Goal: Information Seeking & Learning: Find specific fact

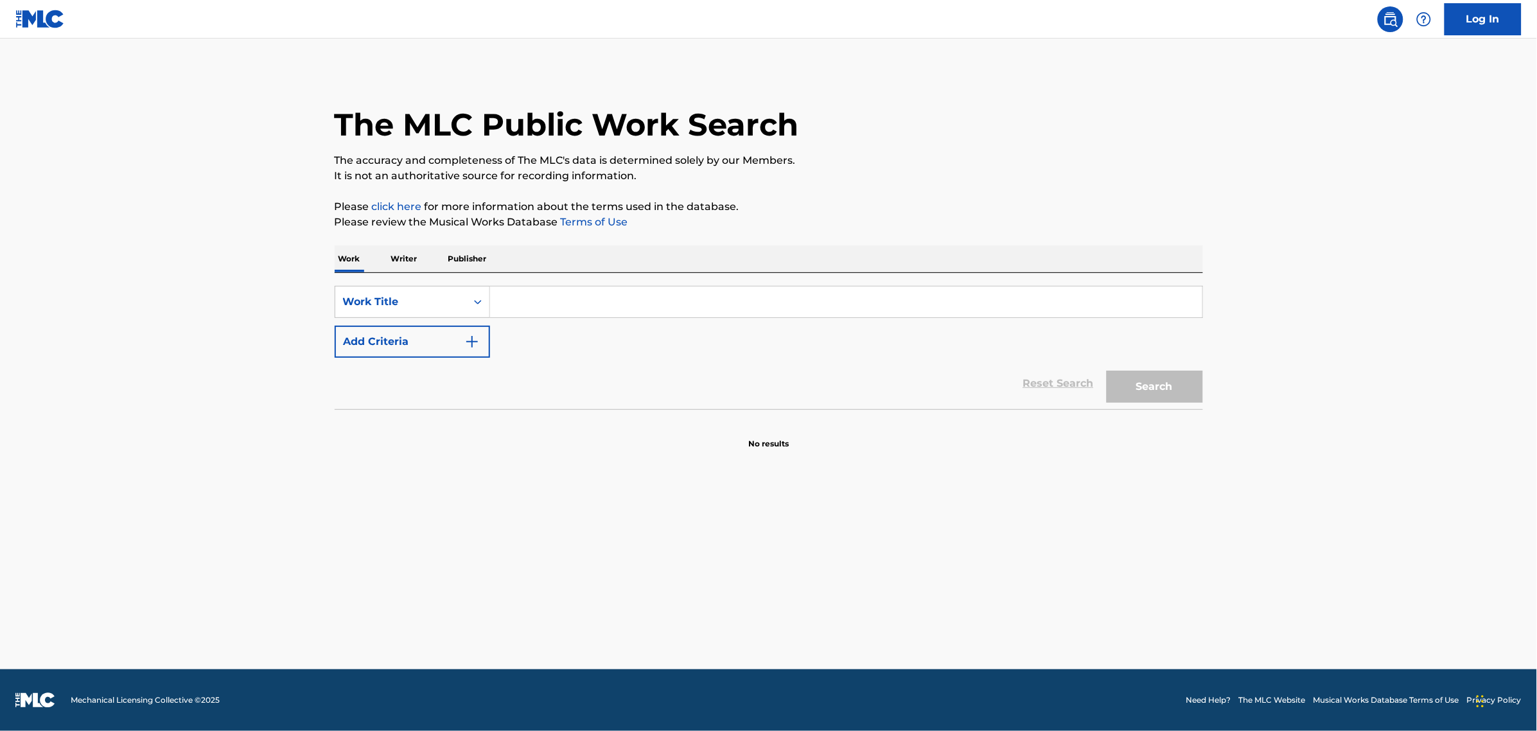
click at [402, 252] on p "Writer" at bounding box center [404, 258] width 34 height 27
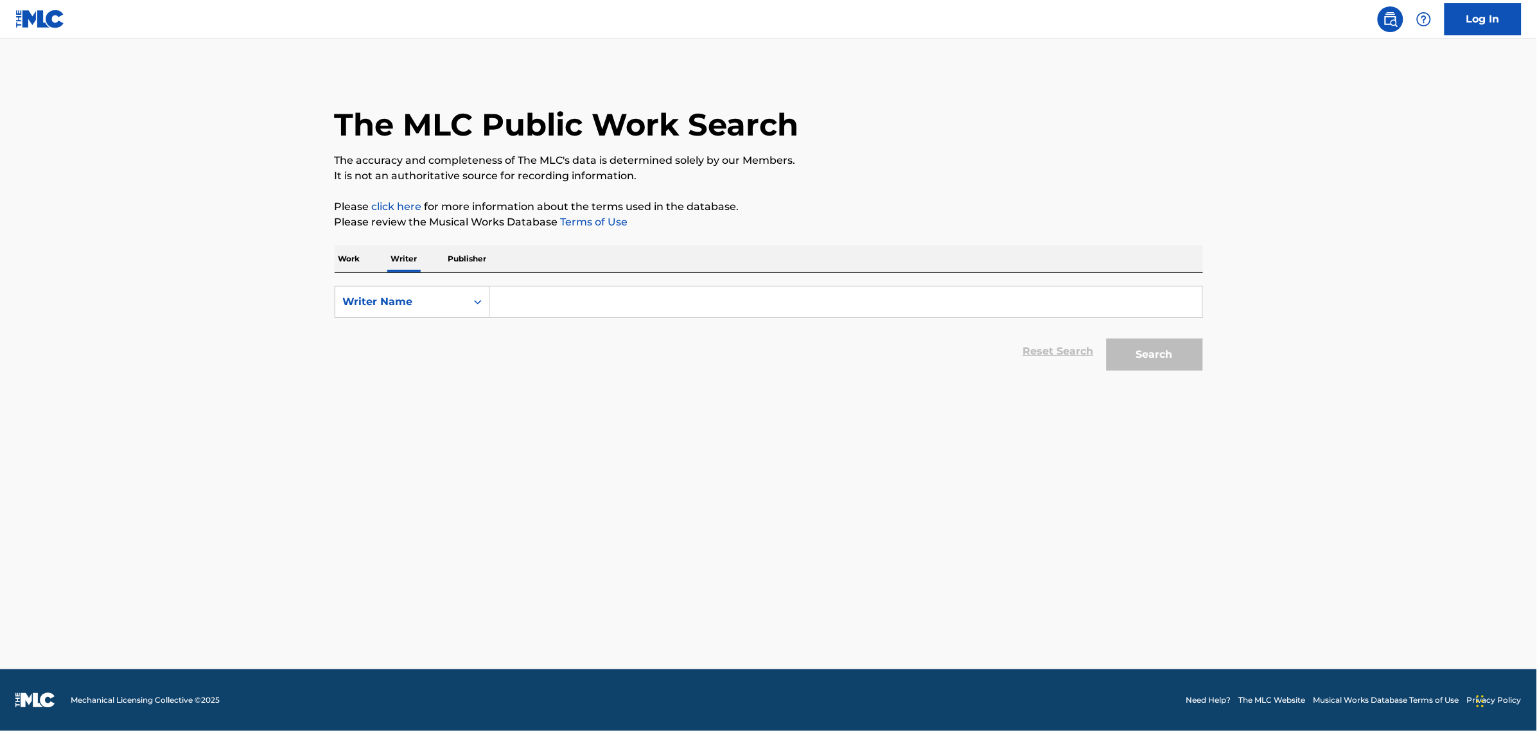
click at [540, 304] on input "Search Form" at bounding box center [846, 301] width 712 height 31
type input "[PERSON_NAME]"
click at [1133, 371] on div "Search" at bounding box center [1151, 351] width 103 height 51
click at [1133, 351] on button "Search" at bounding box center [1154, 354] width 96 height 32
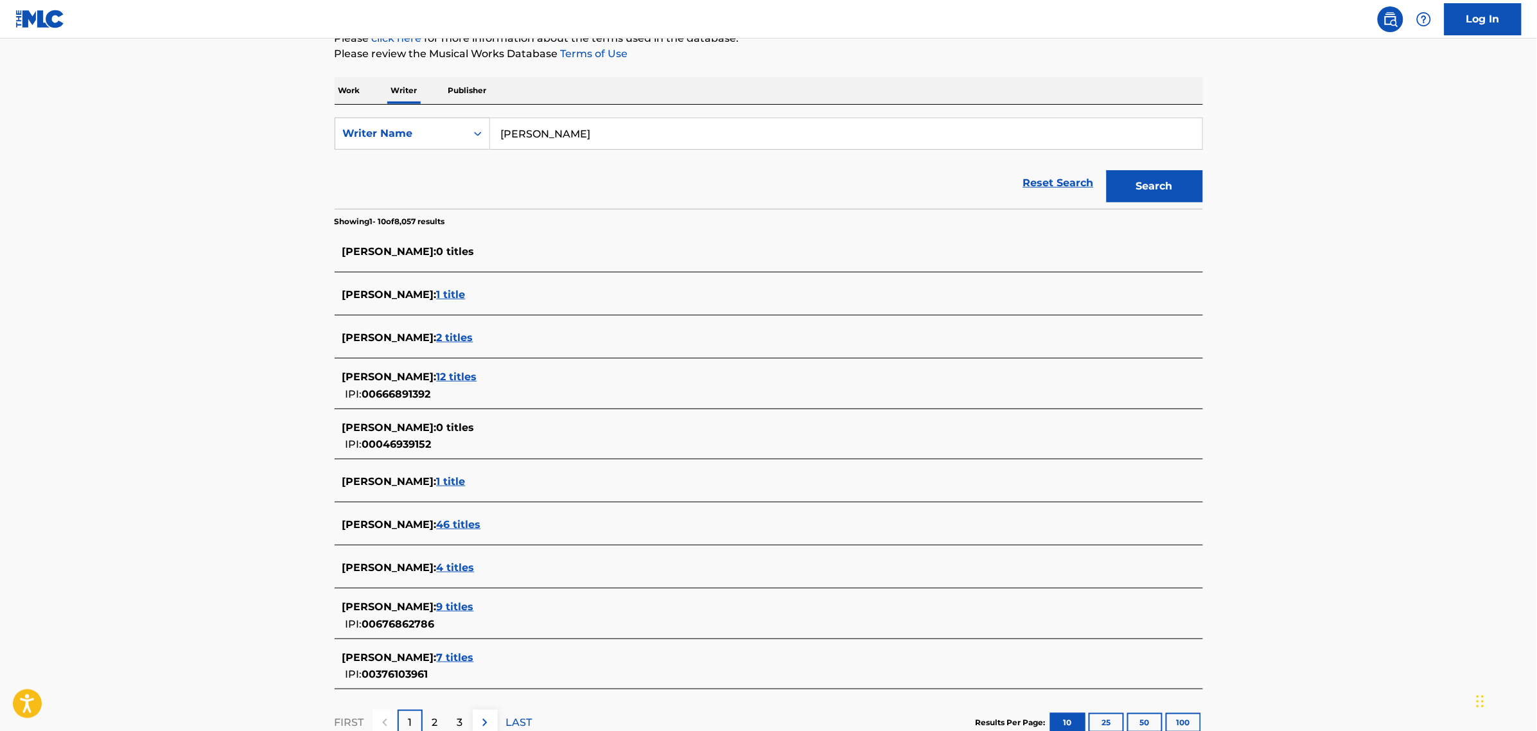
scroll to position [261, 0]
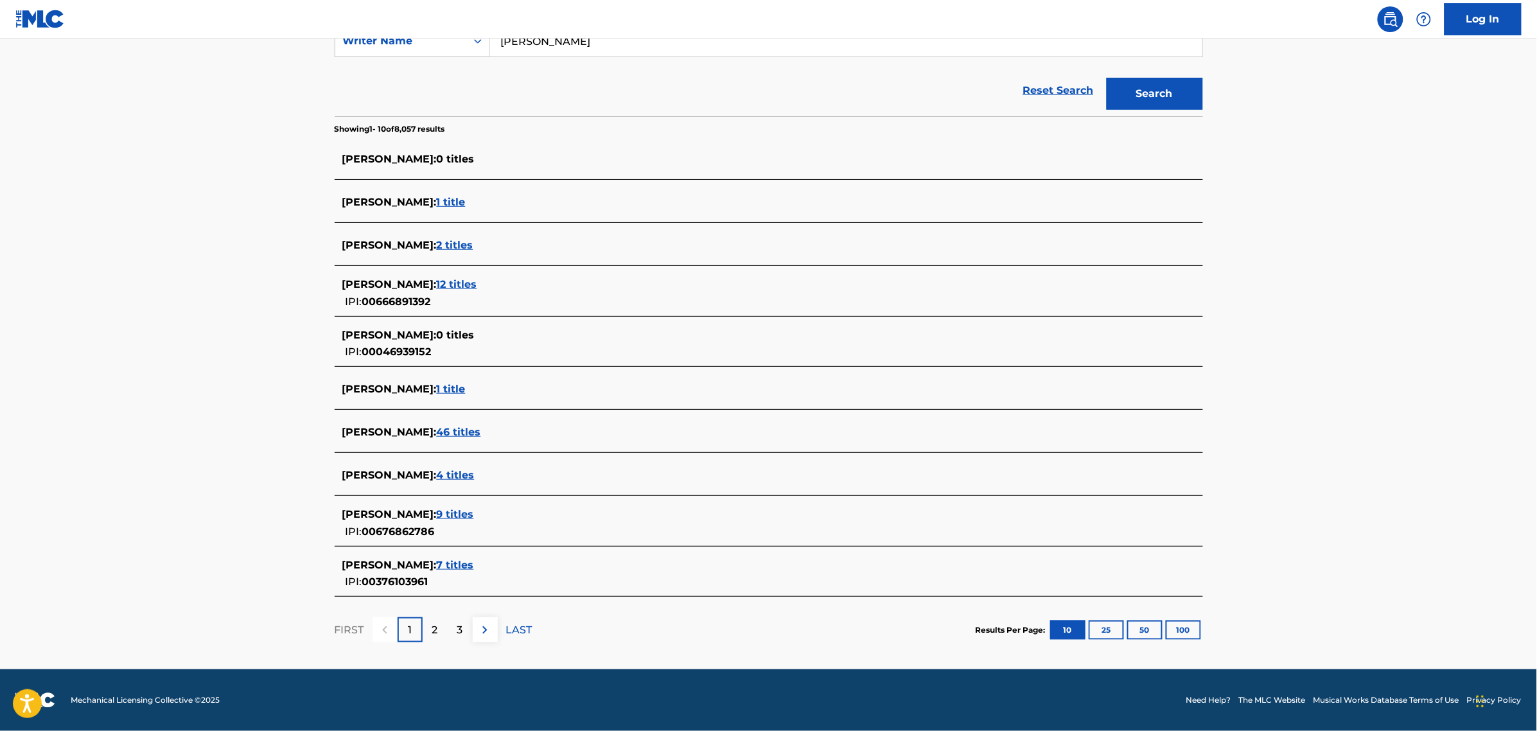
click at [458, 518] on span "9 titles" at bounding box center [455, 514] width 37 height 12
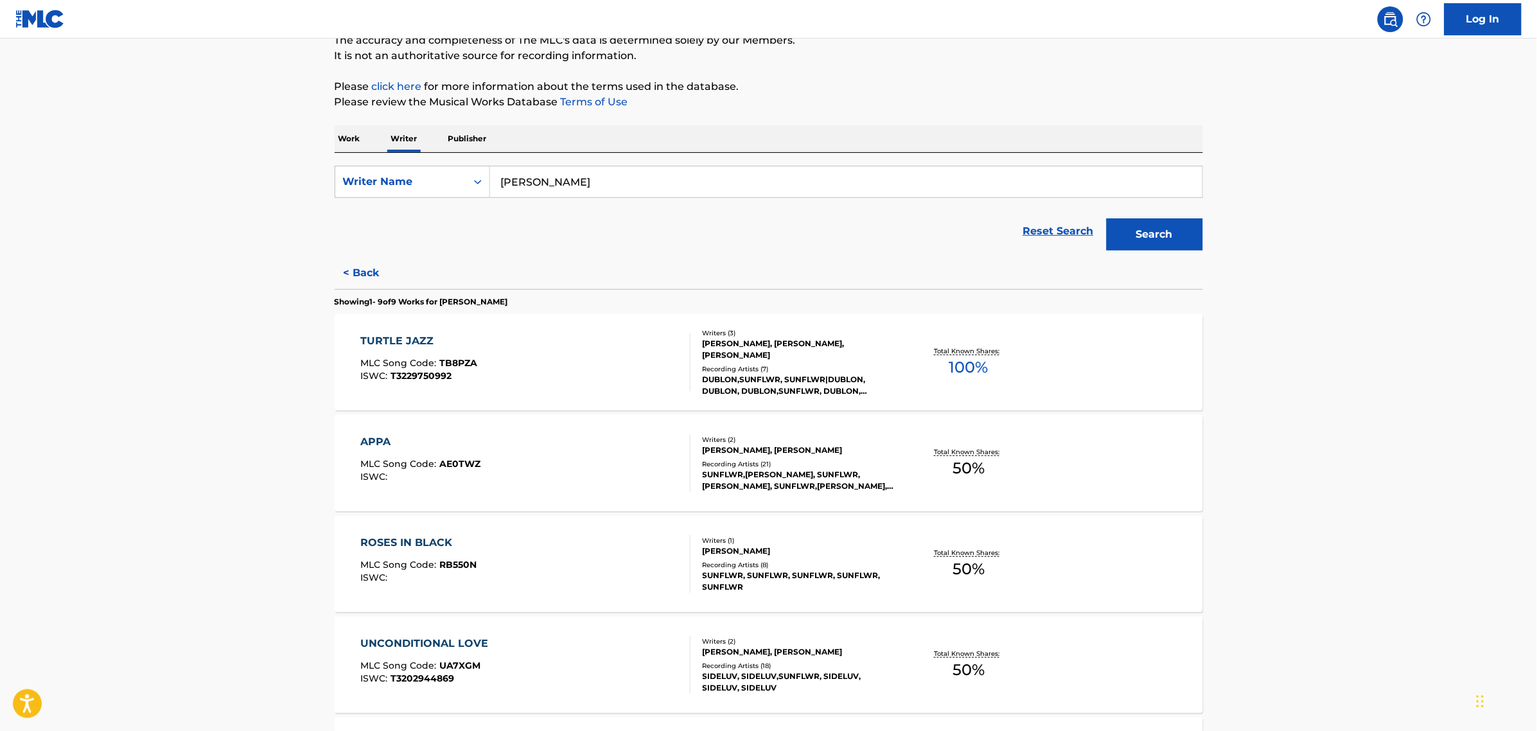
scroll to position [119, 0]
click at [371, 277] on button "< Back" at bounding box center [373, 274] width 77 height 32
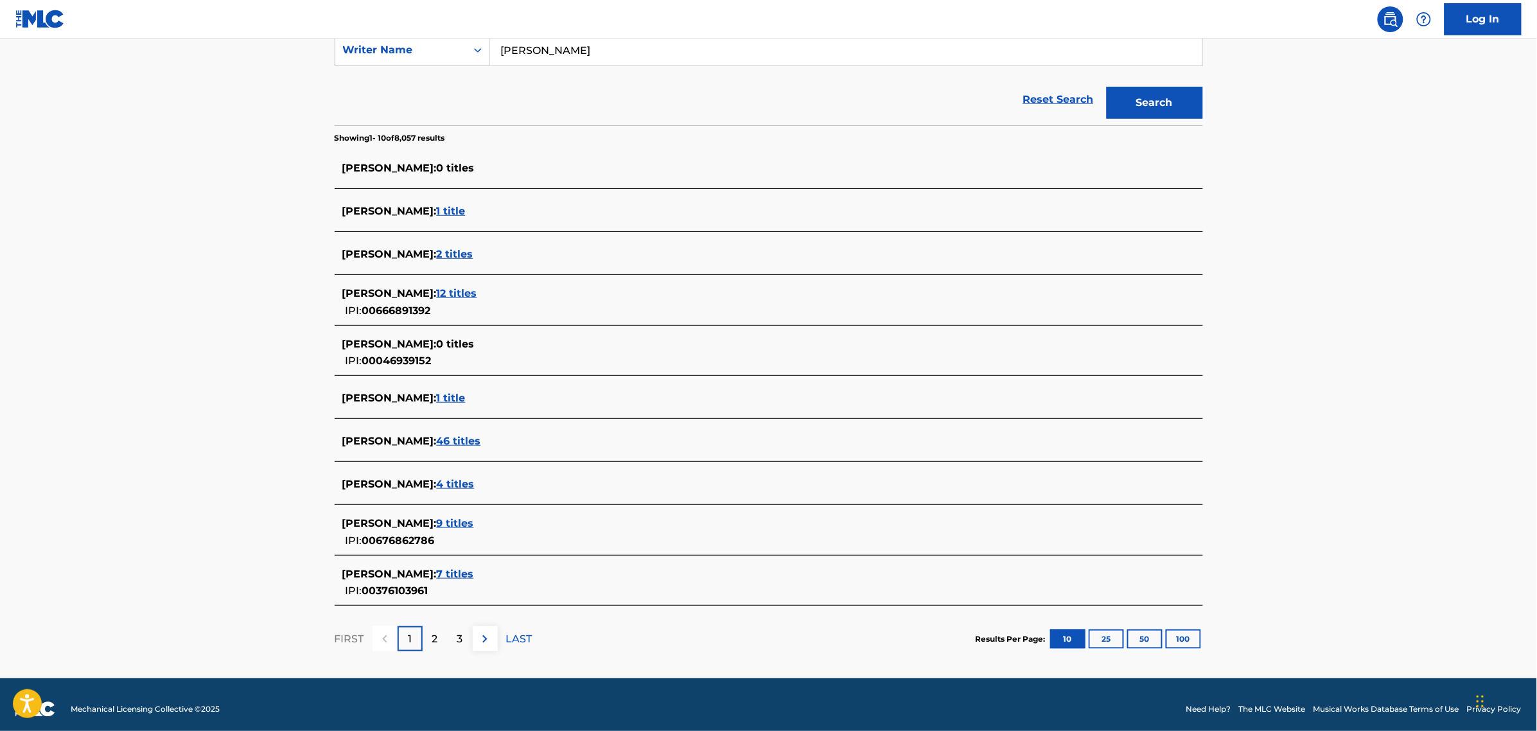
scroll to position [261, 0]
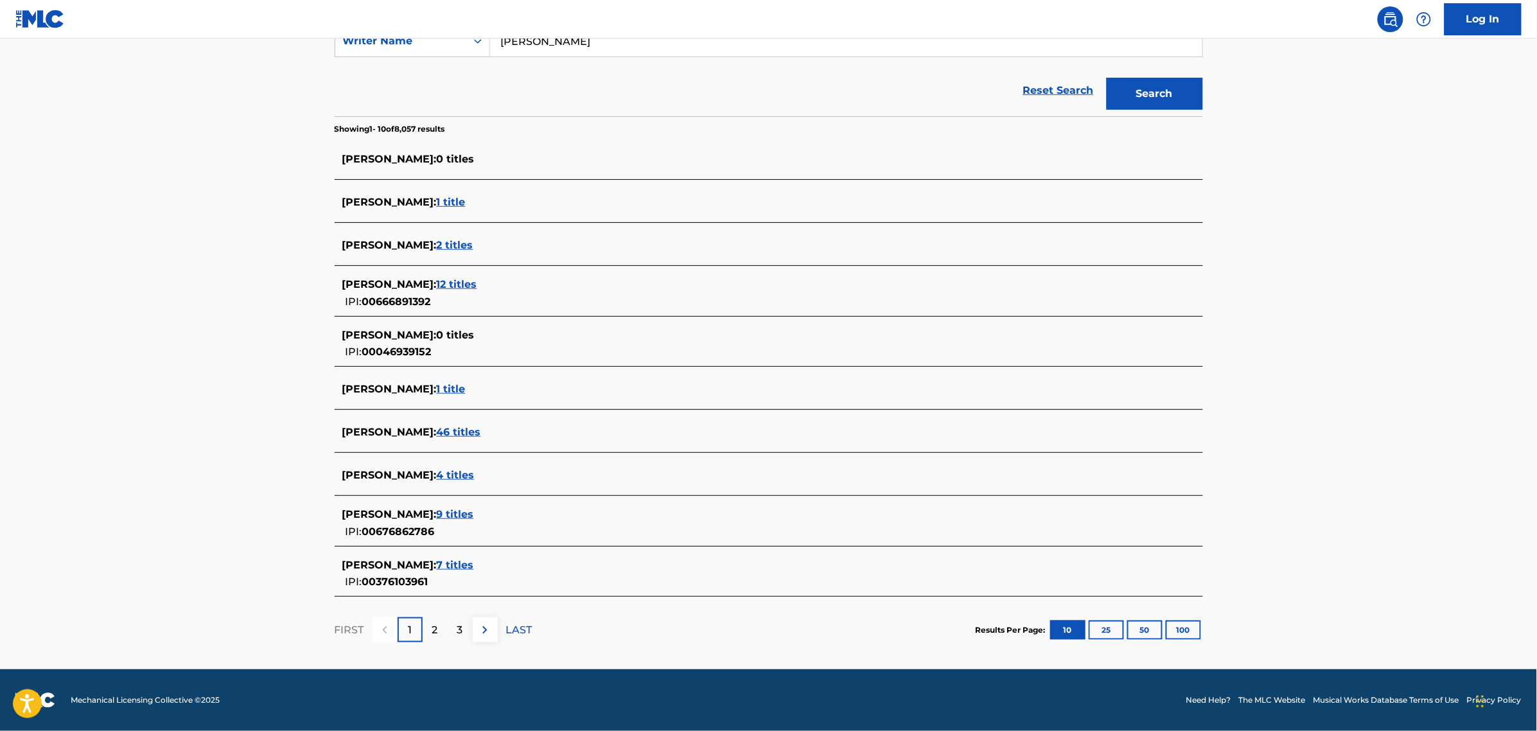
click at [460, 514] on span "9 titles" at bounding box center [455, 514] width 37 height 12
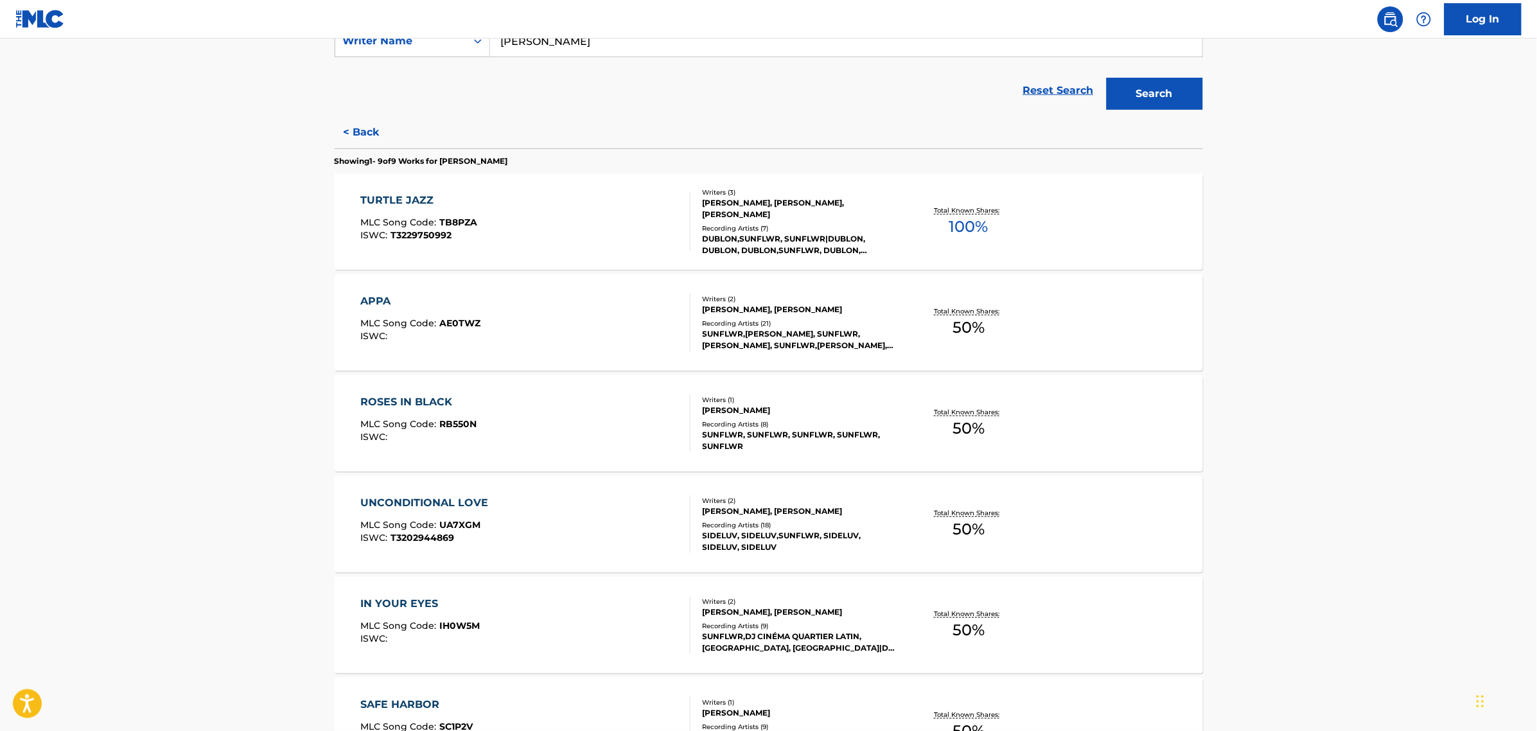
scroll to position [291, 0]
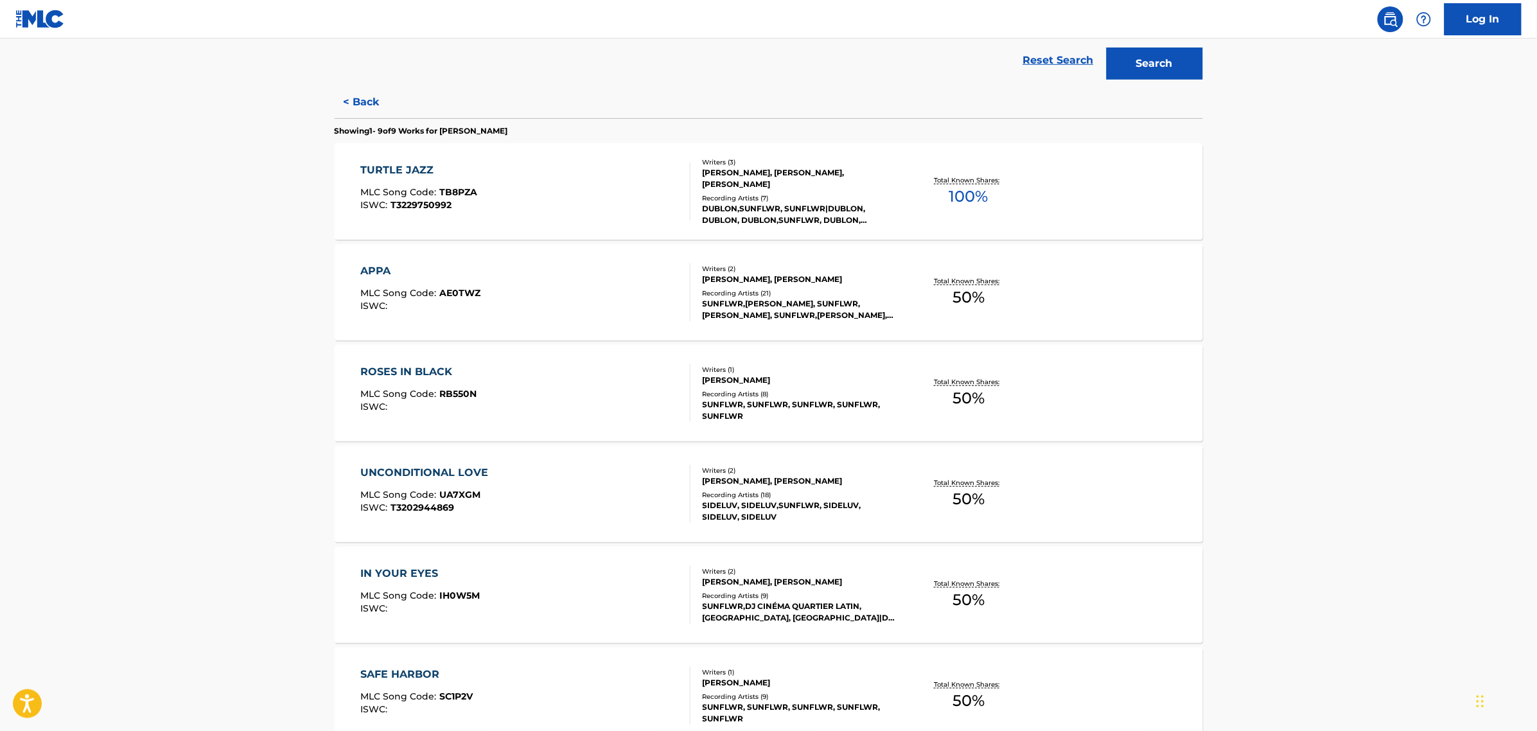
click at [565, 159] on div "TURTLE JAZZ MLC Song Code : TB8PZA ISWC : T3229750992 Writers ( 3 ) [PERSON_NAM…" at bounding box center [769, 191] width 868 height 96
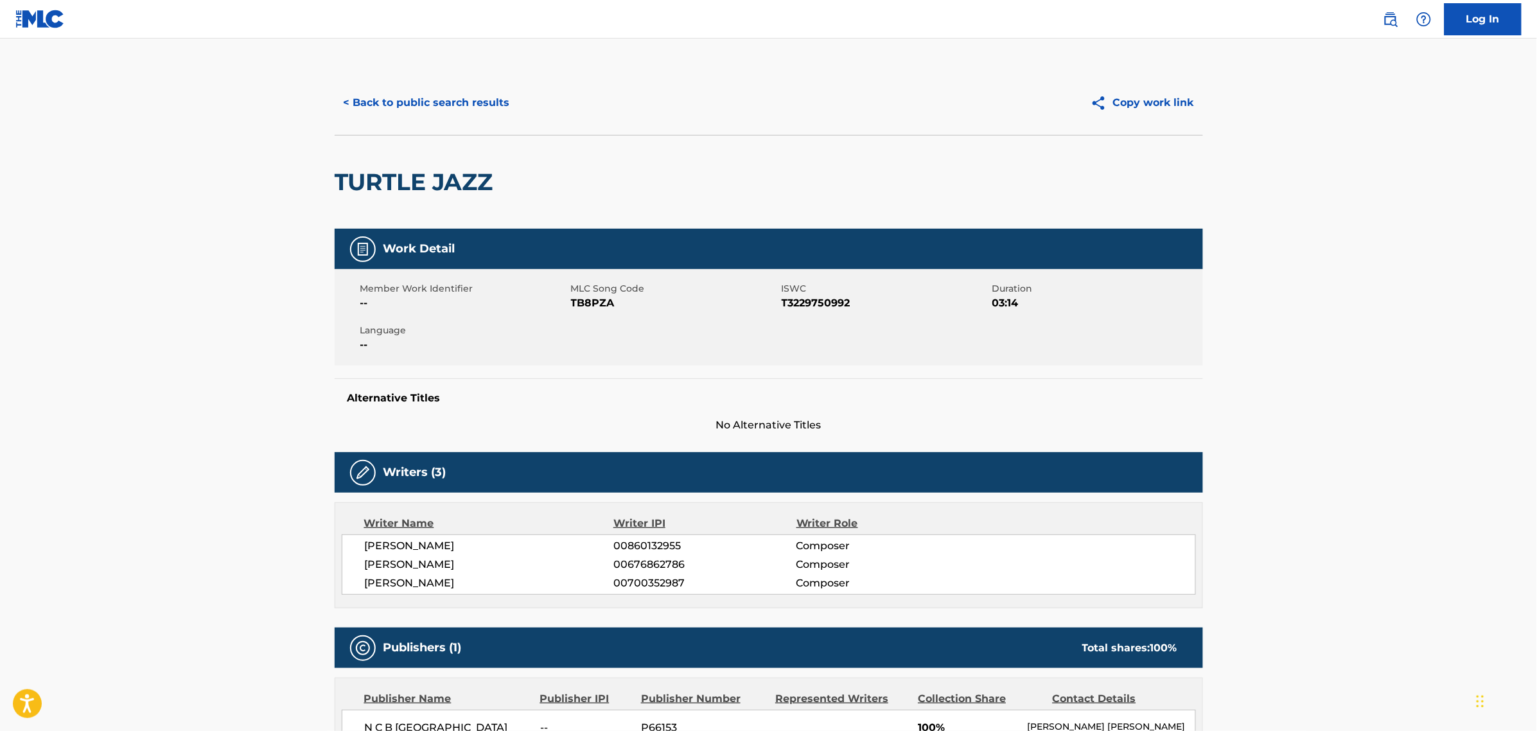
click at [426, 103] on button "< Back to public search results" at bounding box center [427, 103] width 184 height 32
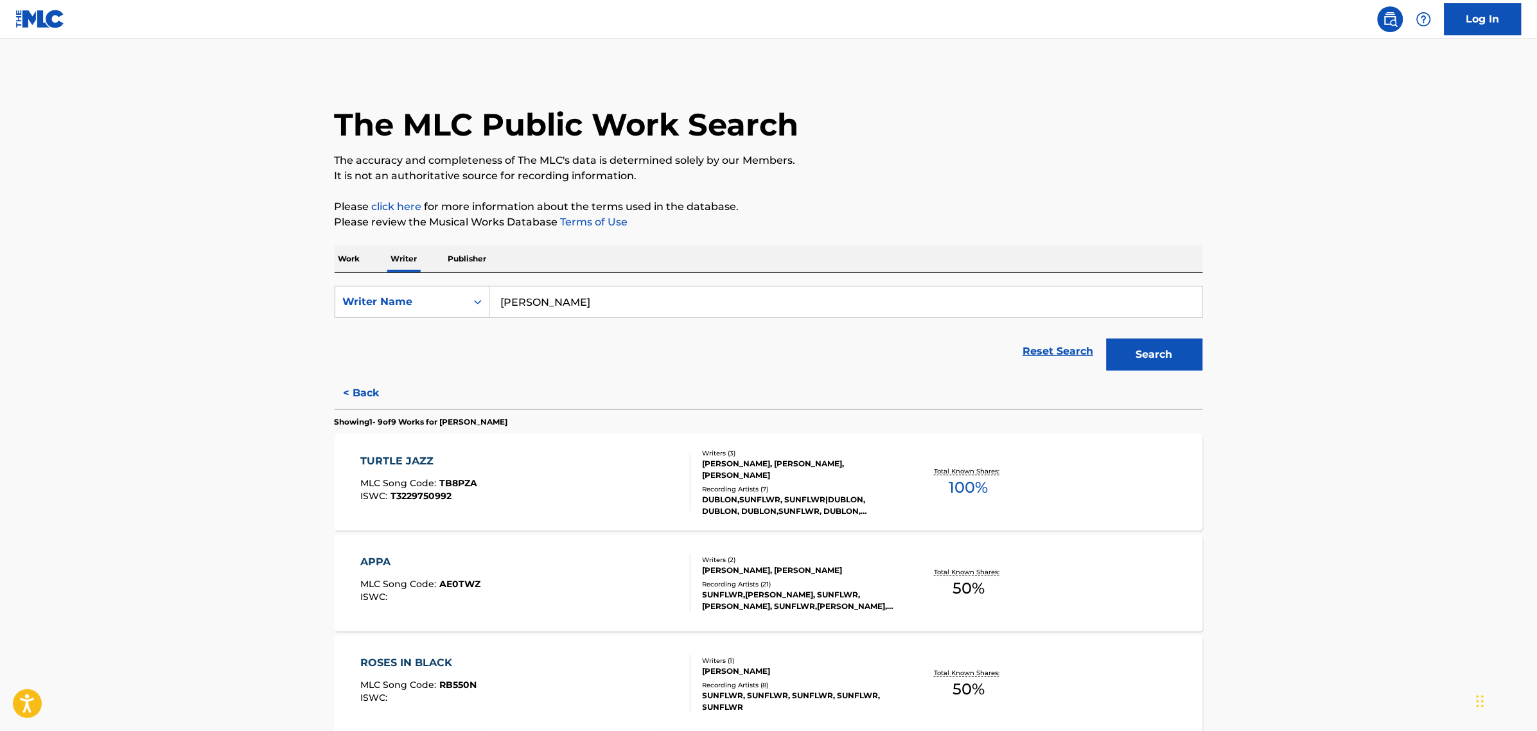
scroll to position [134, 0]
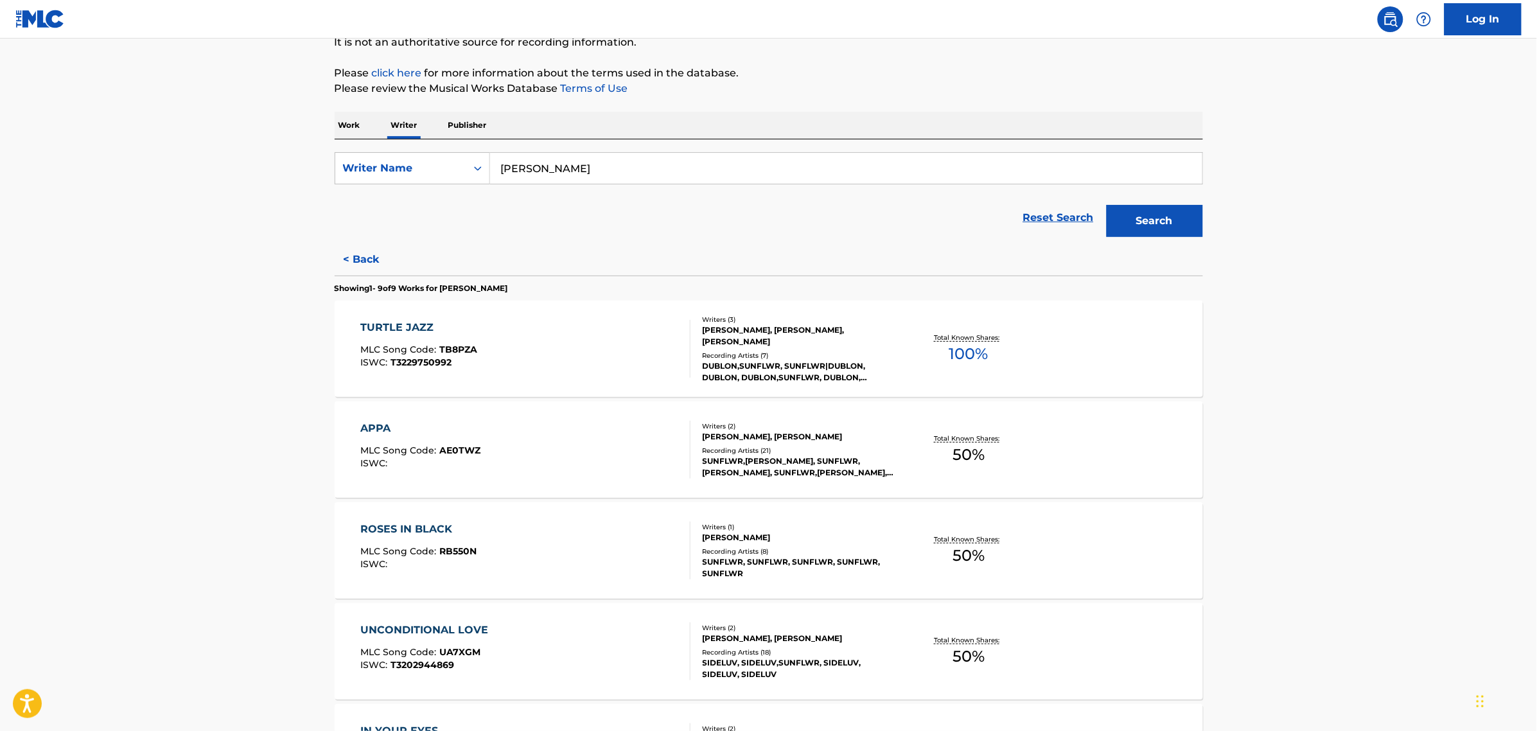
click at [501, 463] on div "APPA MLC Song Code : AE0TWZ ISWC :" at bounding box center [525, 450] width 330 height 58
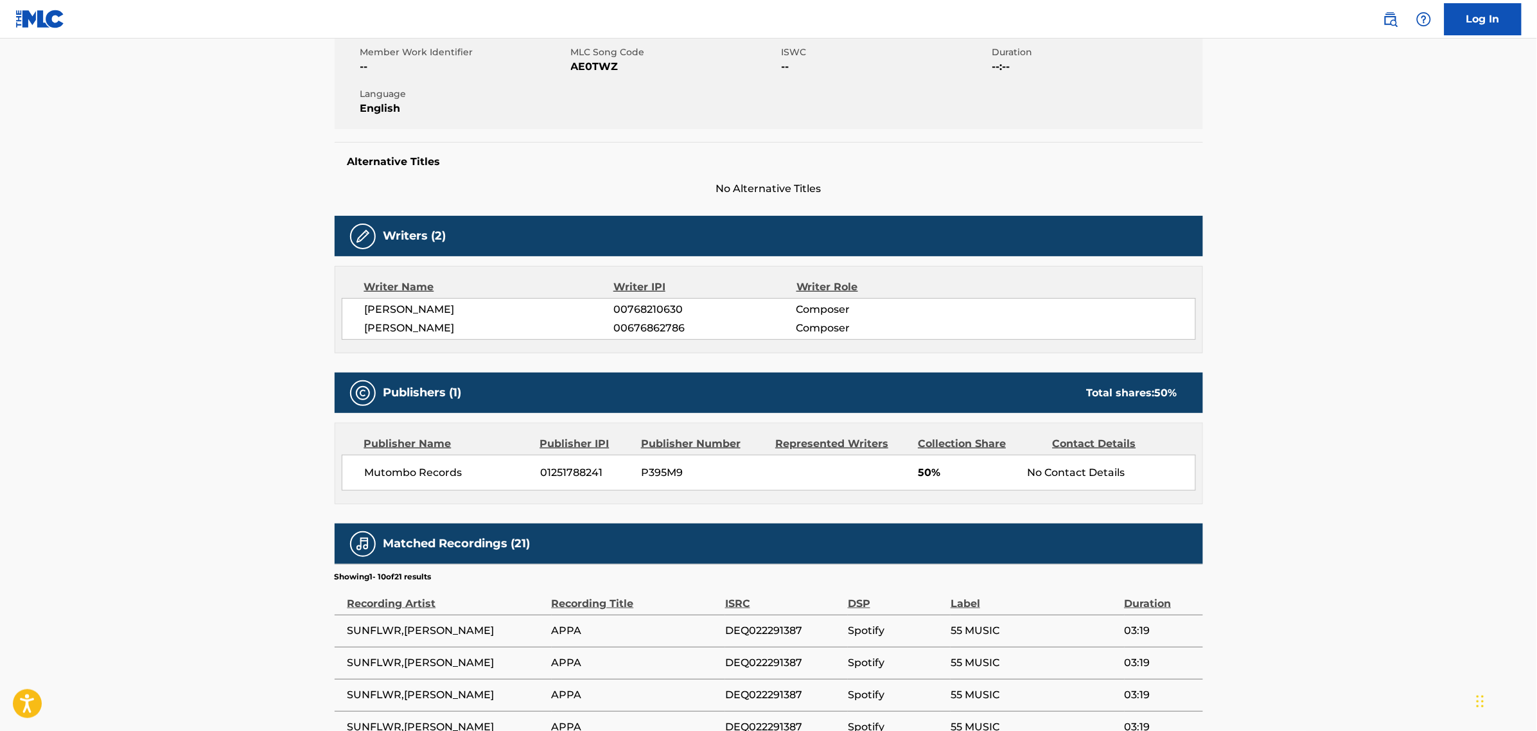
scroll to position [235, 0]
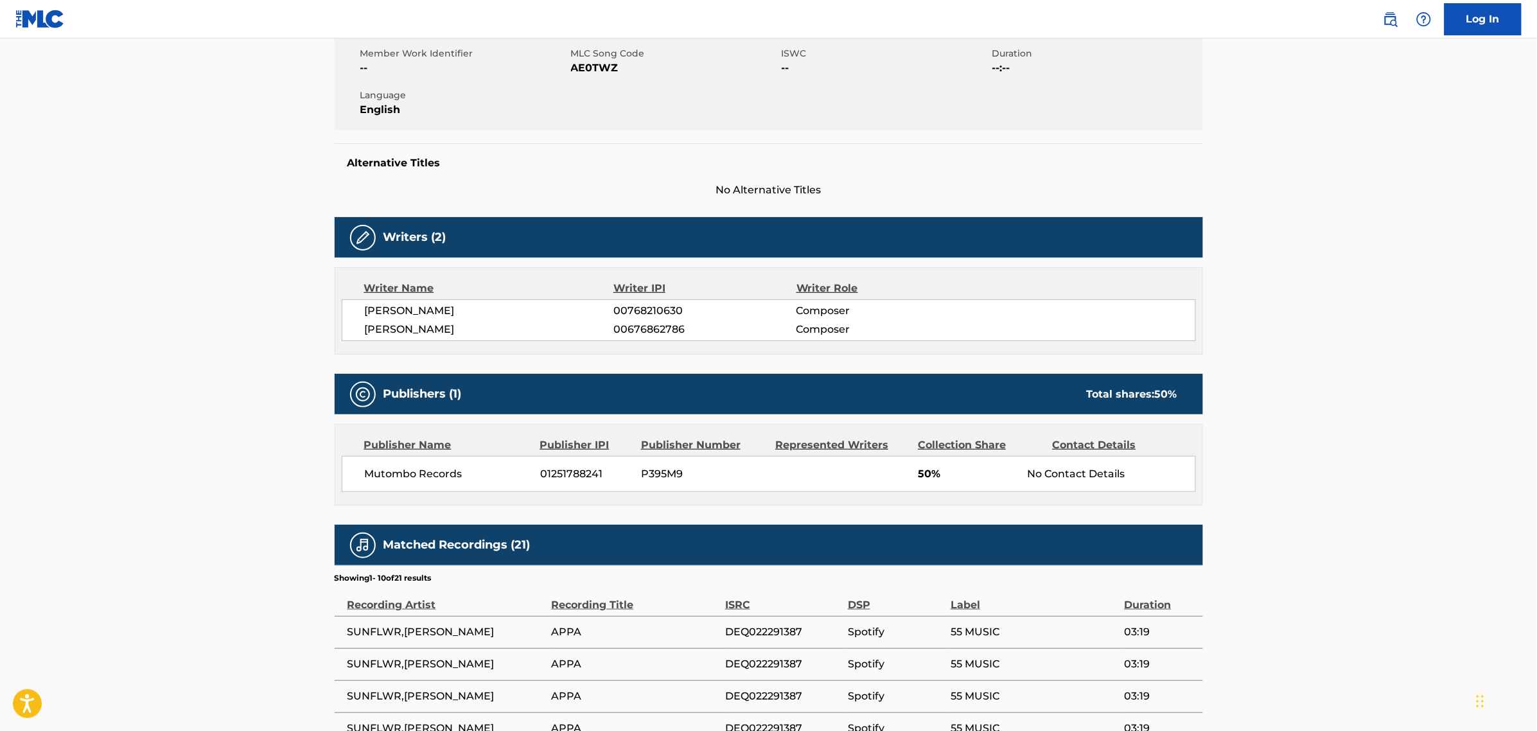
drag, startPoint x: 525, startPoint y: 461, endPoint x: 430, endPoint y: 502, distance: 103.0
click at [430, 502] on div "Publisher Name Publisher IPI Publisher Number Represented Writers Collection Sh…" at bounding box center [768, 464] width 867 height 80
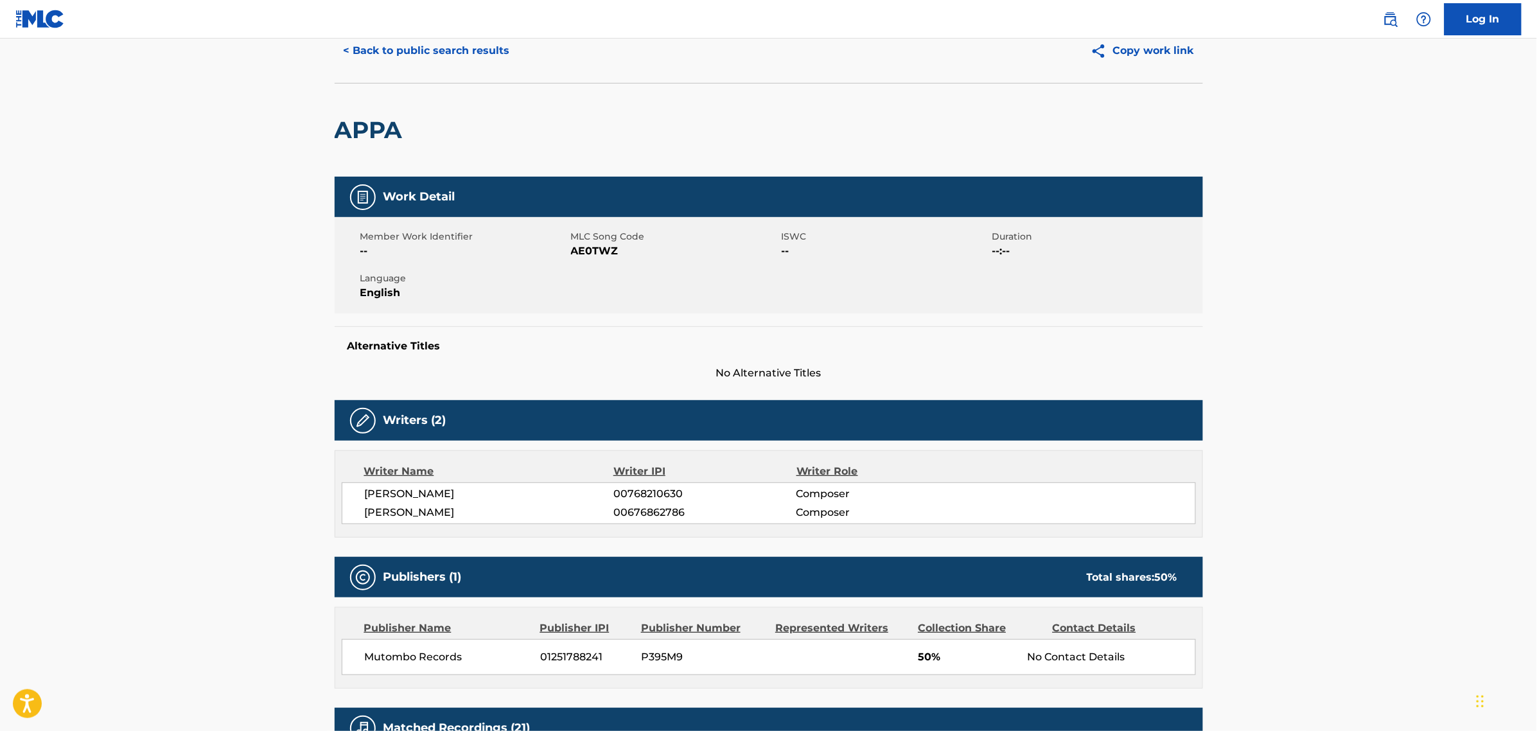
scroll to position [49, 0]
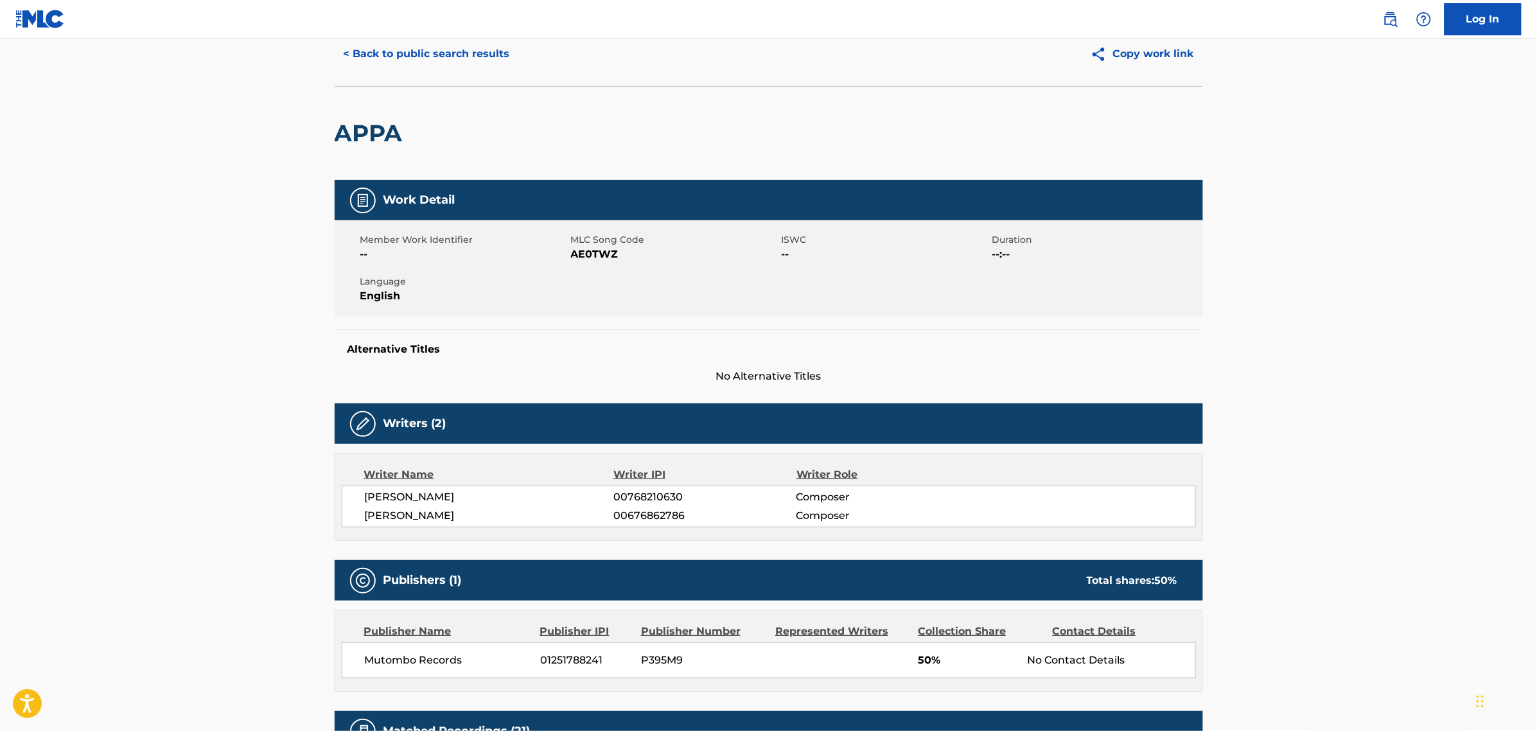
click at [376, 63] on button "< Back to public search results" at bounding box center [427, 54] width 184 height 32
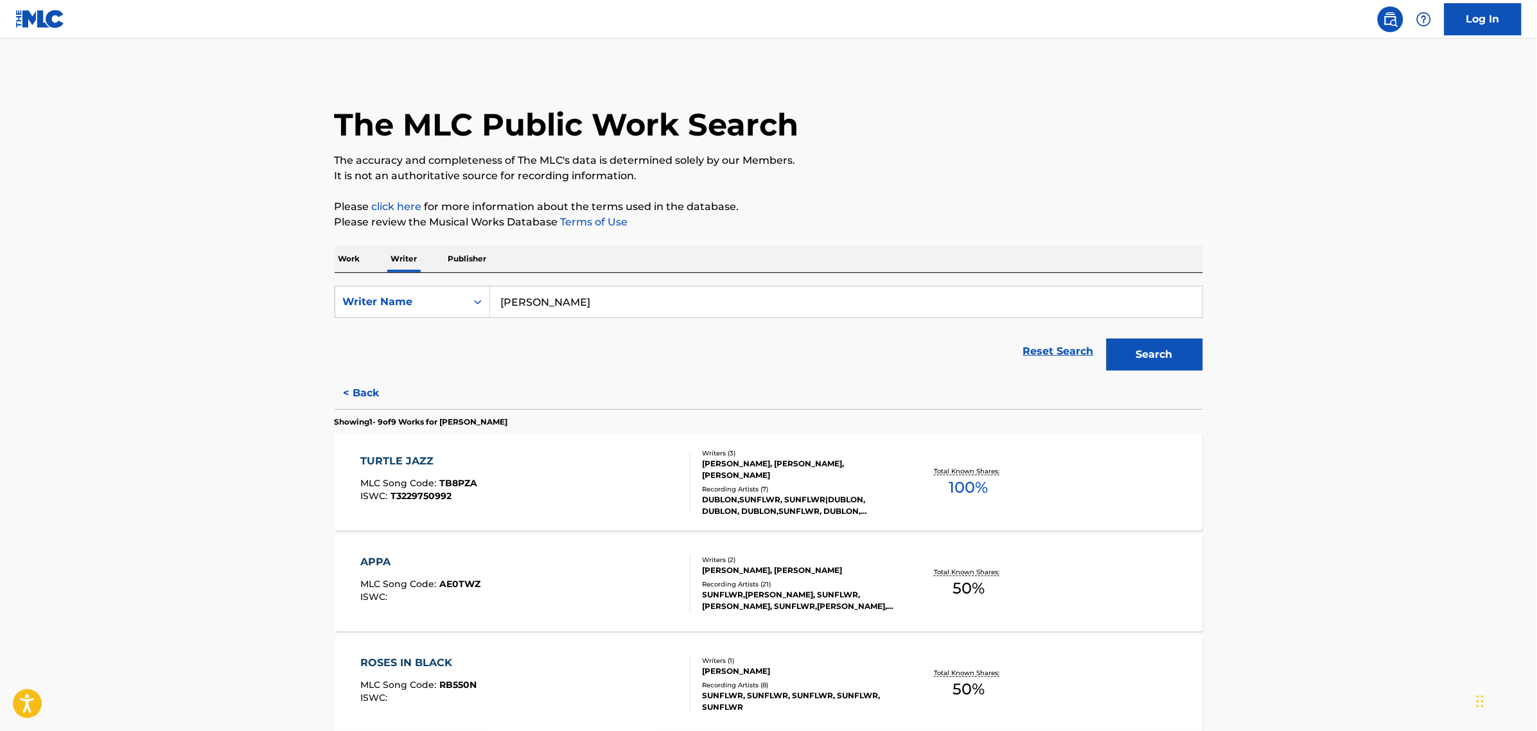
click at [474, 660] on div "ROSES IN BLACK" at bounding box center [418, 662] width 116 height 15
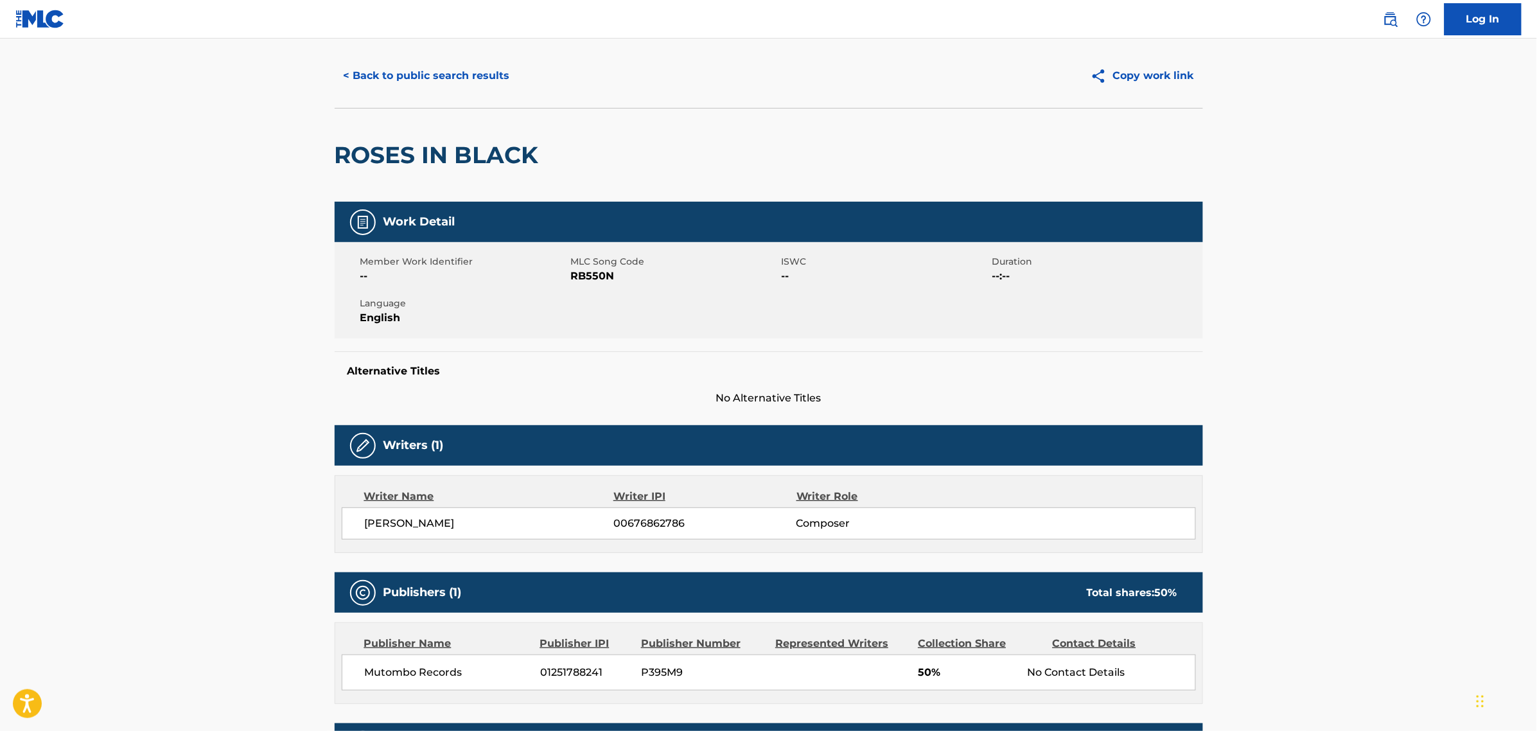
scroll to position [26, 0]
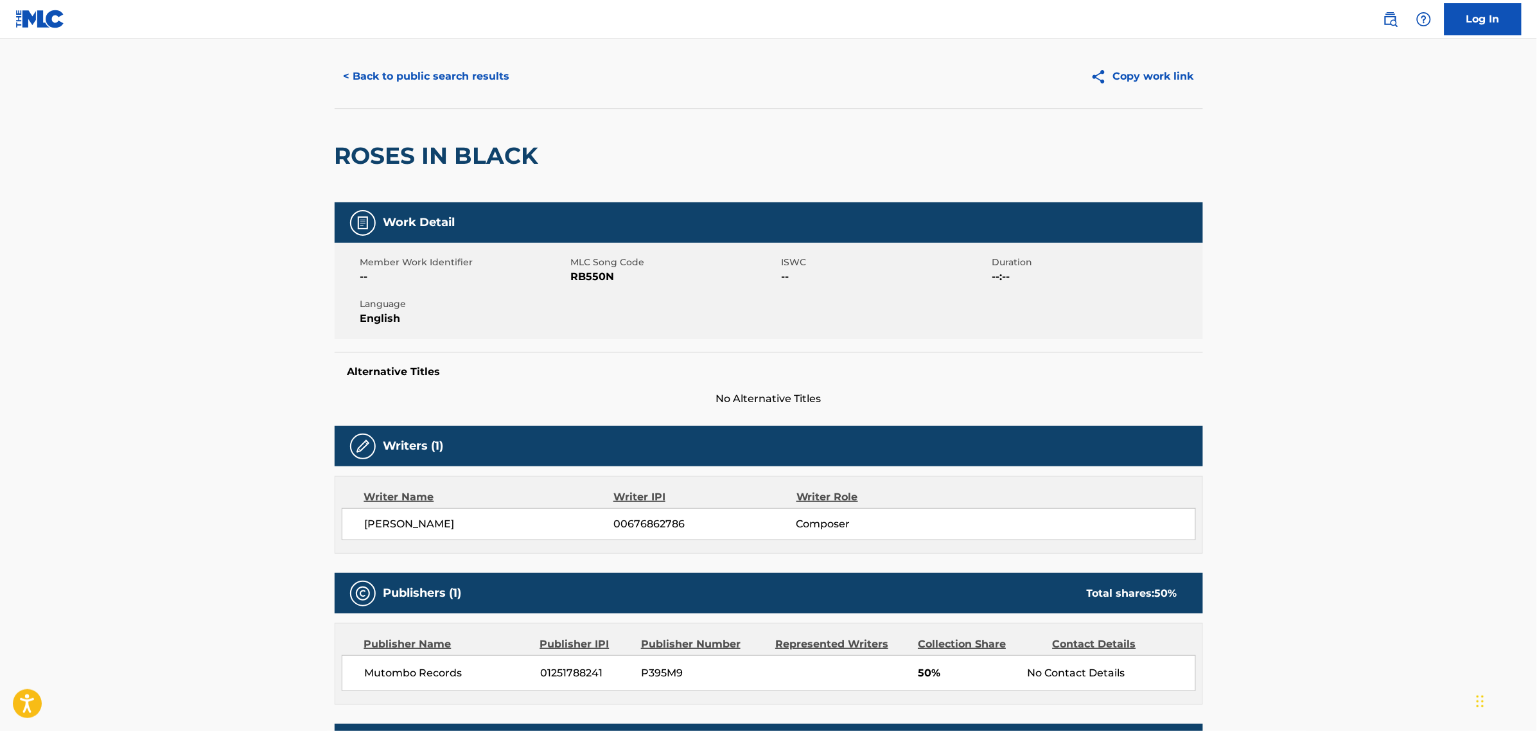
click at [370, 85] on button "< Back to public search results" at bounding box center [427, 76] width 184 height 32
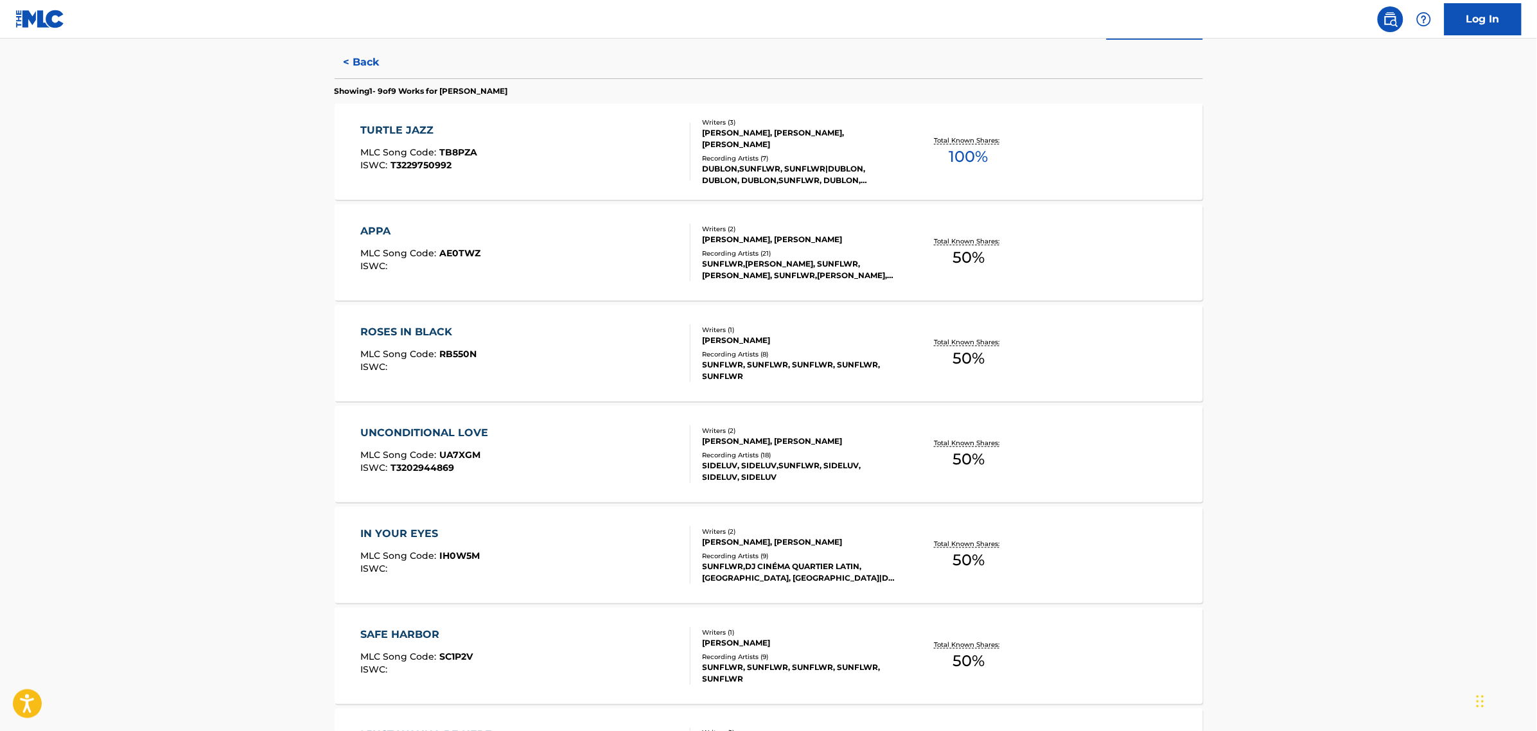
scroll to position [331, 0]
click at [450, 475] on div "UNCONDITIONAL LOVE MLC Song Code : UA7XGM ISWC : T3202944869" at bounding box center [427, 453] width 134 height 58
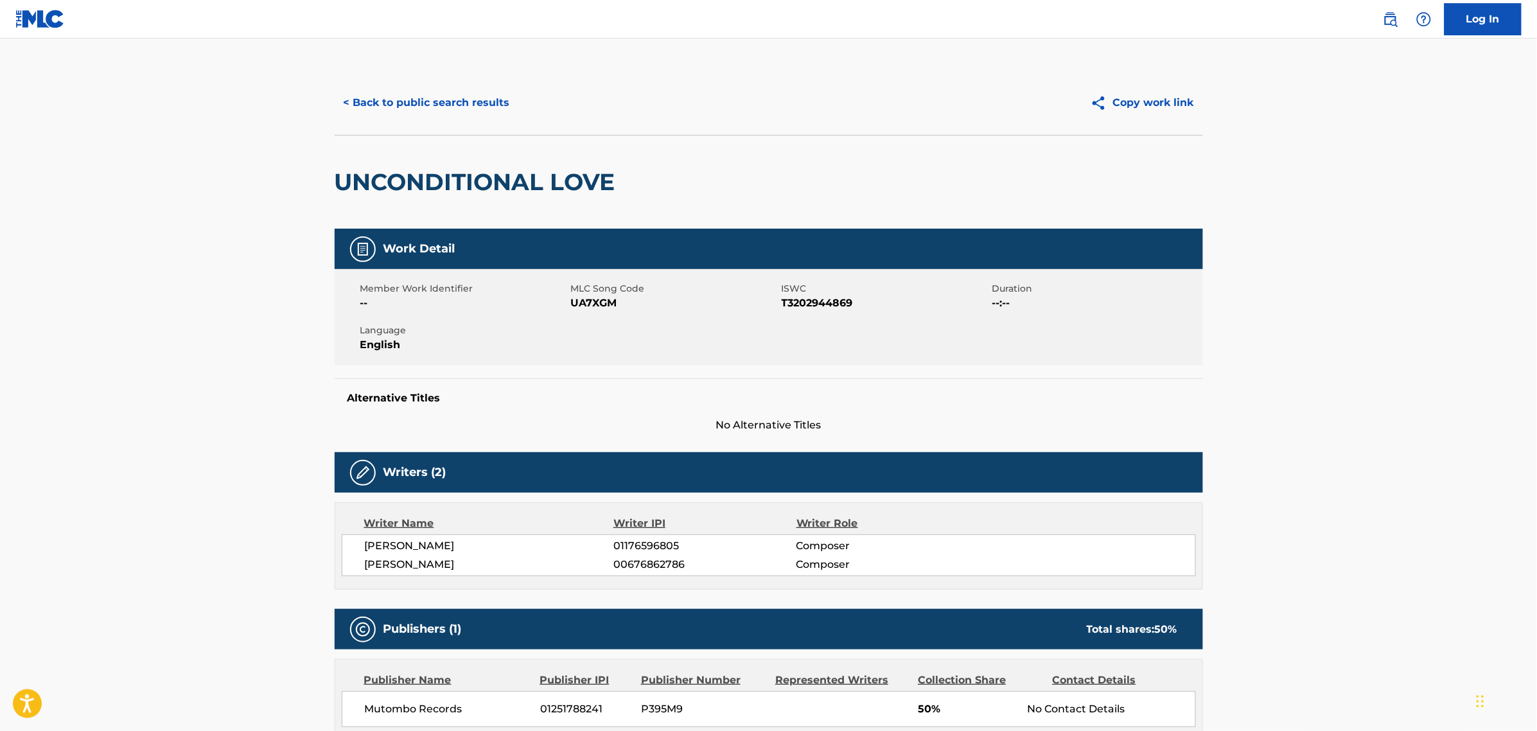
click at [367, 104] on button "< Back to public search results" at bounding box center [427, 103] width 184 height 32
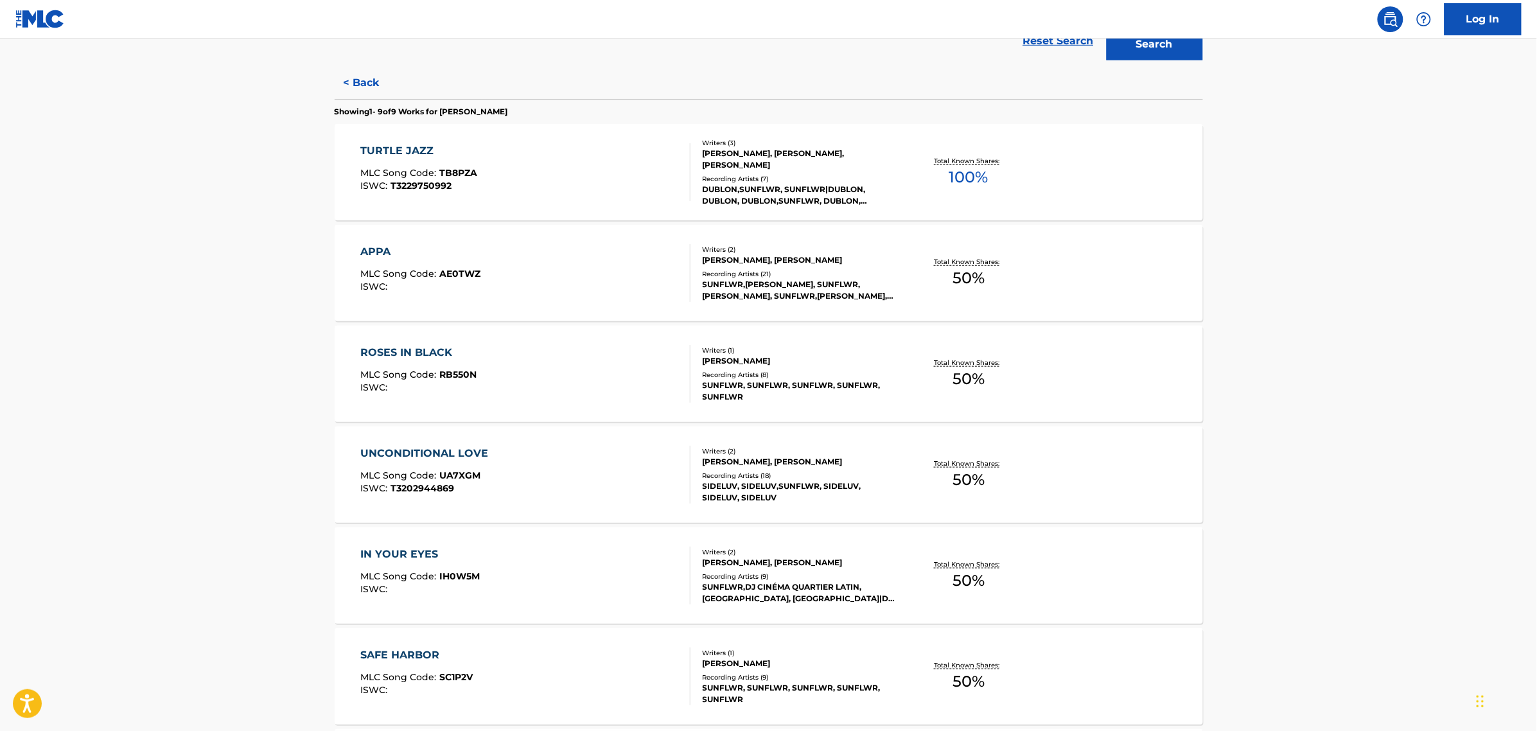
scroll to position [311, 0]
click at [450, 469] on span "UA7XGM" at bounding box center [459, 474] width 41 height 12
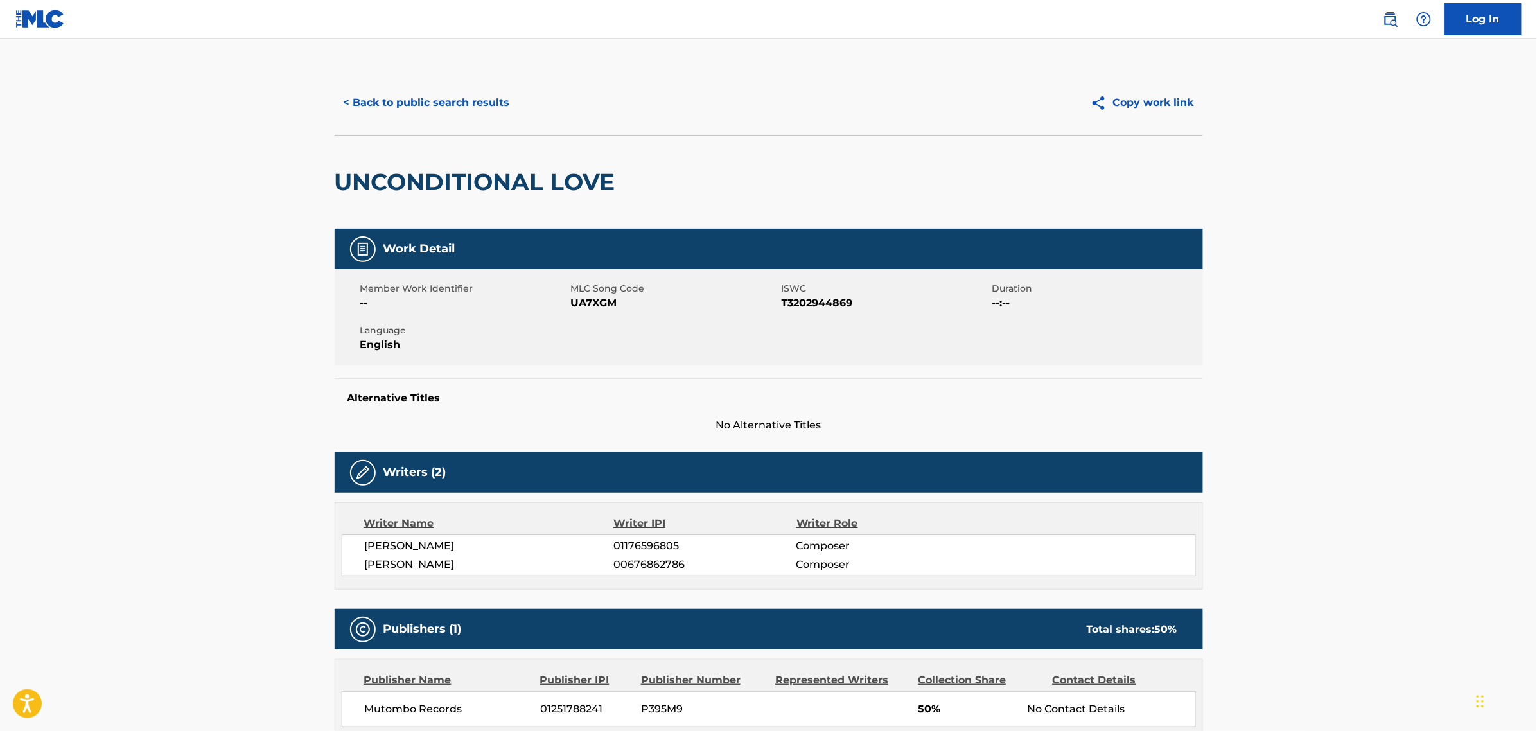
click at [408, 111] on button "< Back to public search results" at bounding box center [427, 103] width 184 height 32
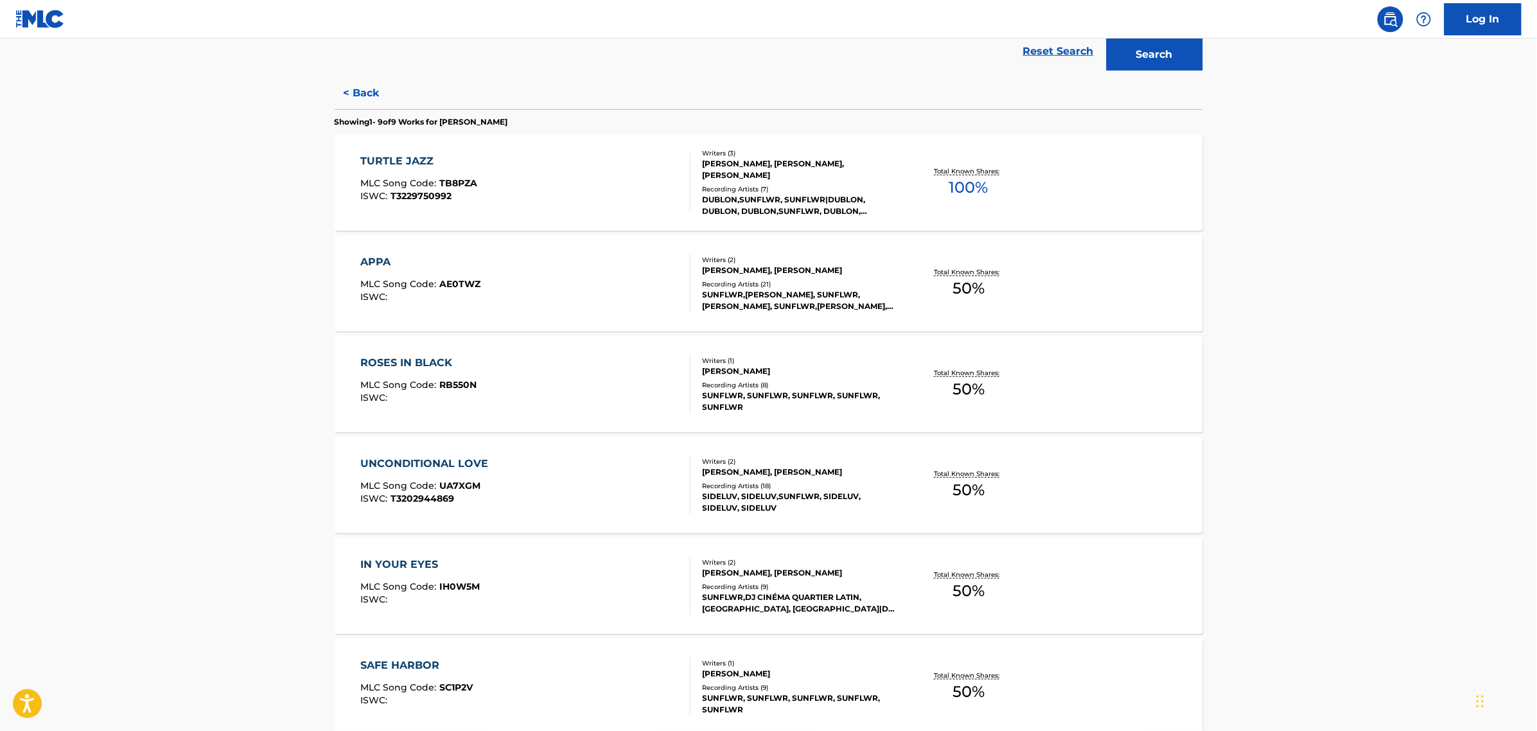
scroll to position [310, 0]
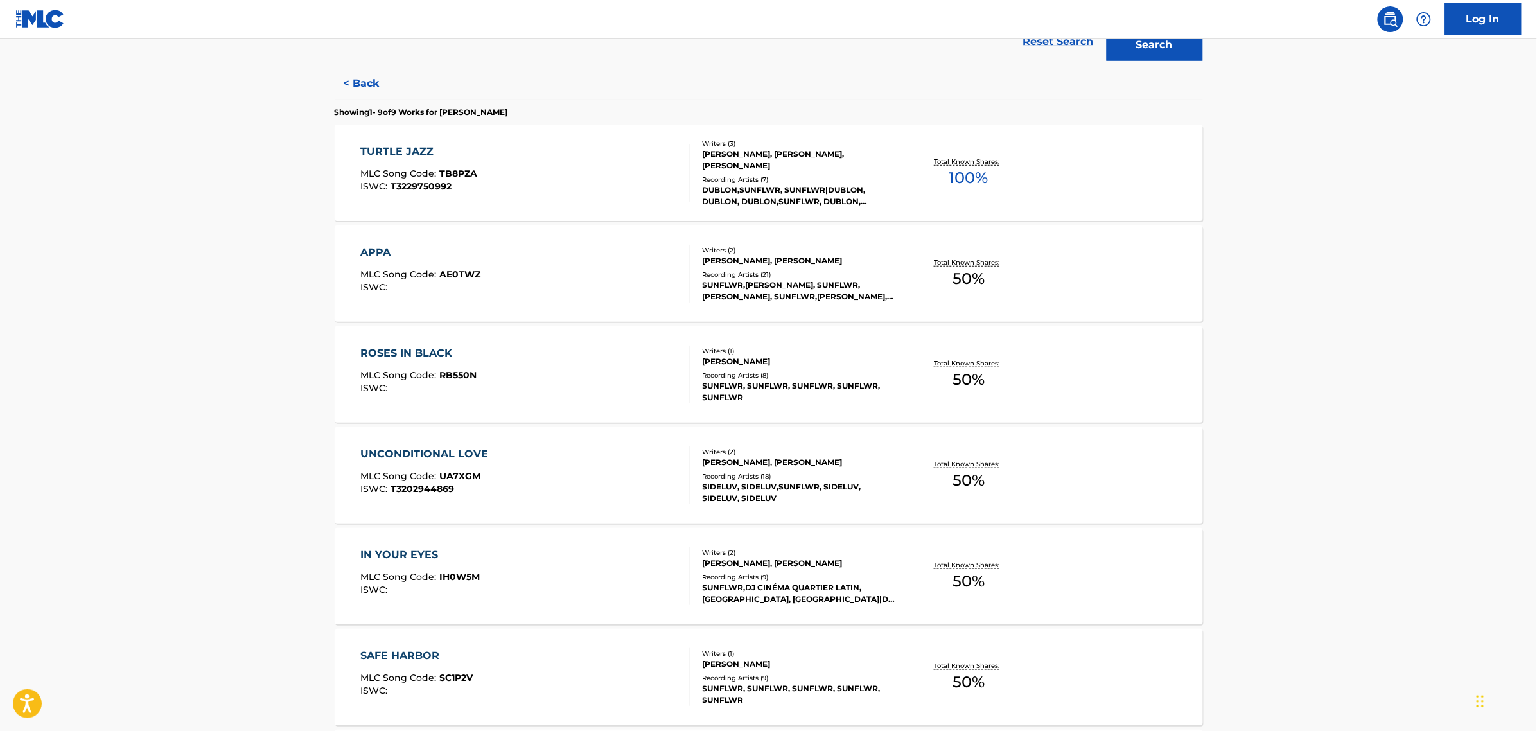
click at [501, 550] on div "IN YOUR EYES MLC Song Code : IH0W5M ISWC :" at bounding box center [525, 576] width 330 height 58
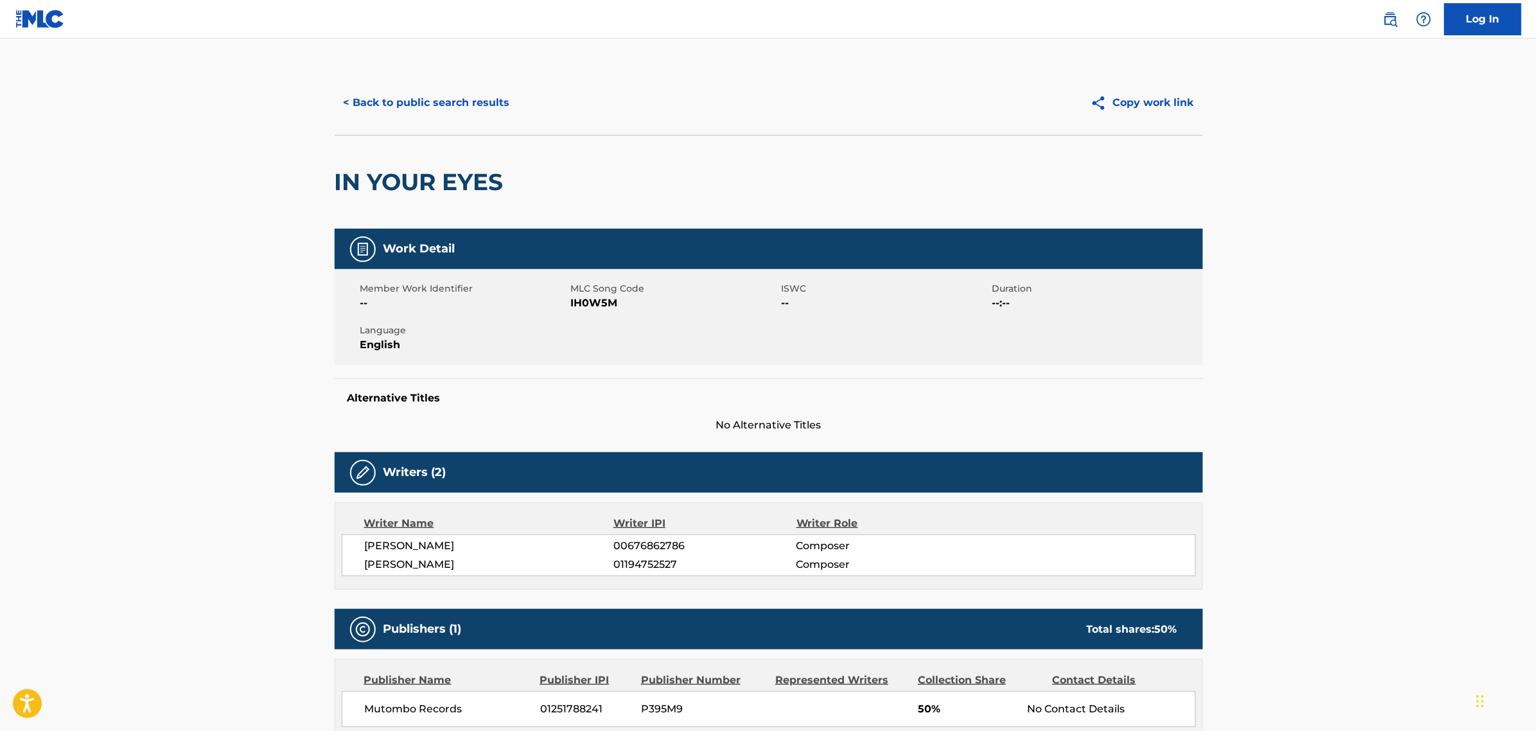
click at [370, 107] on button "< Back to public search results" at bounding box center [427, 103] width 184 height 32
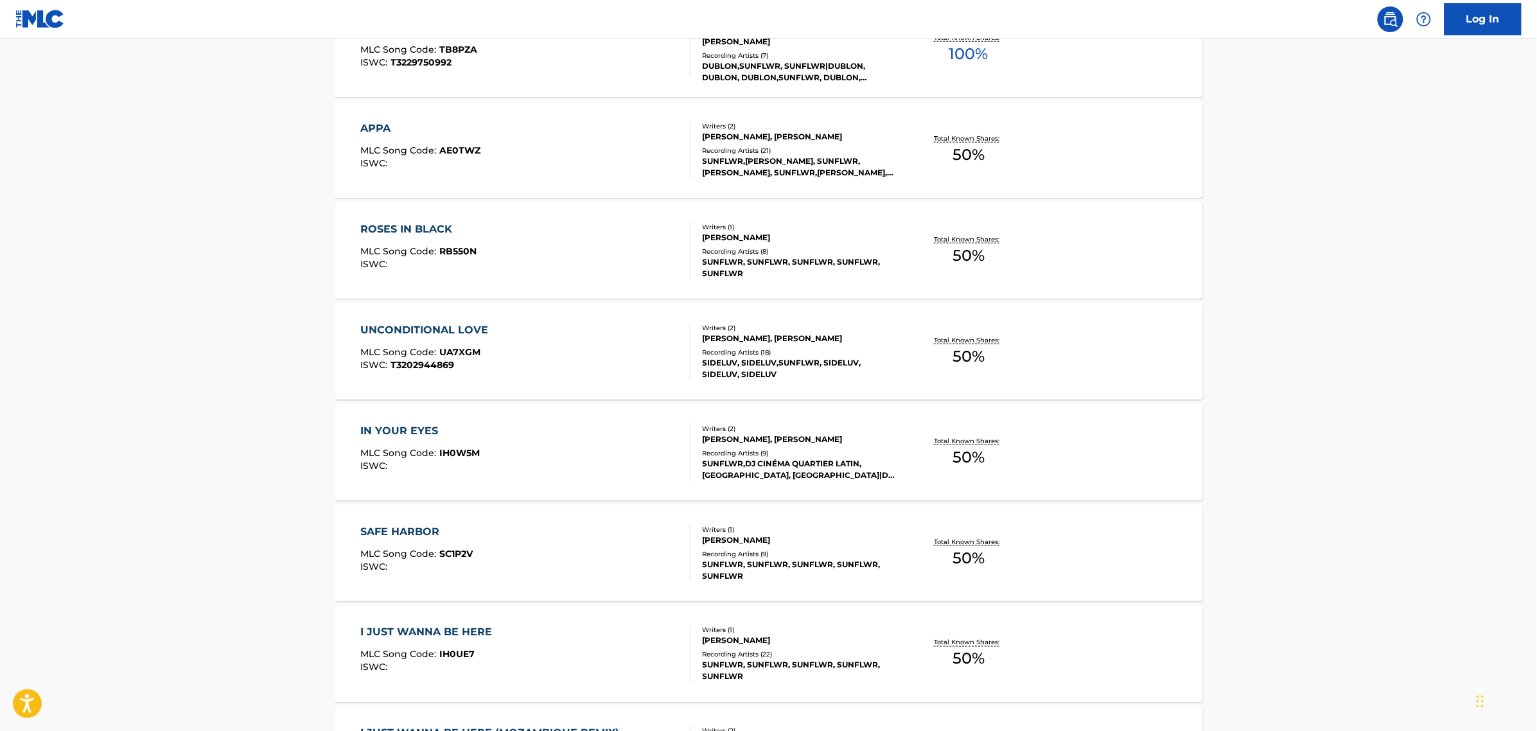
scroll to position [434, 0]
click at [493, 458] on div "IN YOUR EYES MLC Song Code : IH0W5M ISWC :" at bounding box center [525, 452] width 330 height 58
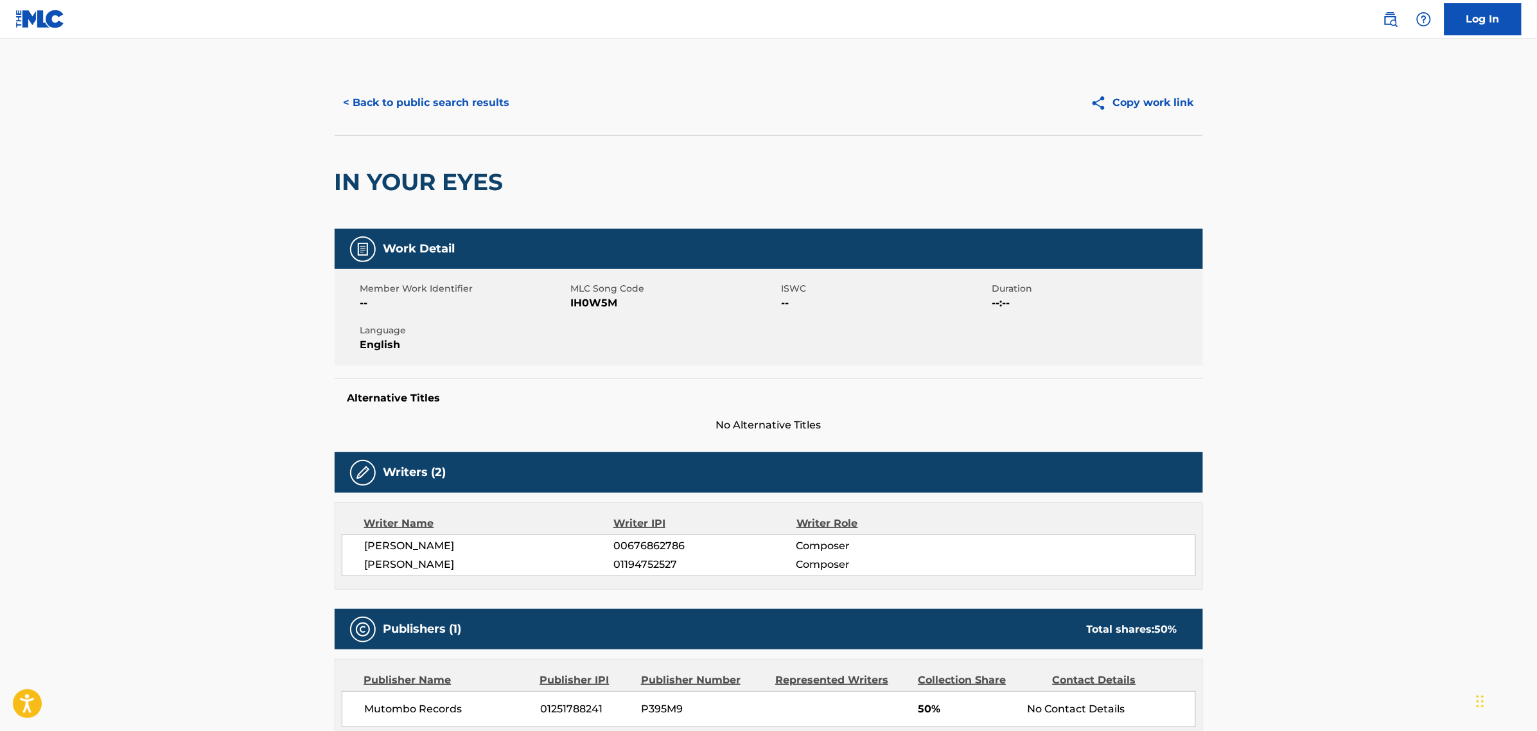
click at [366, 87] on div "< Back to public search results Copy work link" at bounding box center [769, 103] width 868 height 64
click at [372, 100] on button "< Back to public search results" at bounding box center [427, 103] width 184 height 32
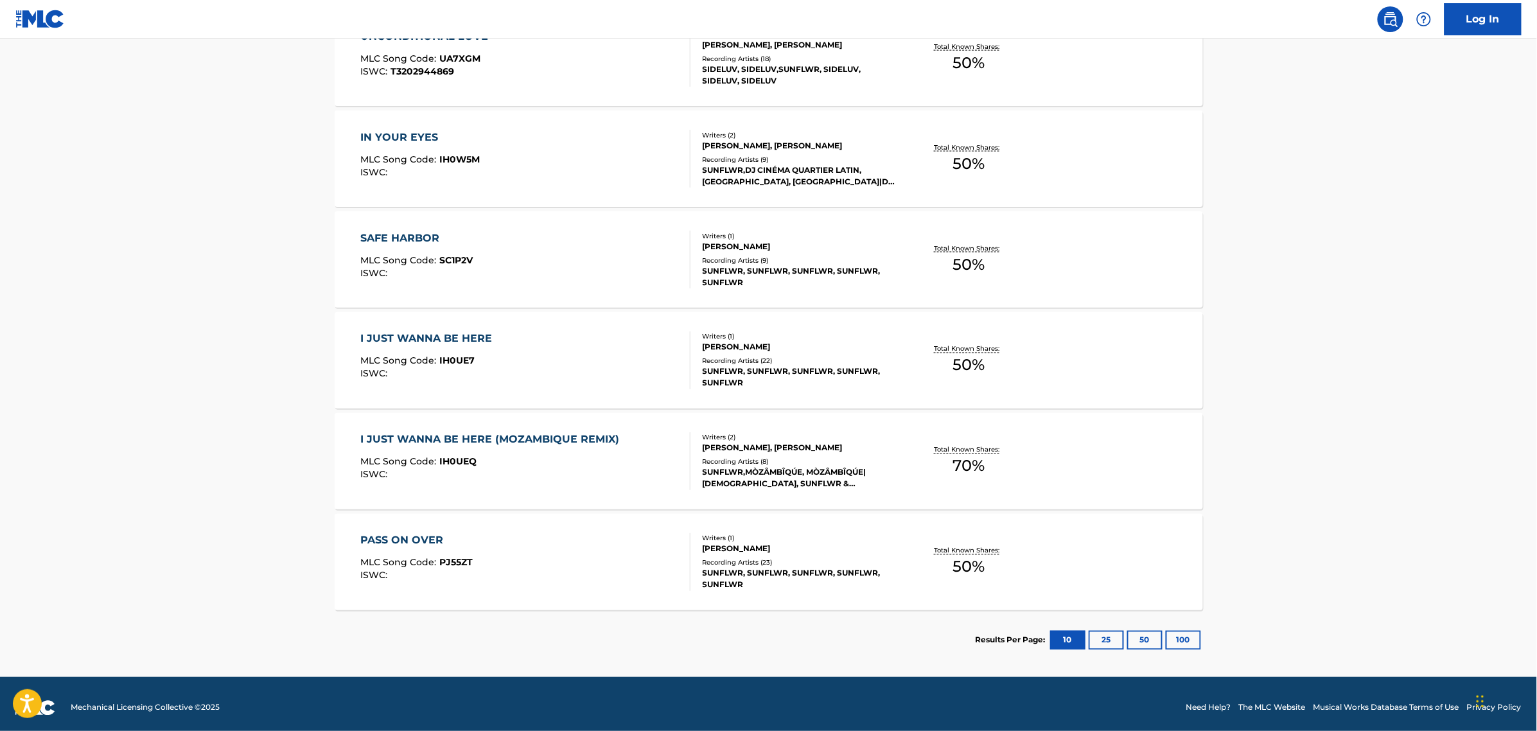
scroll to position [728, 0]
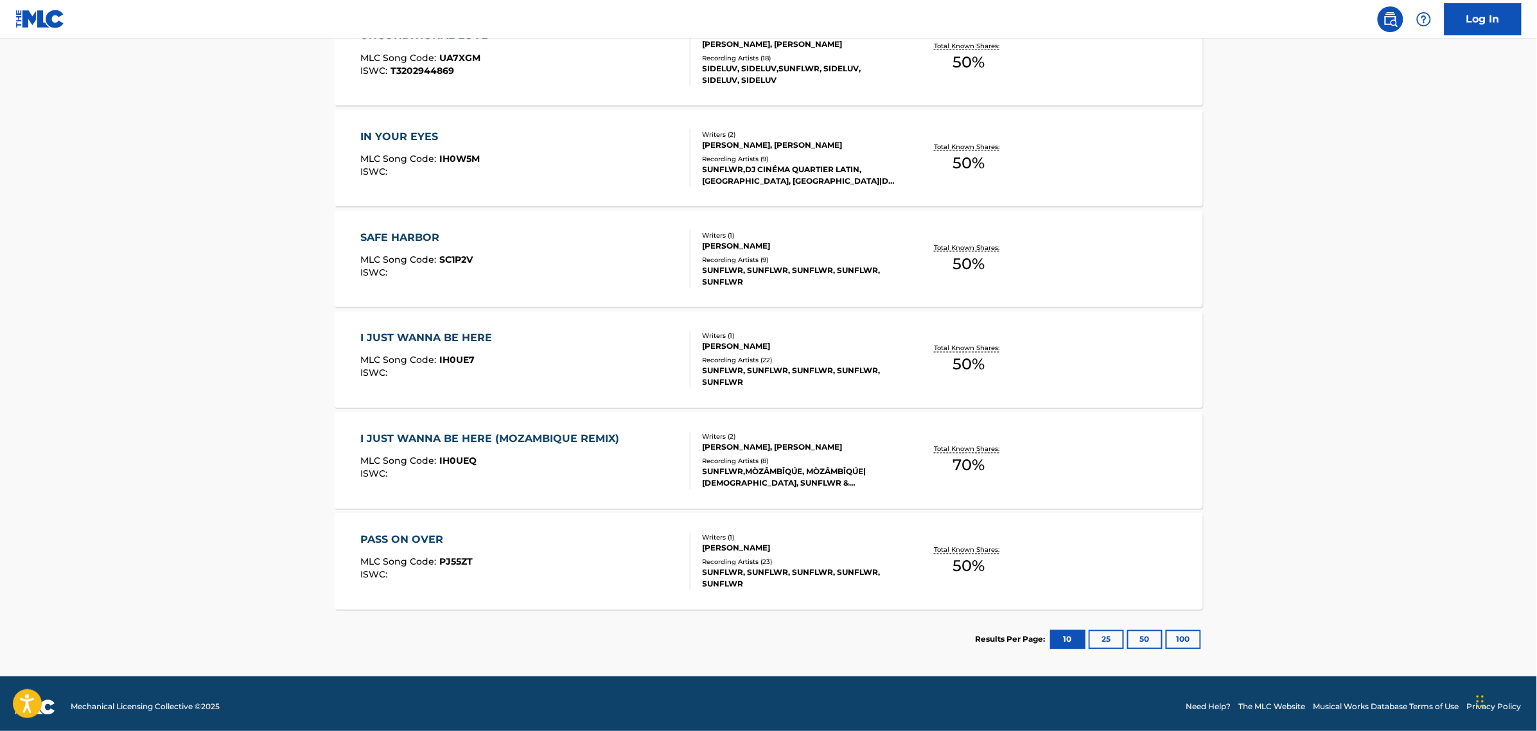
click at [483, 236] on div "SAFE HARBOR MLC Song Code : SC1P2V ISWC :" at bounding box center [525, 259] width 330 height 58
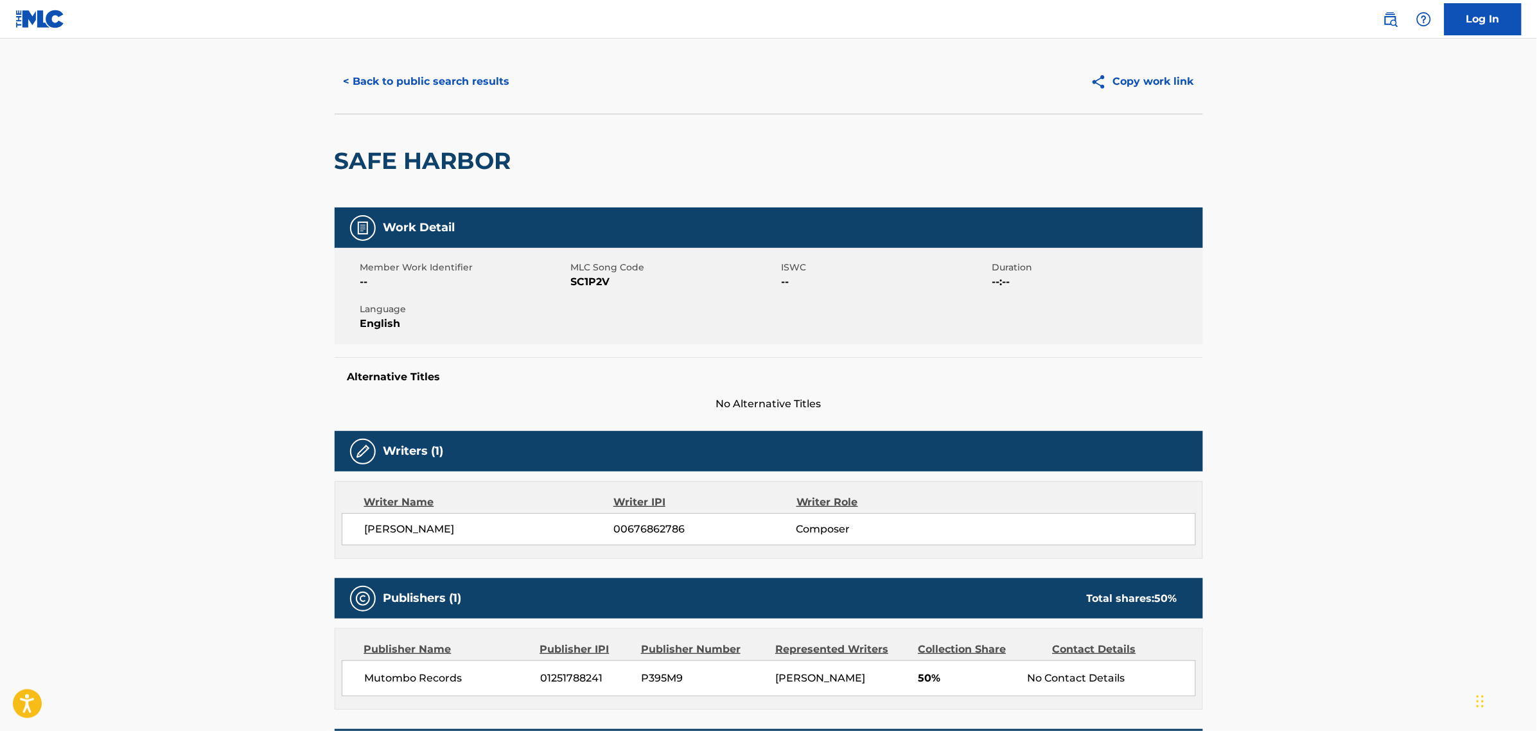
click at [348, 82] on button "< Back to public search results" at bounding box center [427, 82] width 184 height 32
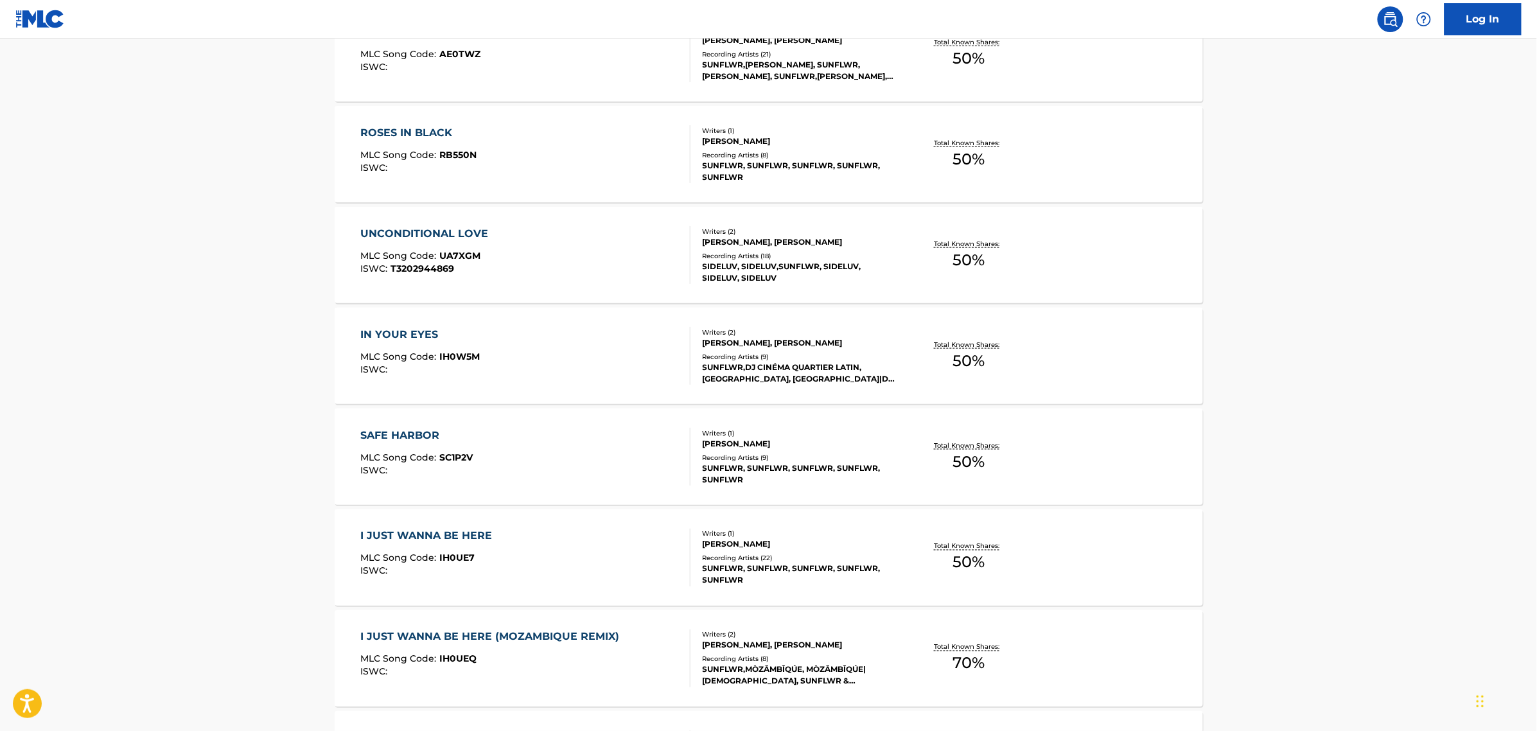
click at [473, 538] on div "I JUST WANNA BE HERE" at bounding box center [429, 536] width 138 height 15
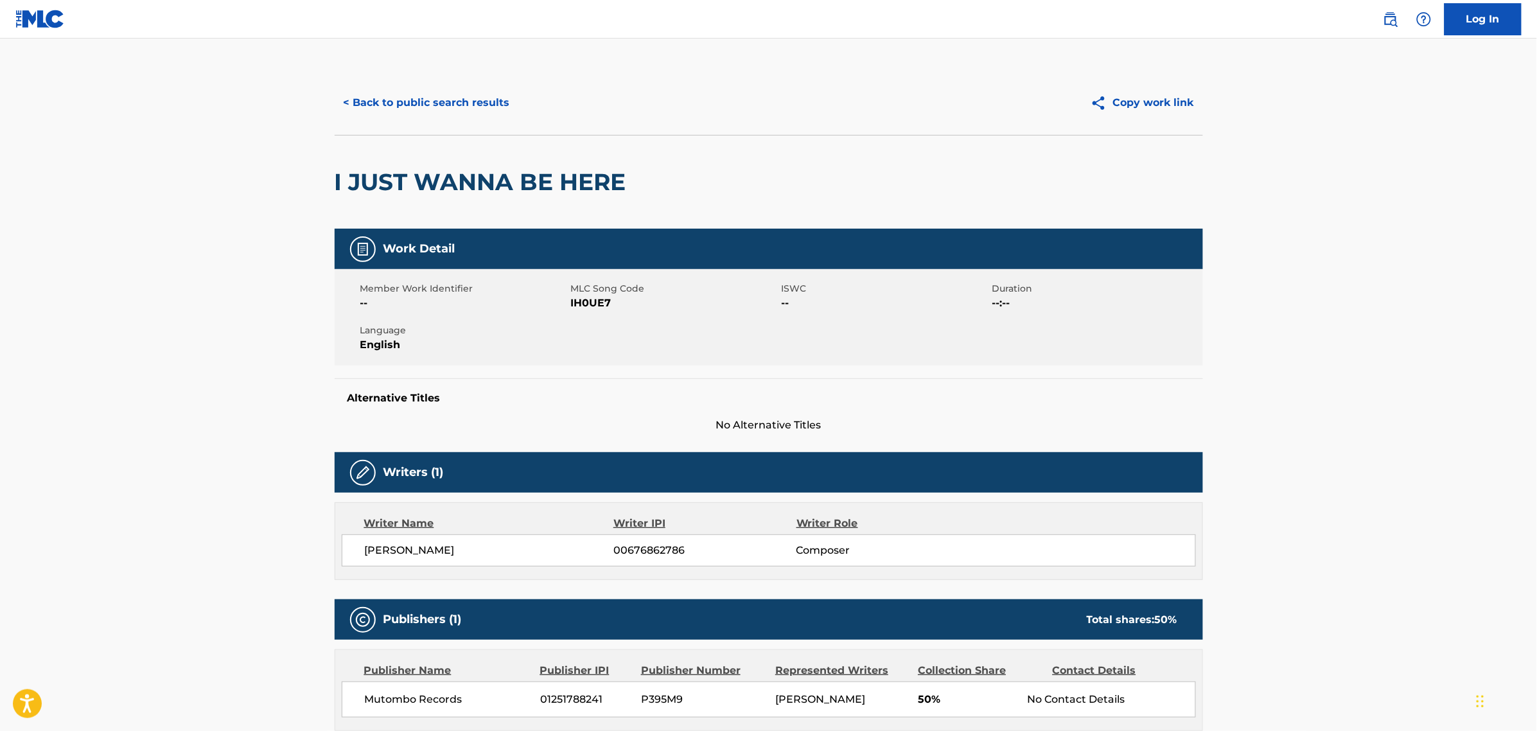
click at [374, 106] on button "< Back to public search results" at bounding box center [427, 103] width 184 height 32
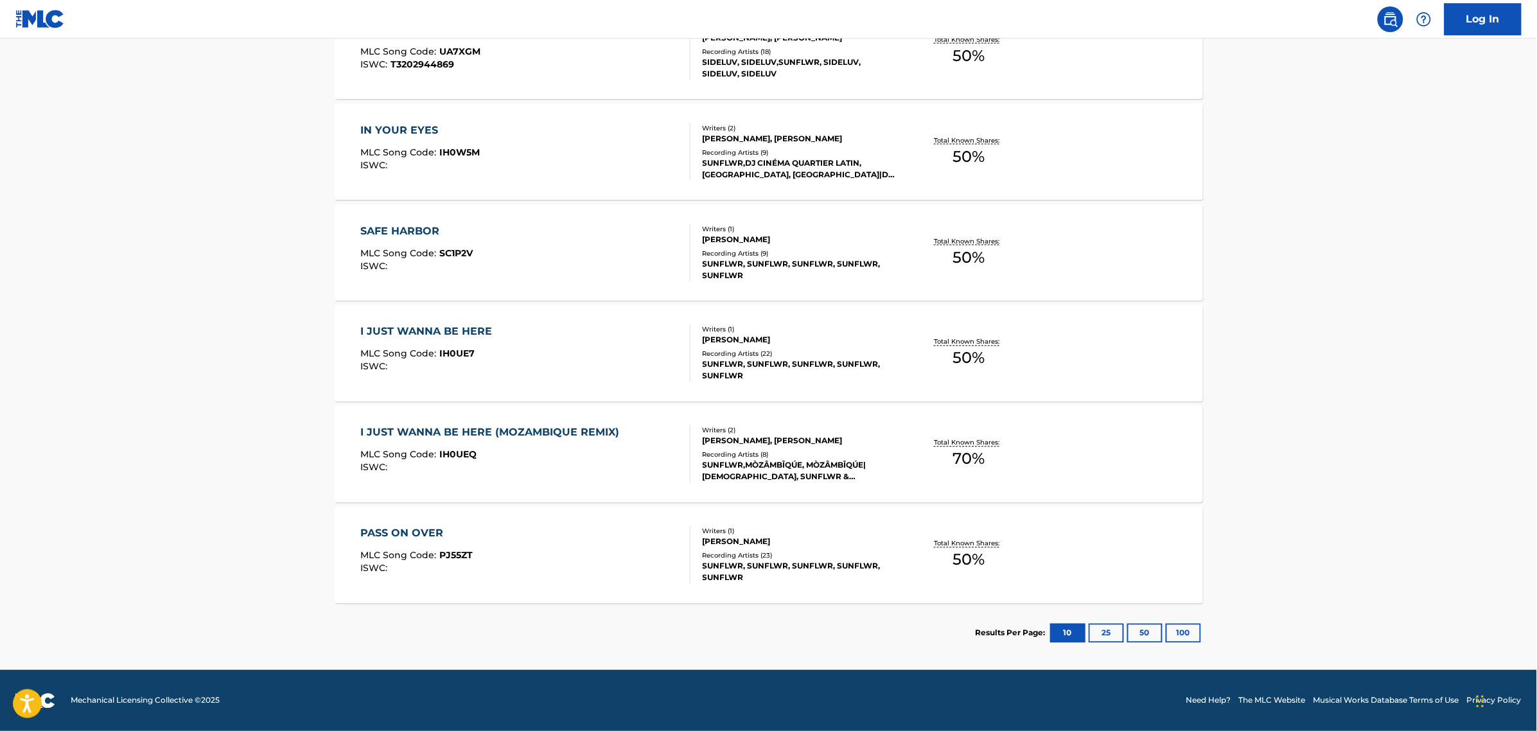
click at [1148, 629] on button "50" at bounding box center [1144, 633] width 35 height 19
click at [605, 546] on div "PASS ON OVER MLC Song Code : PJ55ZT ISWC :" at bounding box center [525, 555] width 330 height 58
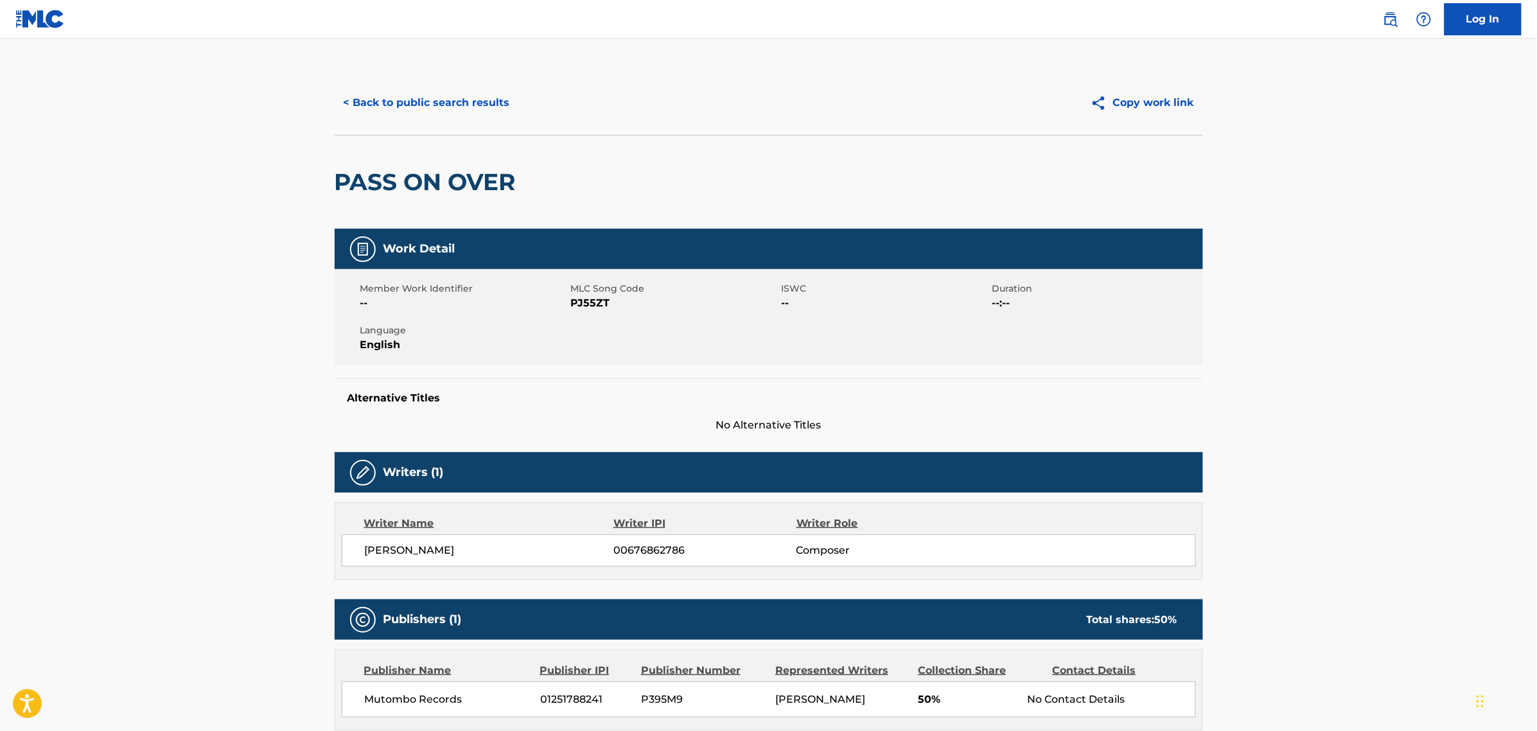
click at [421, 84] on div "< Back to public search results Copy work link" at bounding box center [769, 103] width 868 height 64
click at [414, 100] on button "< Back to public search results" at bounding box center [427, 103] width 184 height 32
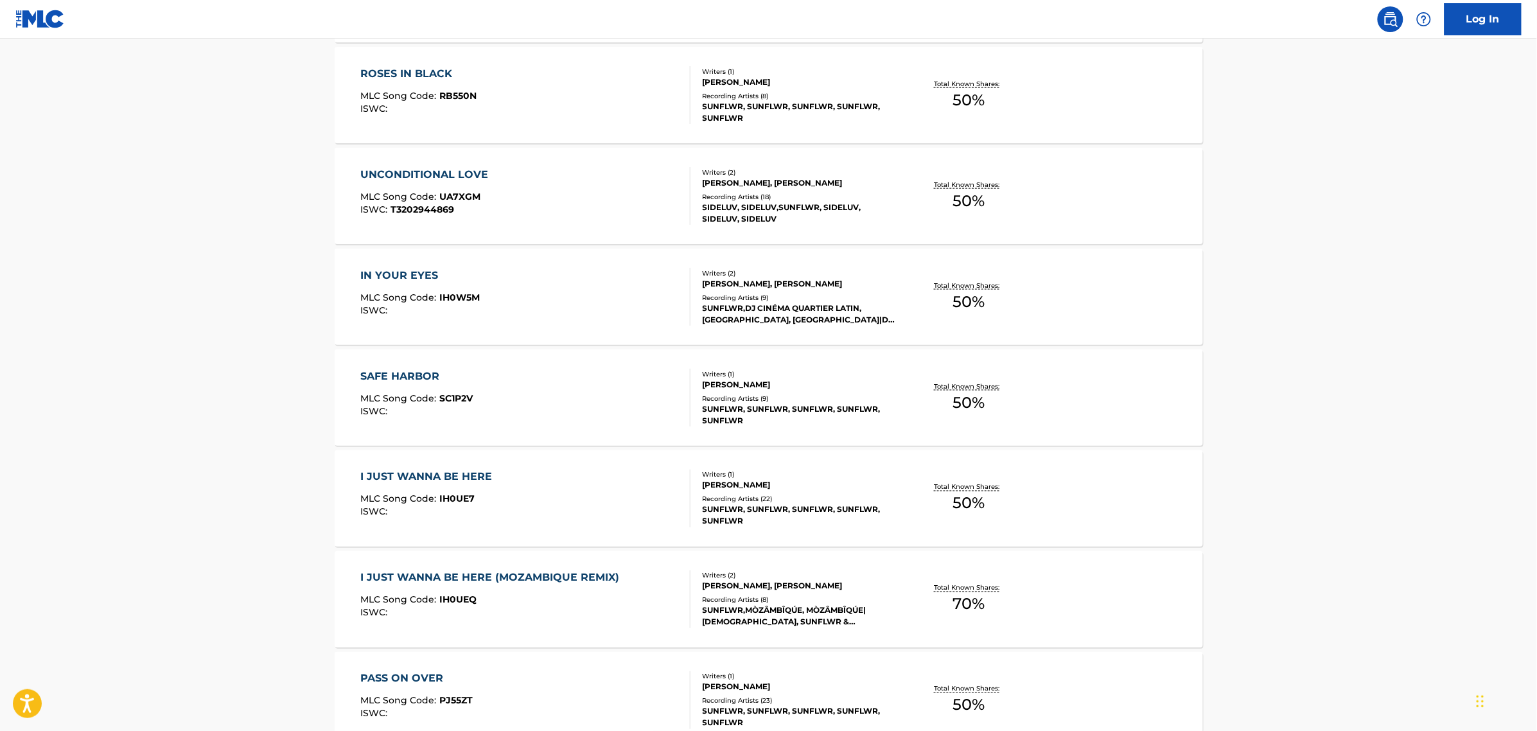
scroll to position [734, 0]
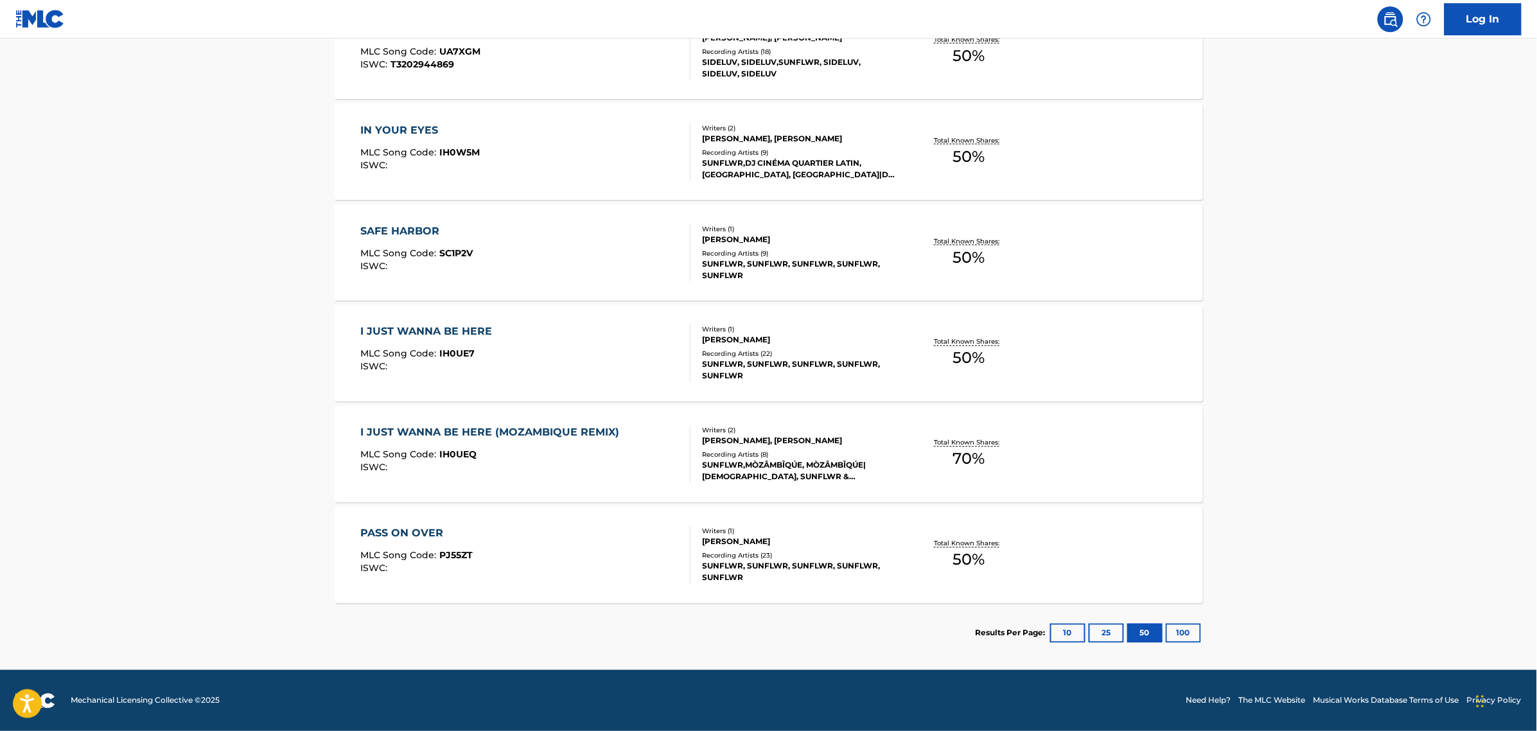
click at [477, 550] on div "PASS ON OVER MLC Song Code : PJ55ZT ISWC :" at bounding box center [525, 555] width 330 height 58
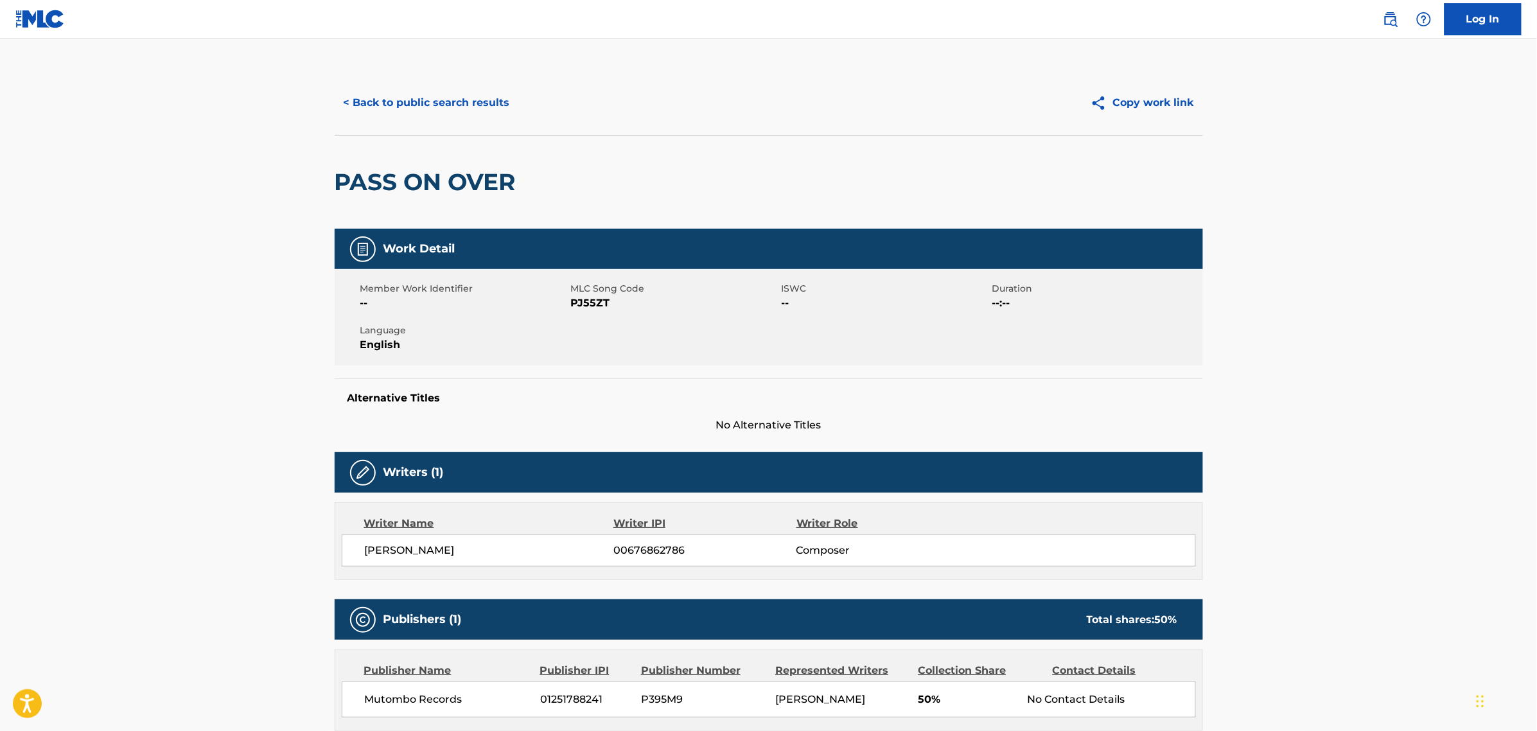
click at [412, 103] on button "< Back to public search results" at bounding box center [427, 103] width 184 height 32
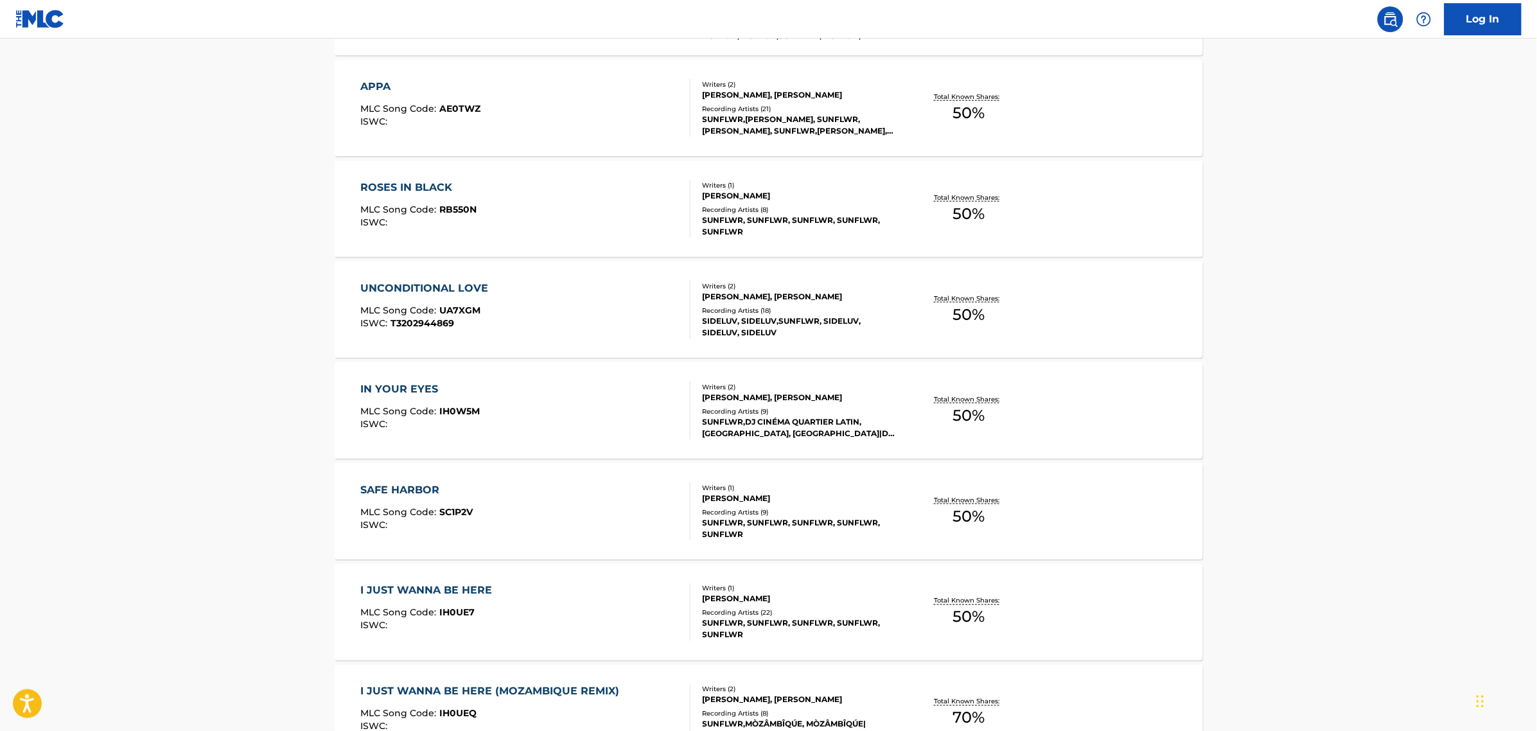
scroll to position [734, 0]
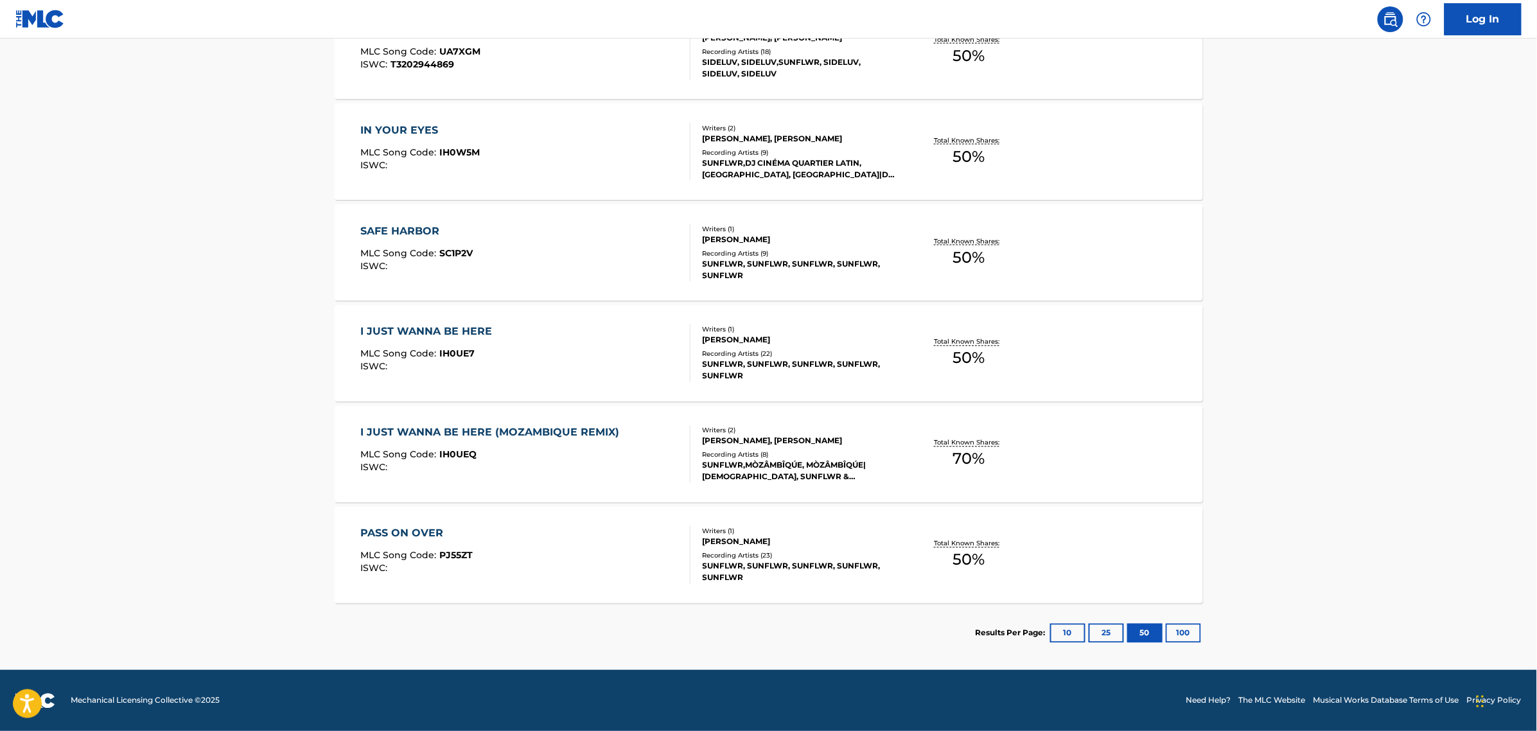
click at [572, 454] on div "MLC Song Code : IH0UEQ" at bounding box center [492, 456] width 265 height 13
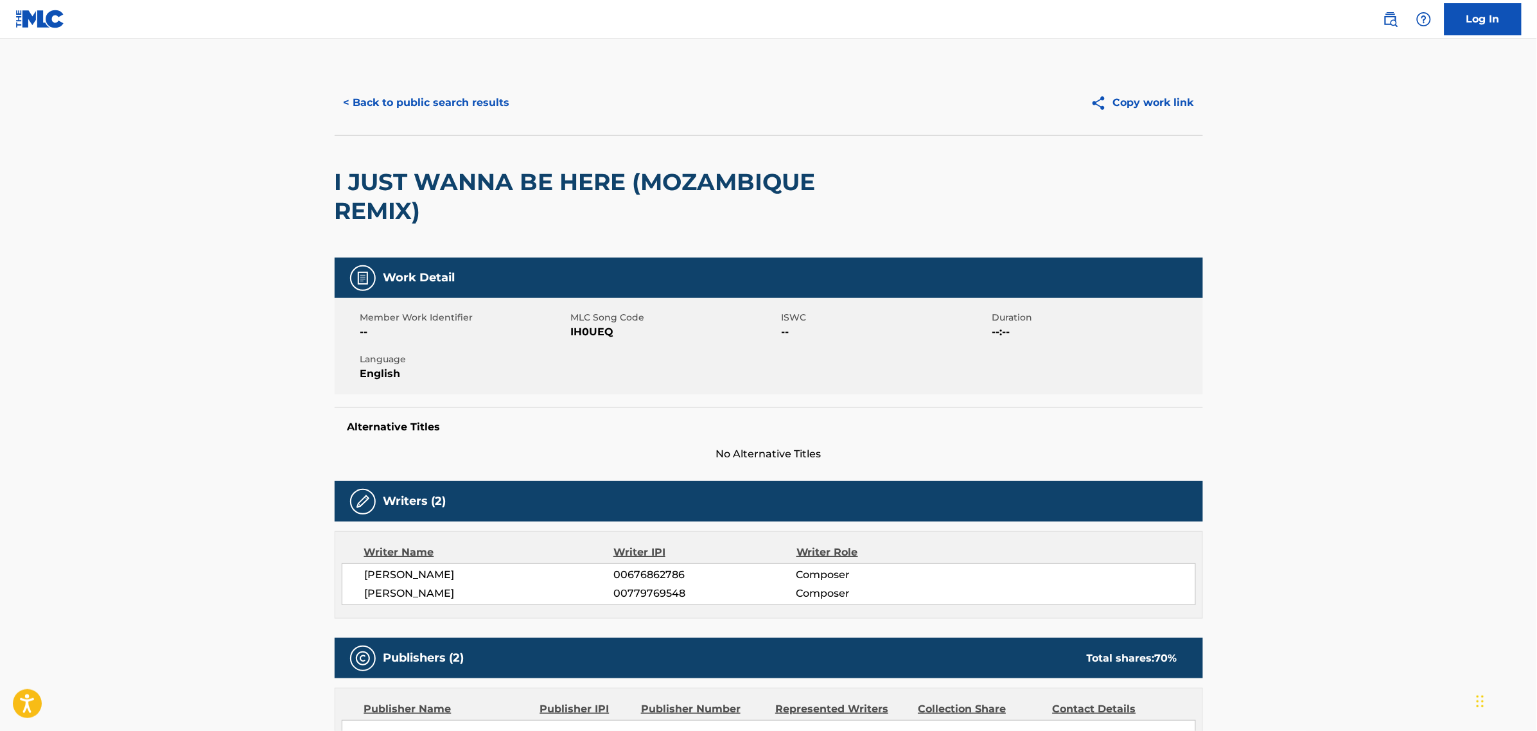
click at [399, 95] on button "< Back to public search results" at bounding box center [427, 103] width 184 height 32
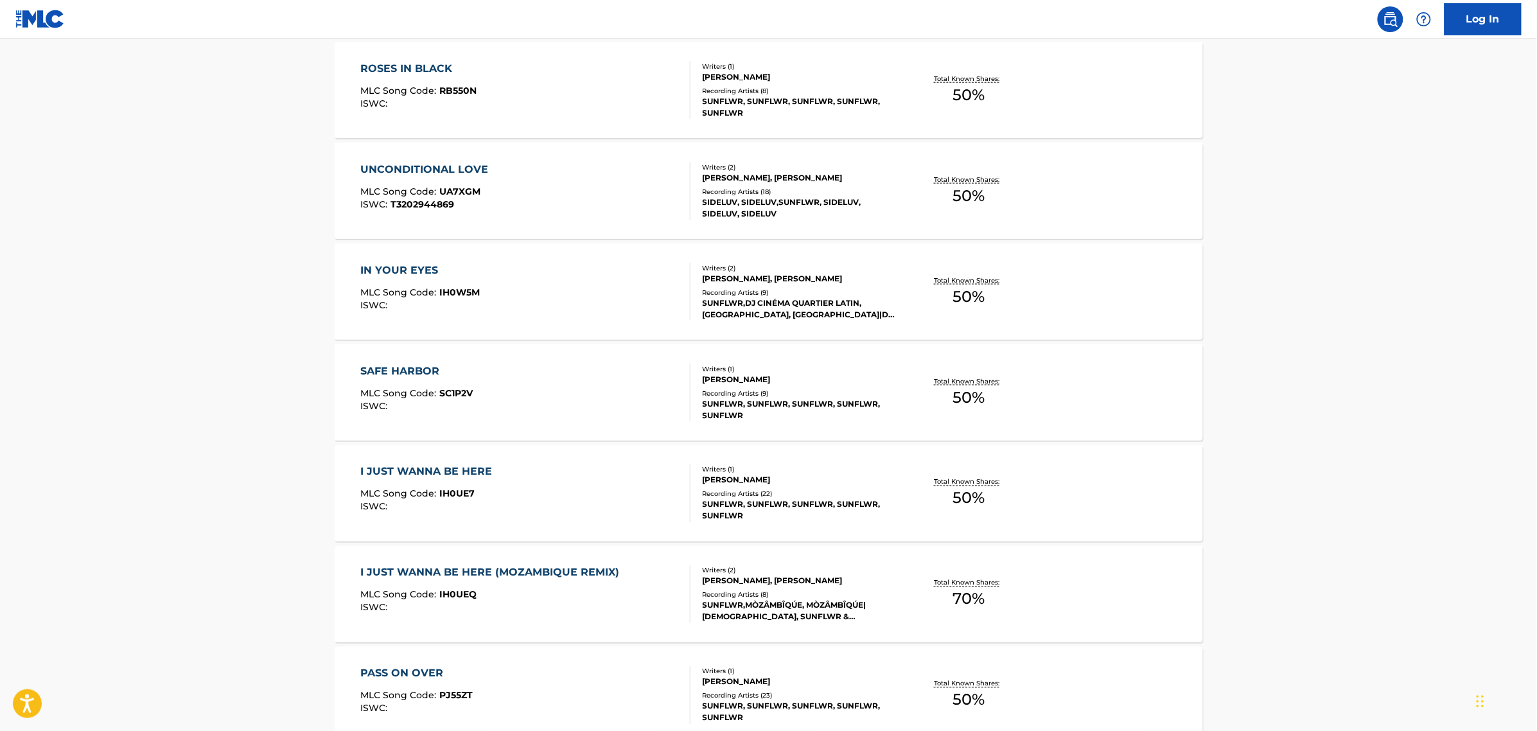
scroll to position [672, 0]
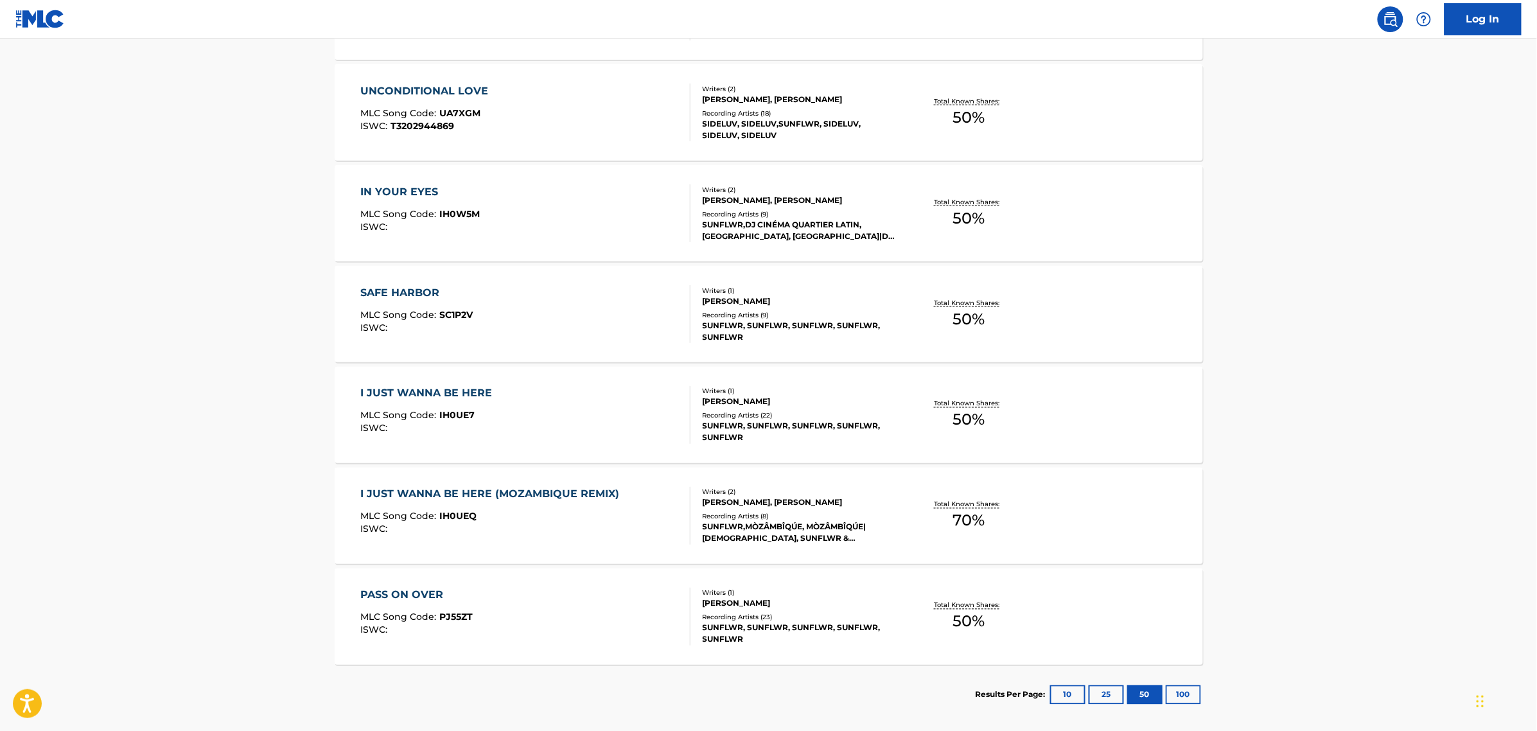
click at [539, 421] on div "I JUST WANNA BE HERE MLC Song Code : IH0UE7 ISWC :" at bounding box center [525, 415] width 330 height 58
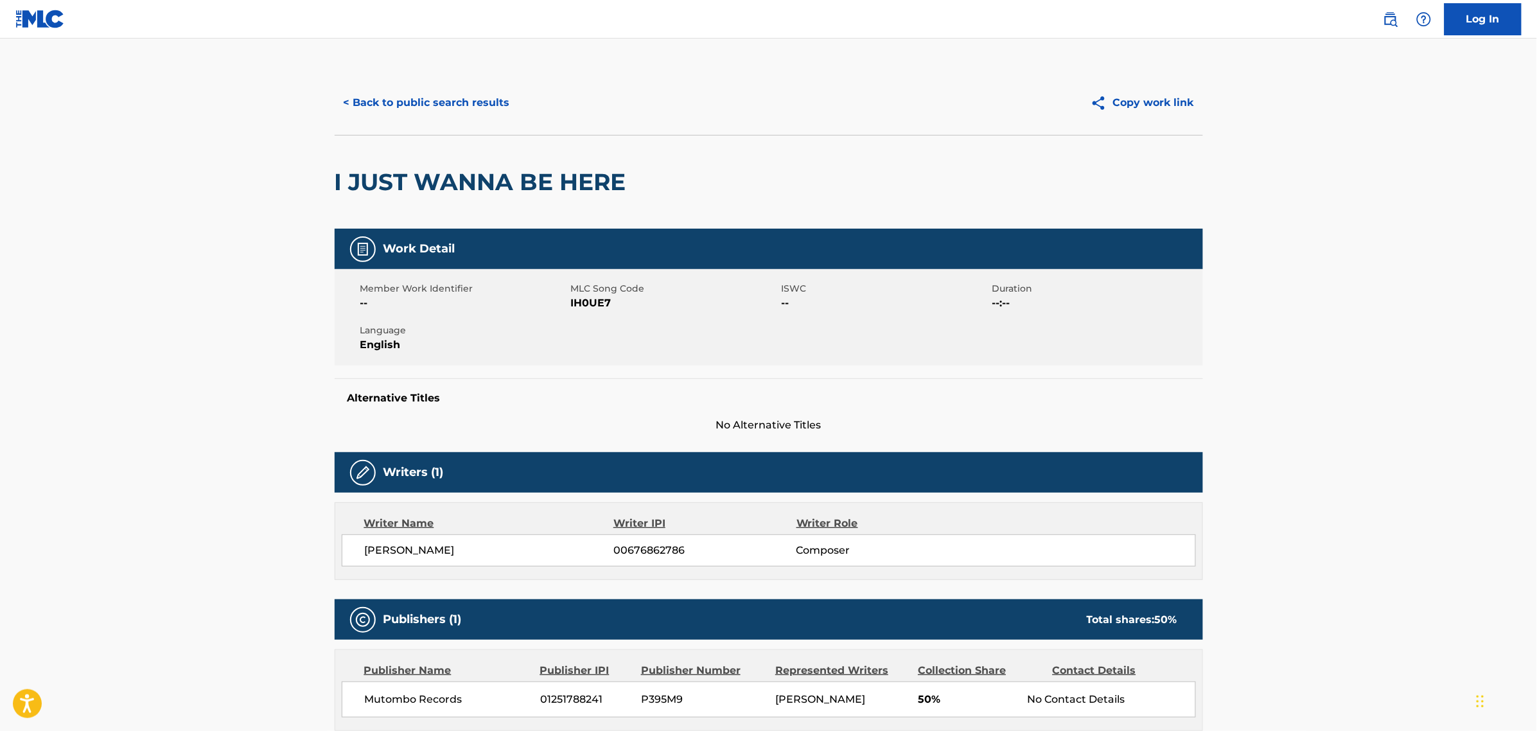
click at [424, 100] on button "< Back to public search results" at bounding box center [427, 103] width 184 height 32
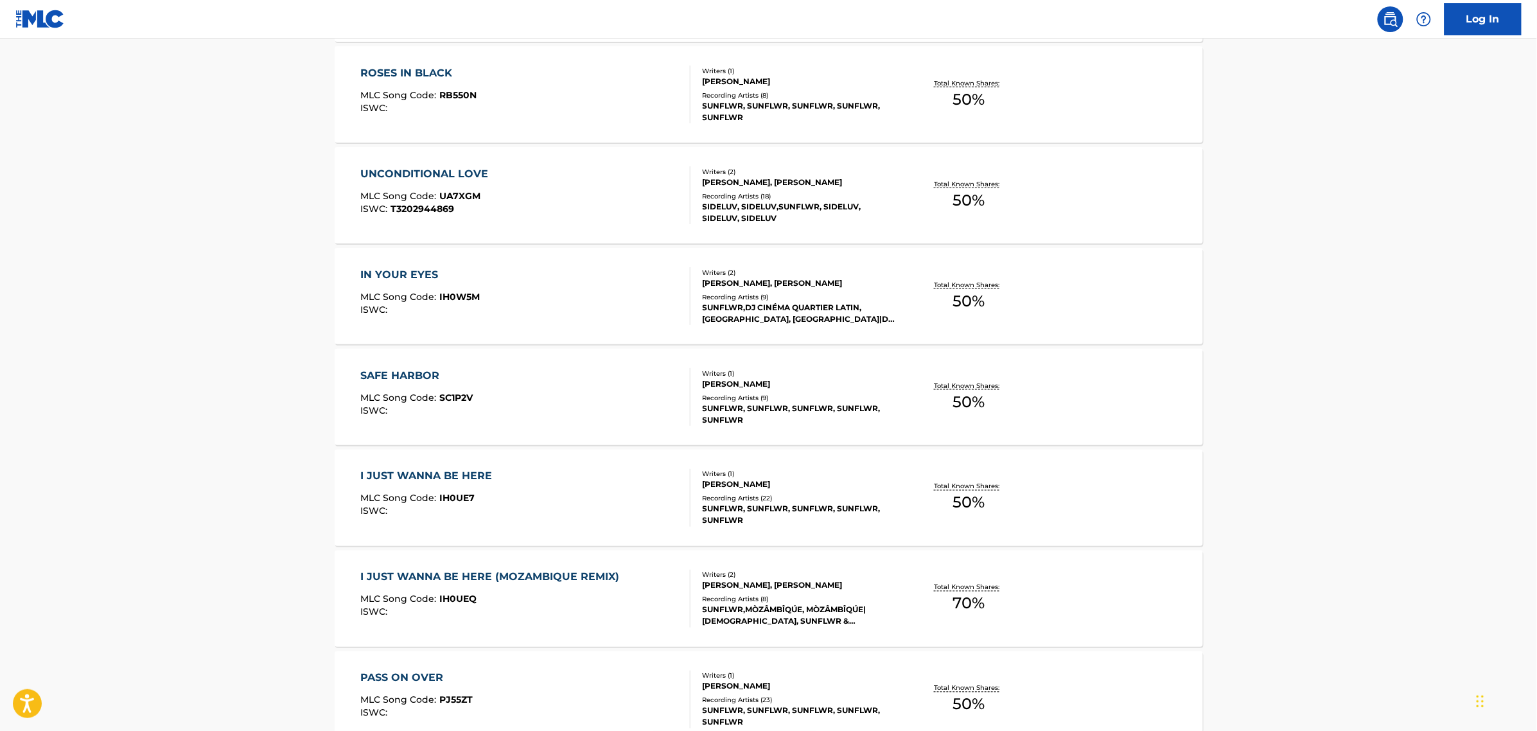
scroll to position [694, 0]
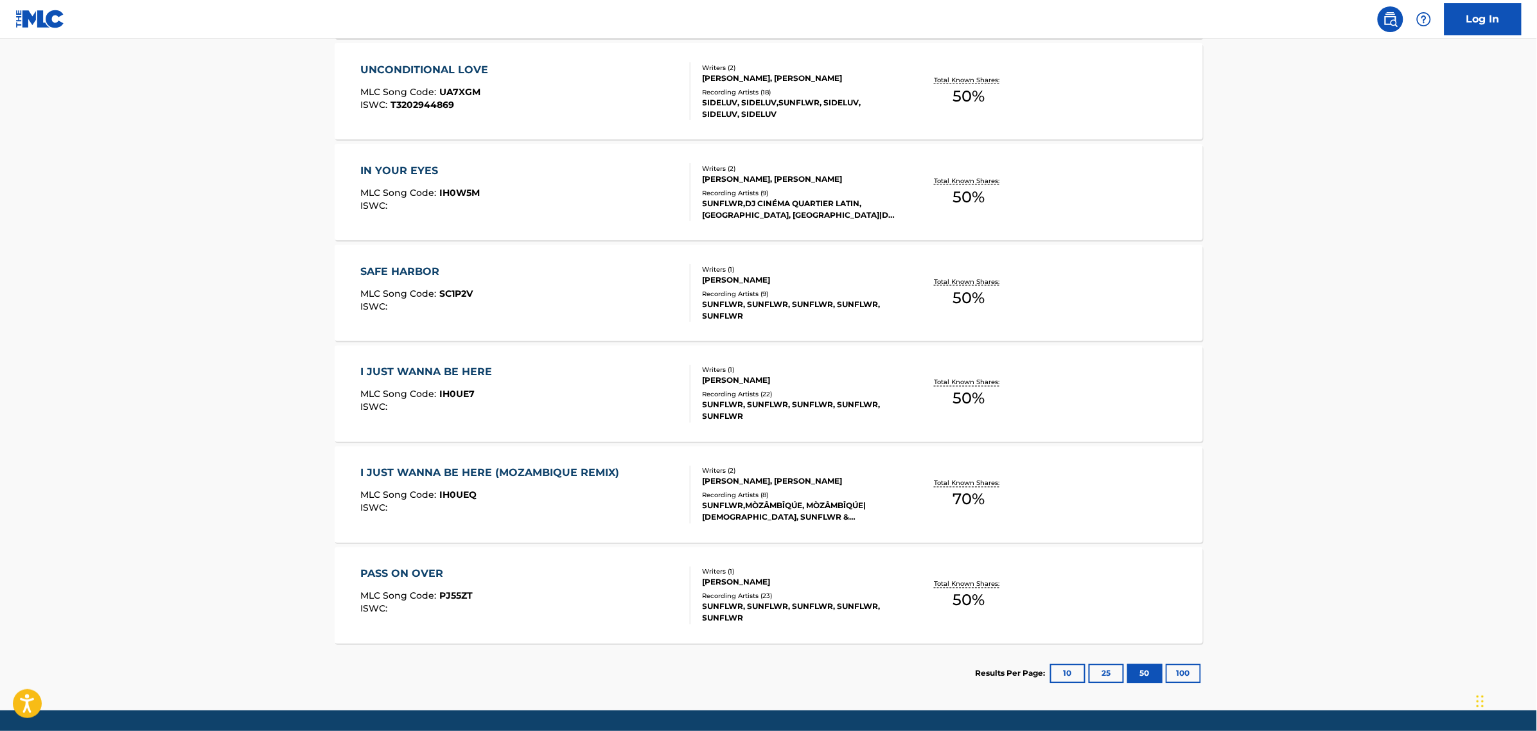
click at [579, 518] on div "I JUST WANNA BE HERE (MOZAMBIQUE REMIX) MLC Song Code : IH0UEQ ISWC :" at bounding box center [492, 495] width 265 height 58
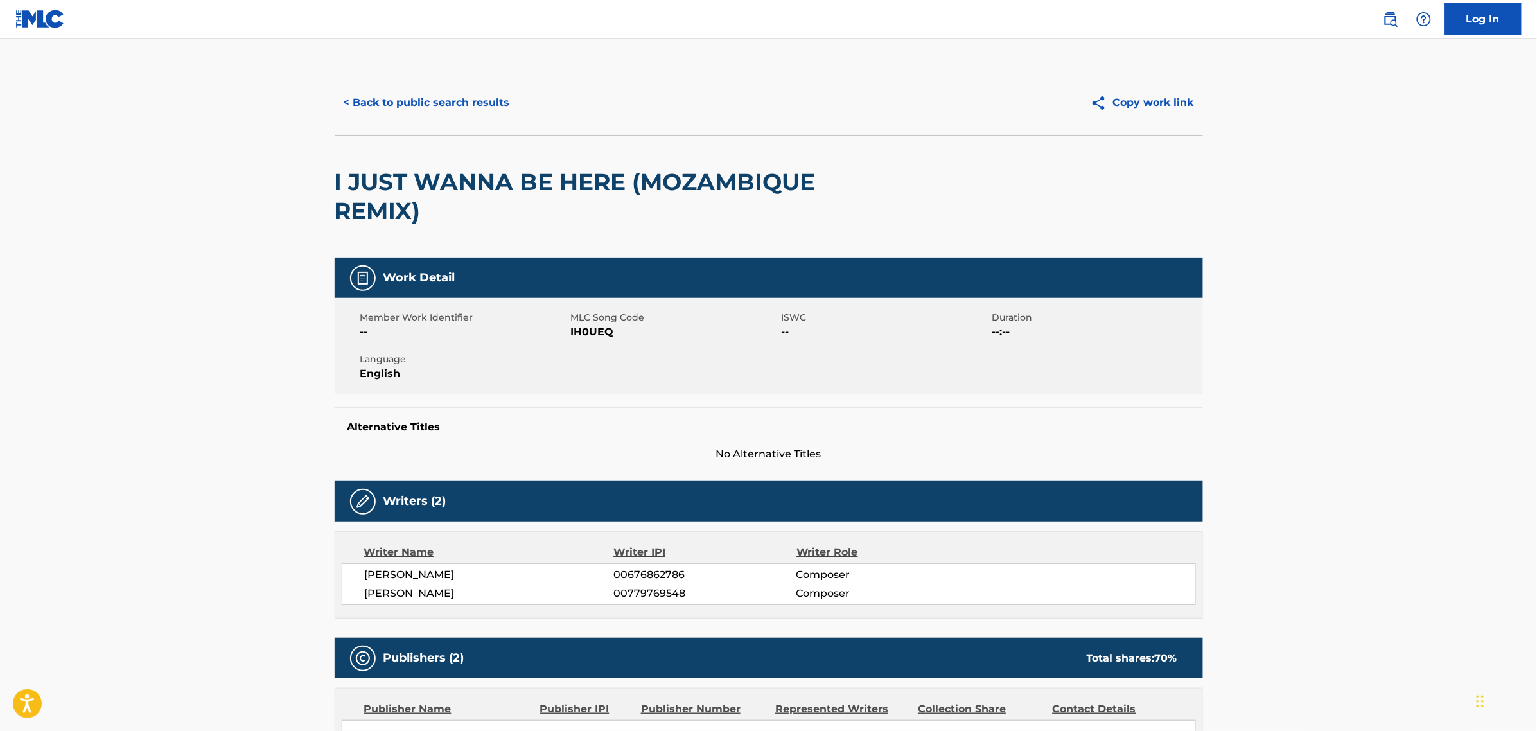
click at [351, 94] on button "< Back to public search results" at bounding box center [427, 103] width 184 height 32
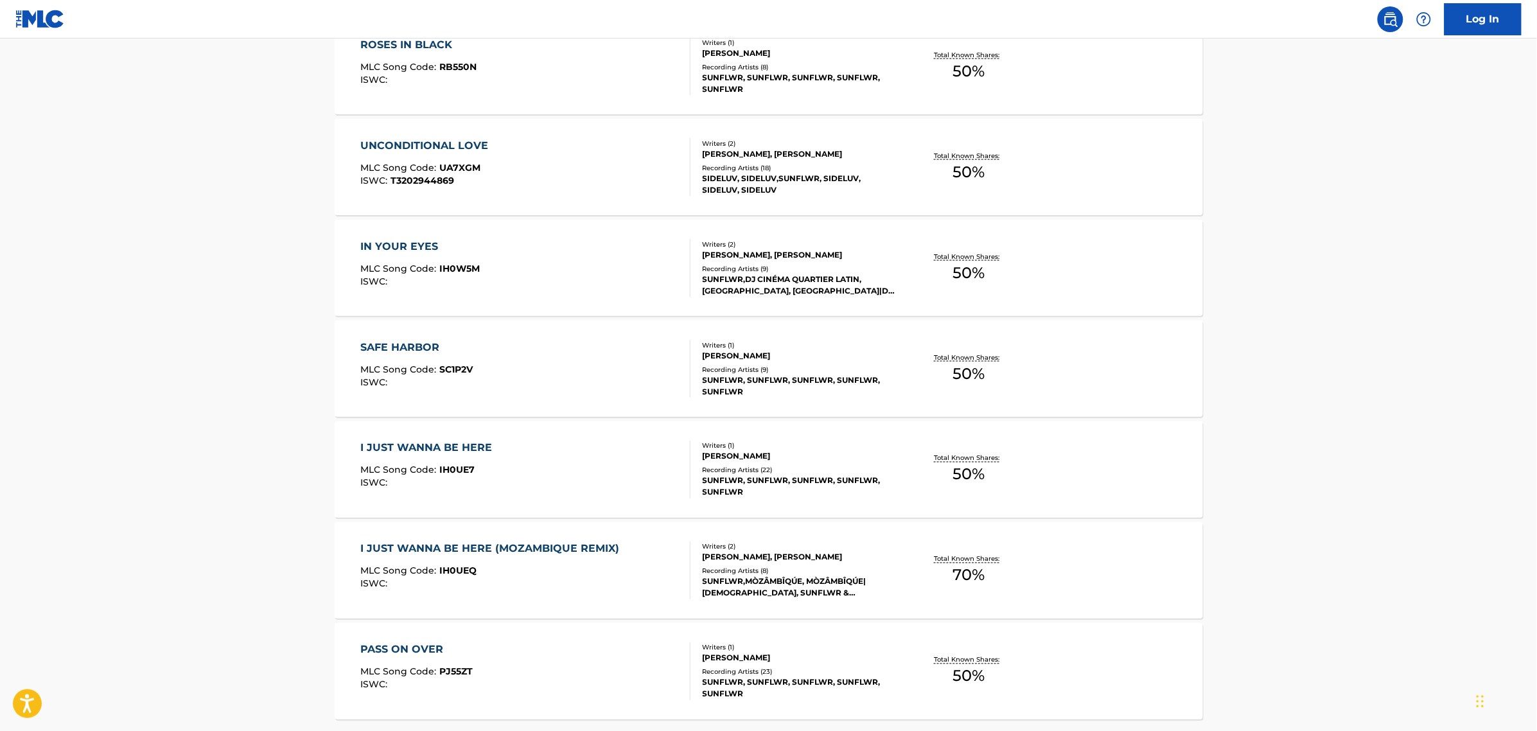
scroll to position [618, 0]
click at [509, 358] on div "SAFE HARBOR MLC Song Code : SC1P2V ISWC :" at bounding box center [525, 368] width 330 height 58
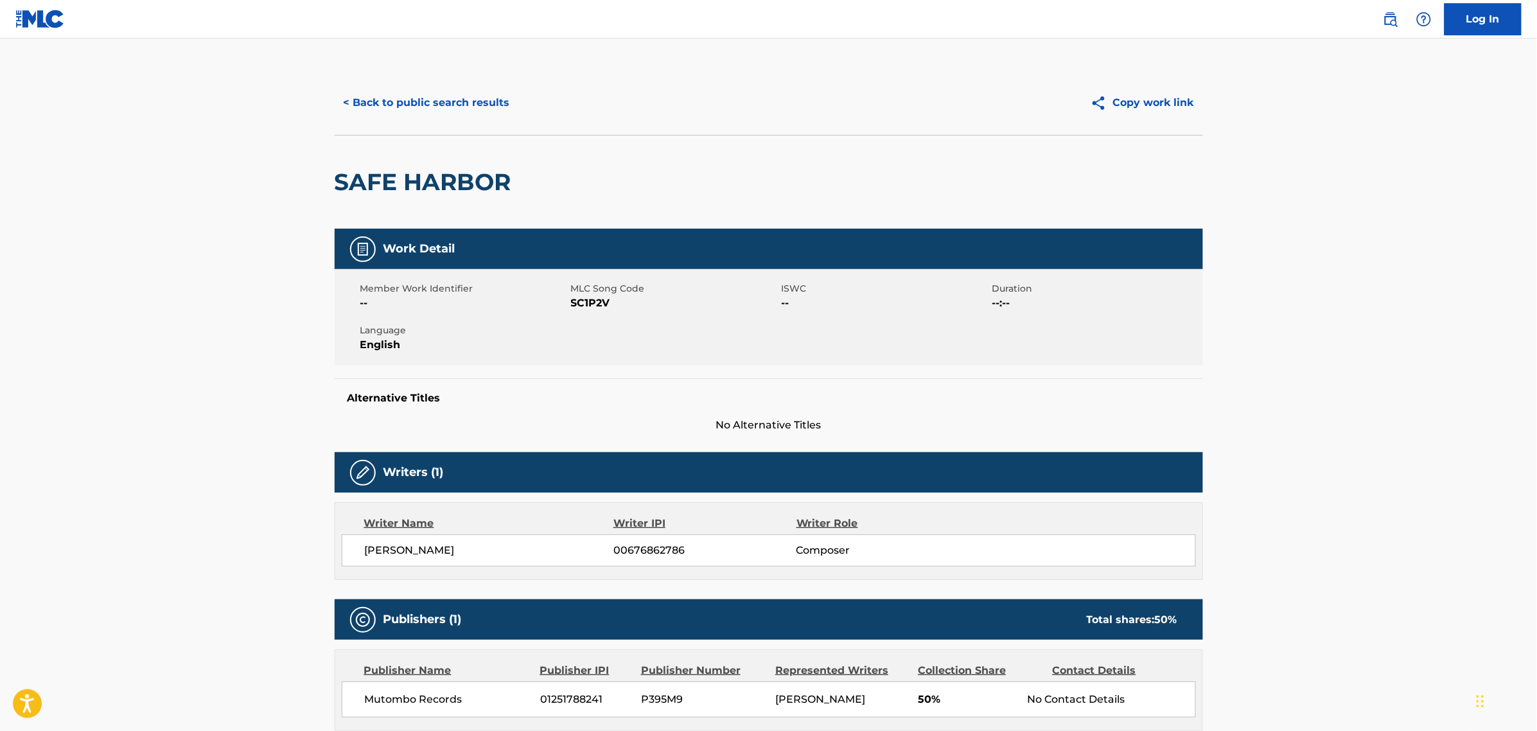
click at [396, 110] on button "< Back to public search results" at bounding box center [427, 103] width 184 height 32
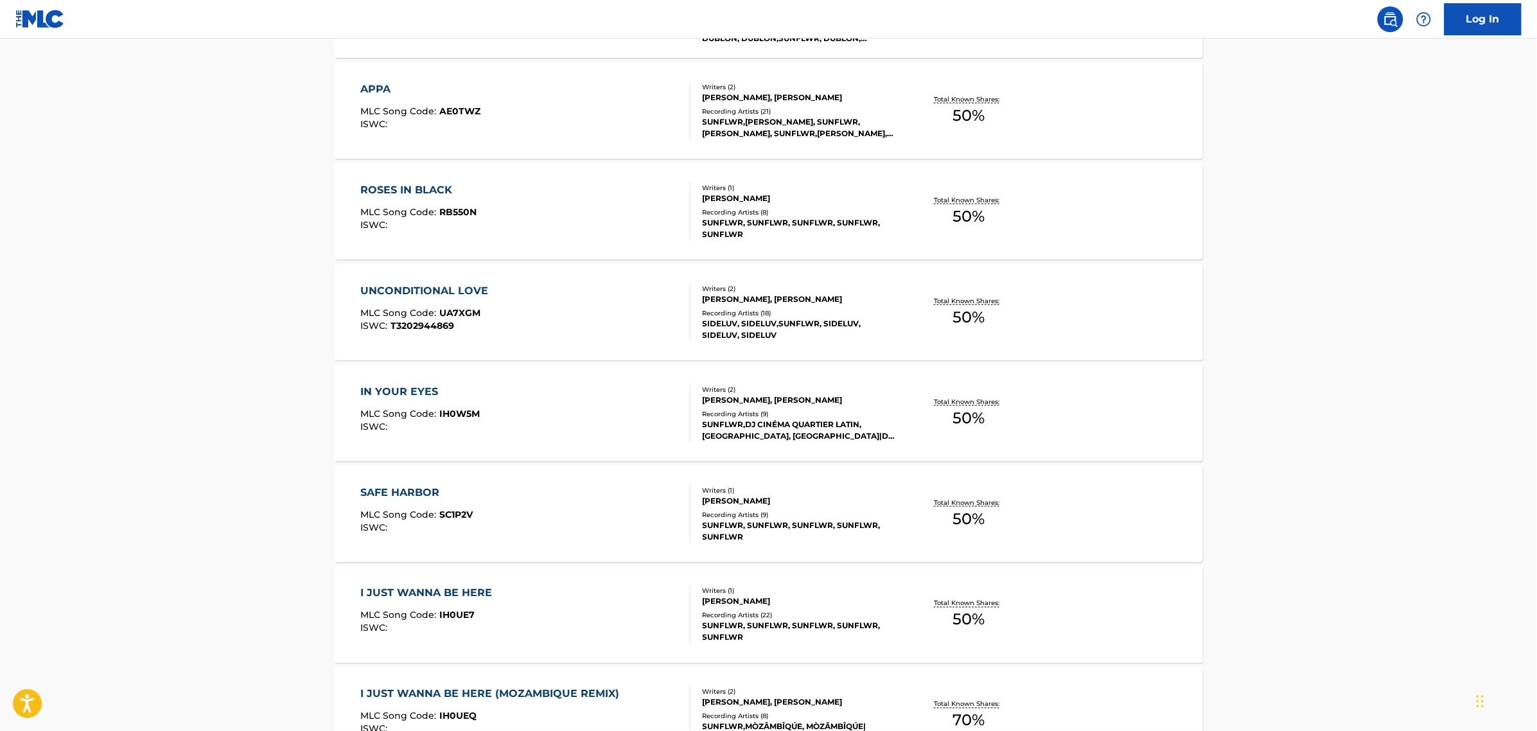
scroll to position [476, 0]
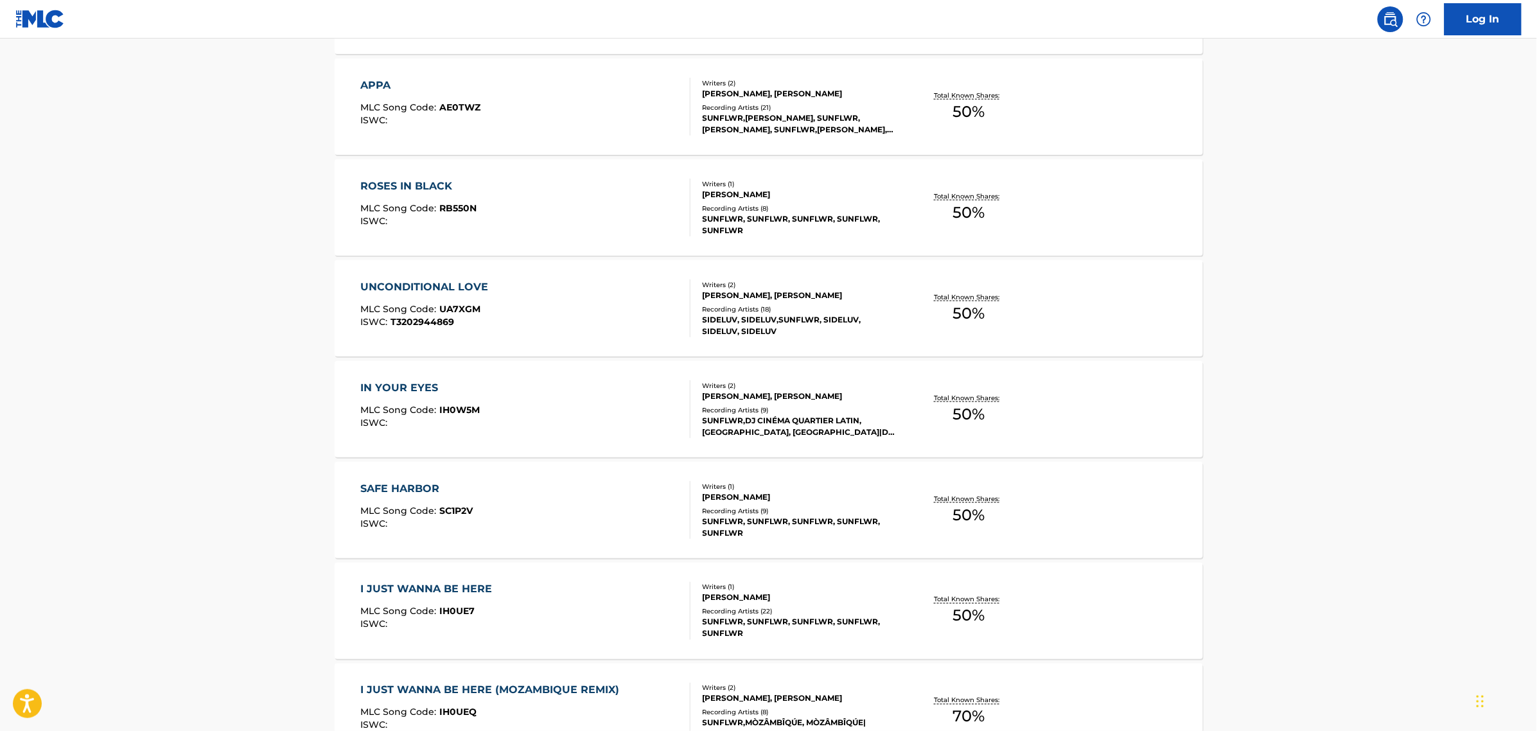
click at [540, 400] on div "IN YOUR EYES MLC Song Code : IH0W5M ISWC :" at bounding box center [525, 409] width 330 height 58
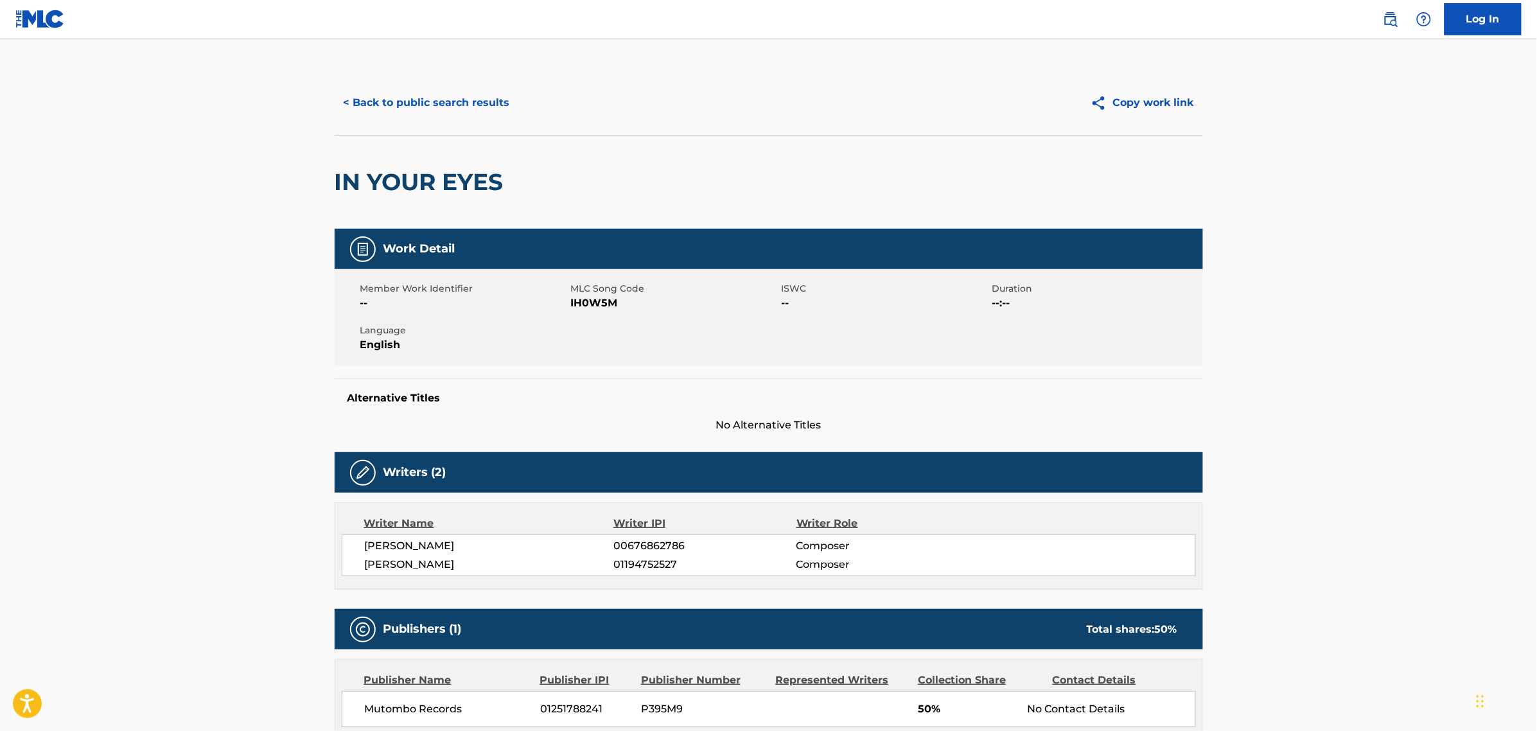
click at [364, 105] on button "< Back to public search results" at bounding box center [427, 103] width 184 height 32
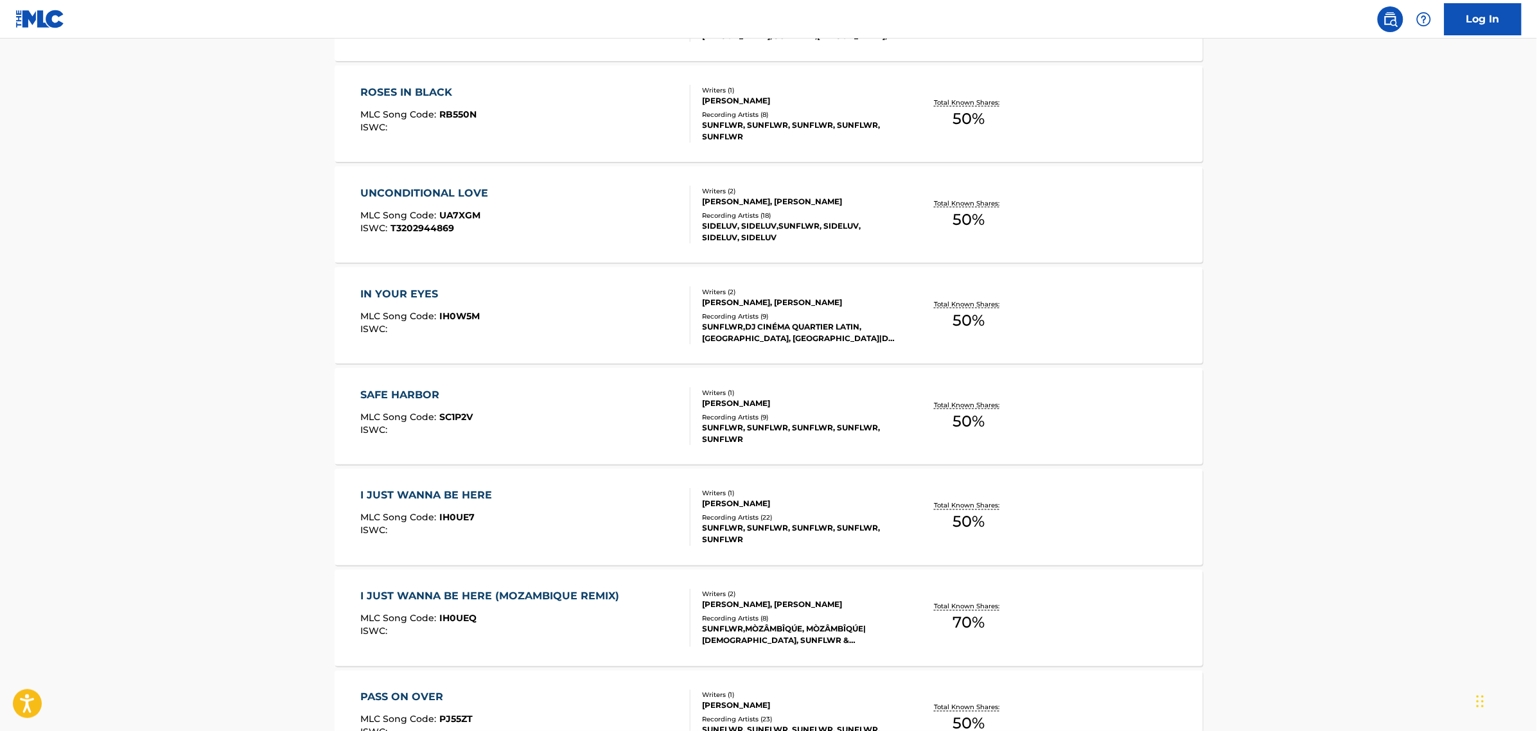
scroll to position [582, 0]
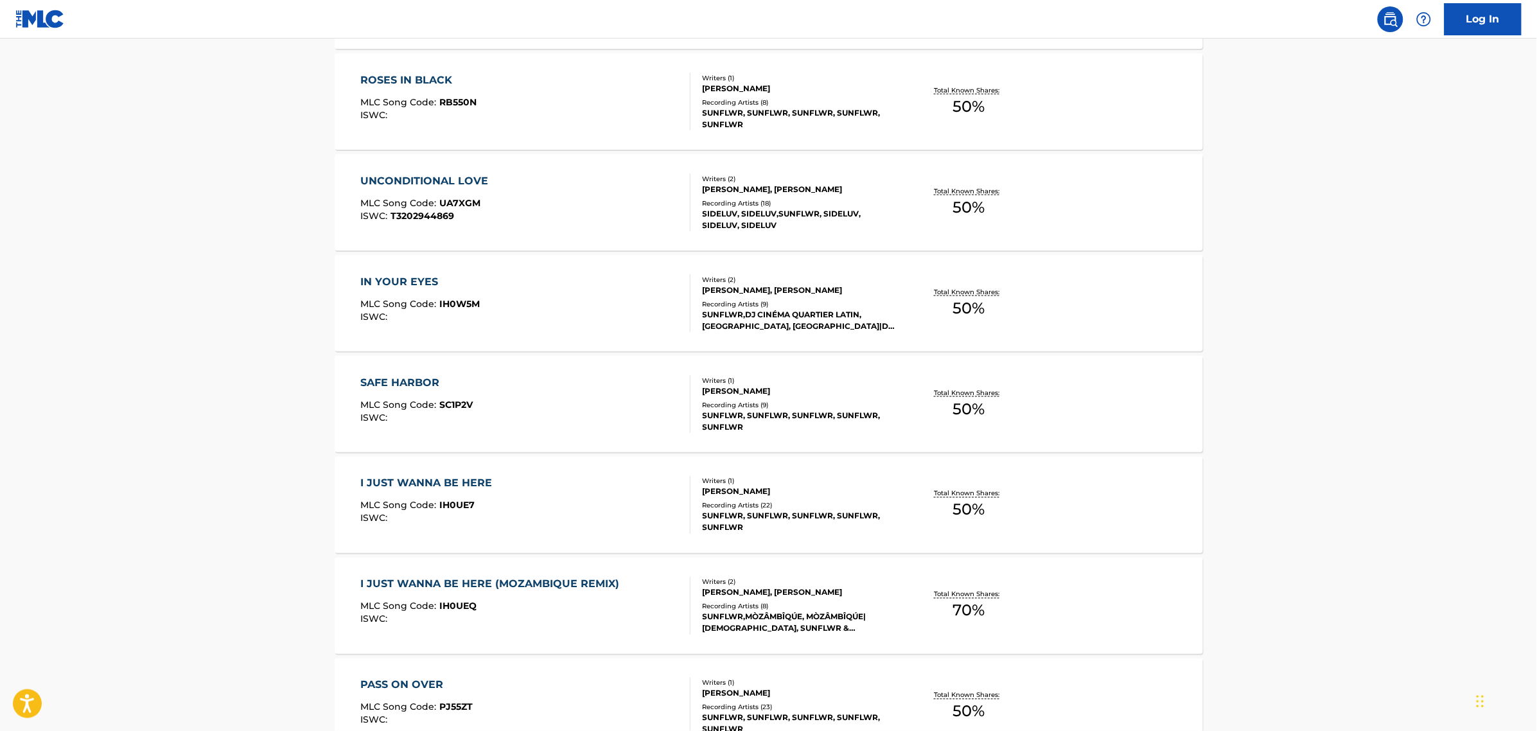
click at [525, 223] on div "UNCONDITIONAL LOVE MLC Song Code : UA7XGM ISWC : T3202944869" at bounding box center [525, 202] width 330 height 58
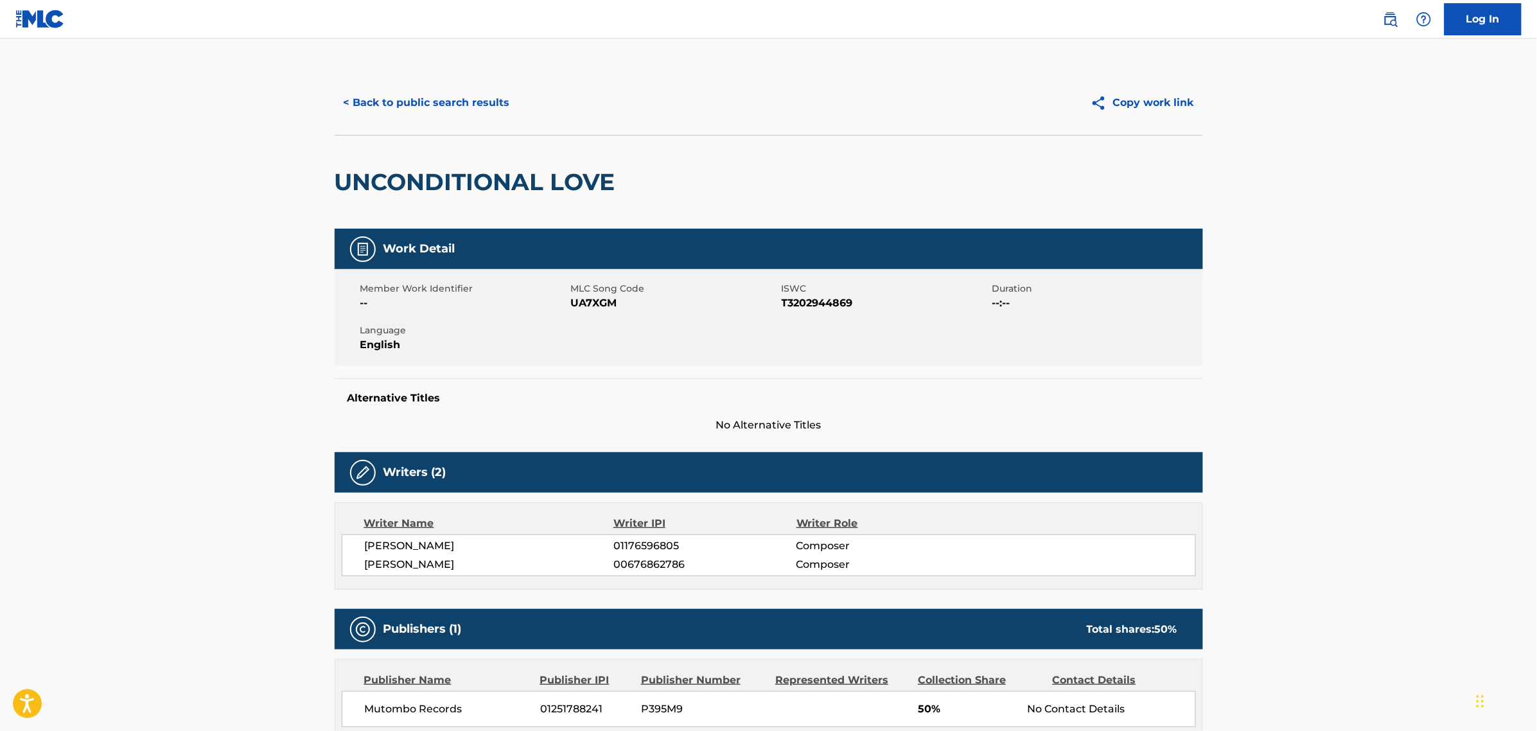
click at [394, 98] on button "< Back to public search results" at bounding box center [427, 103] width 184 height 32
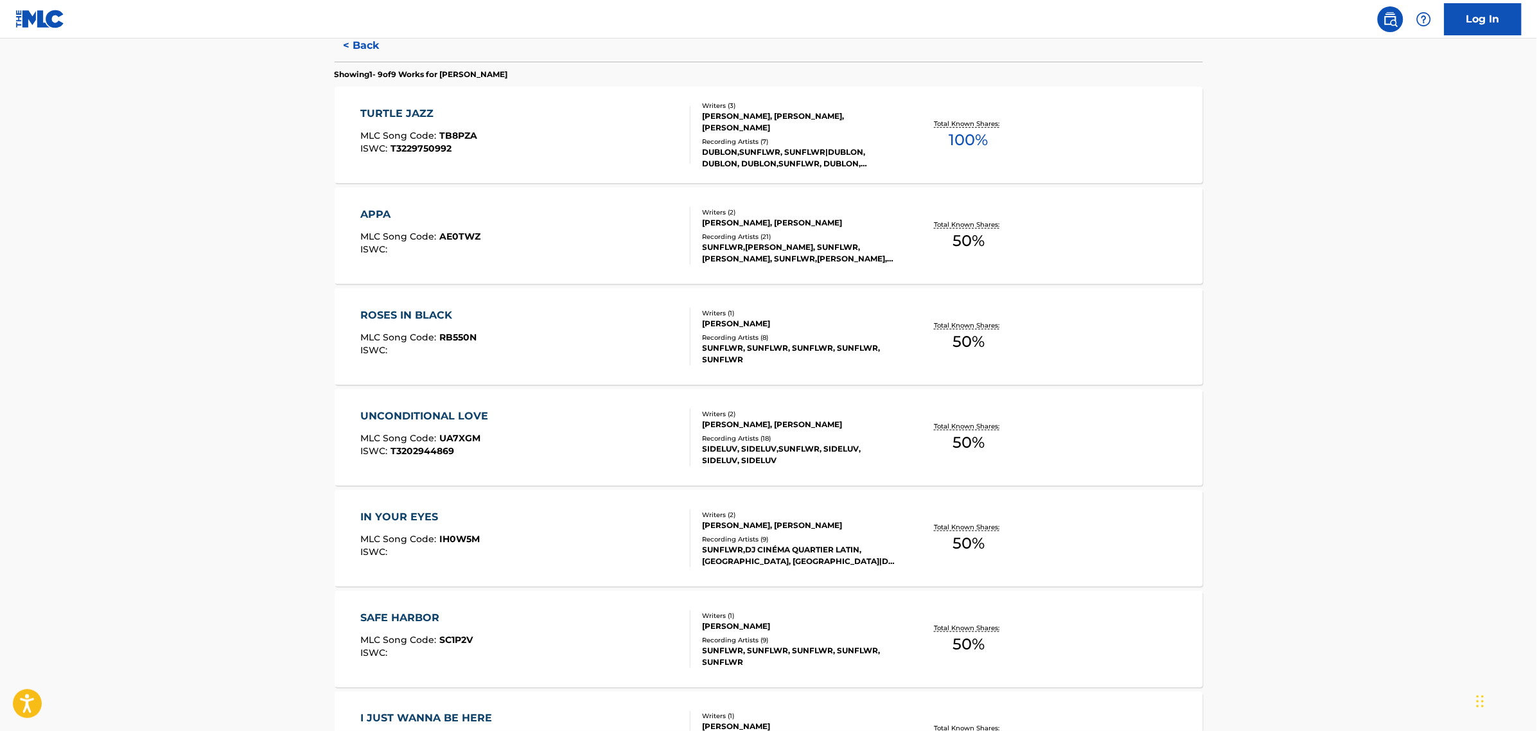
scroll to position [367, 0]
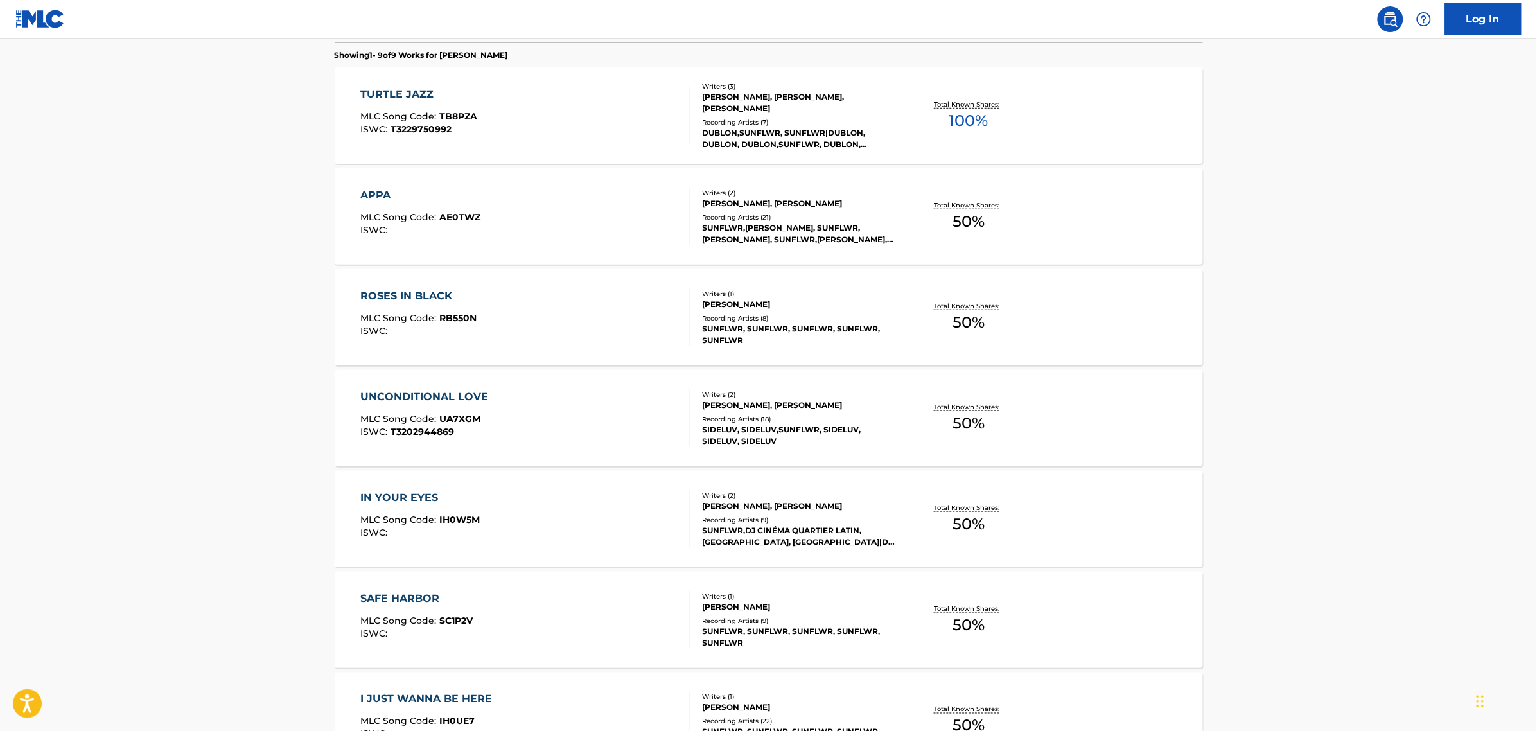
click at [538, 335] on div "ROSES IN BLACK MLC Song Code : RB550N ISWC :" at bounding box center [525, 317] width 330 height 58
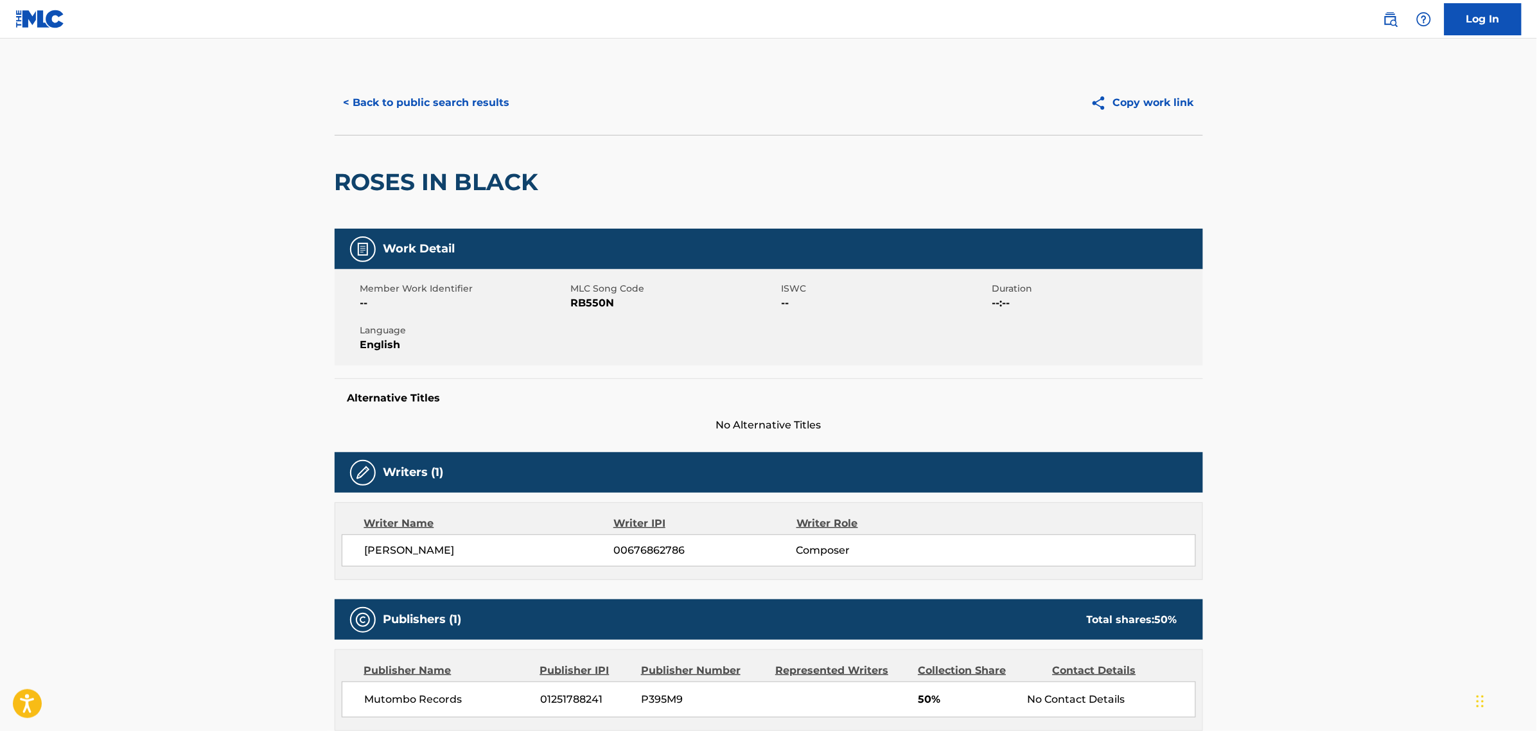
click at [385, 107] on button "< Back to public search results" at bounding box center [427, 103] width 184 height 32
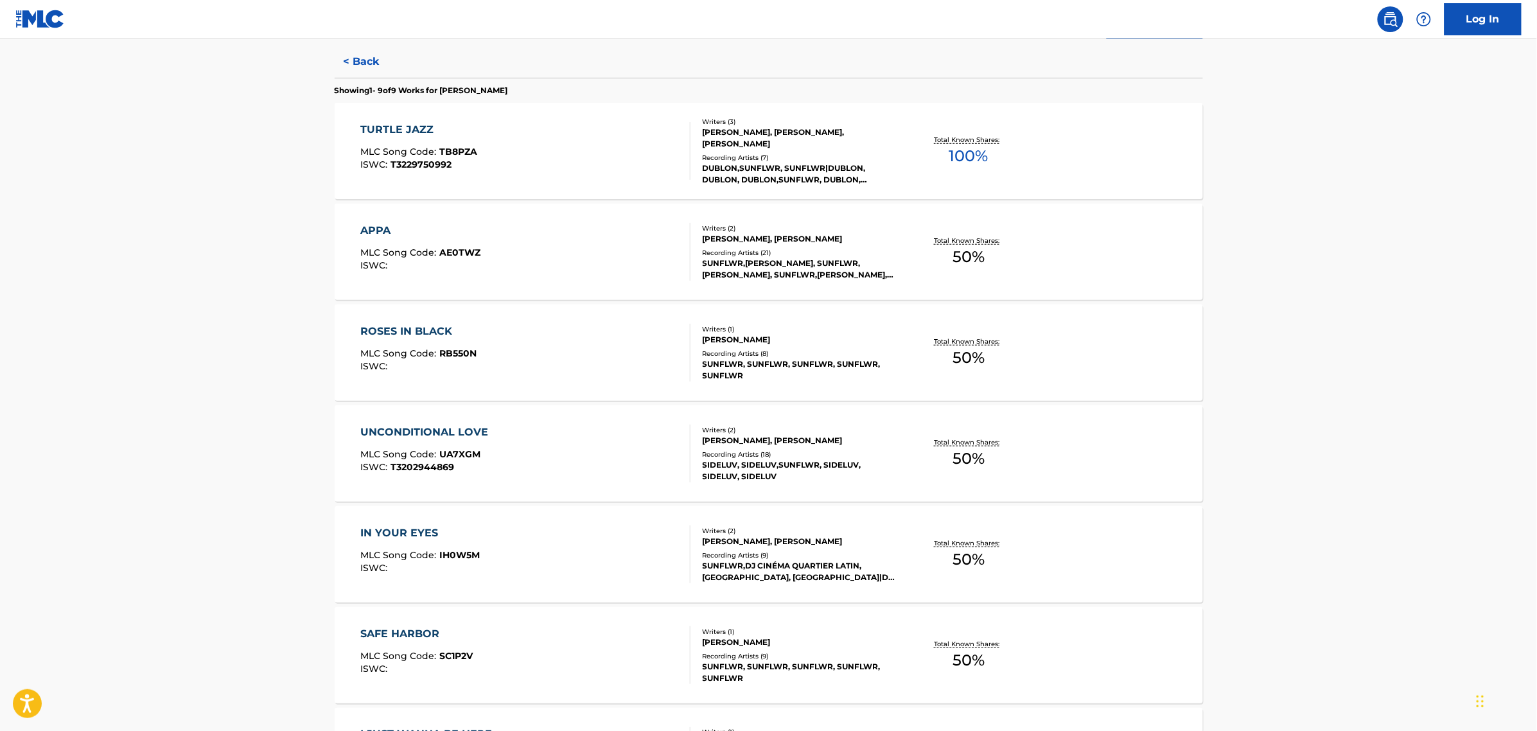
click at [508, 350] on div "ROSES IN BLACK MLC Song Code : RB550N ISWC :" at bounding box center [525, 353] width 330 height 58
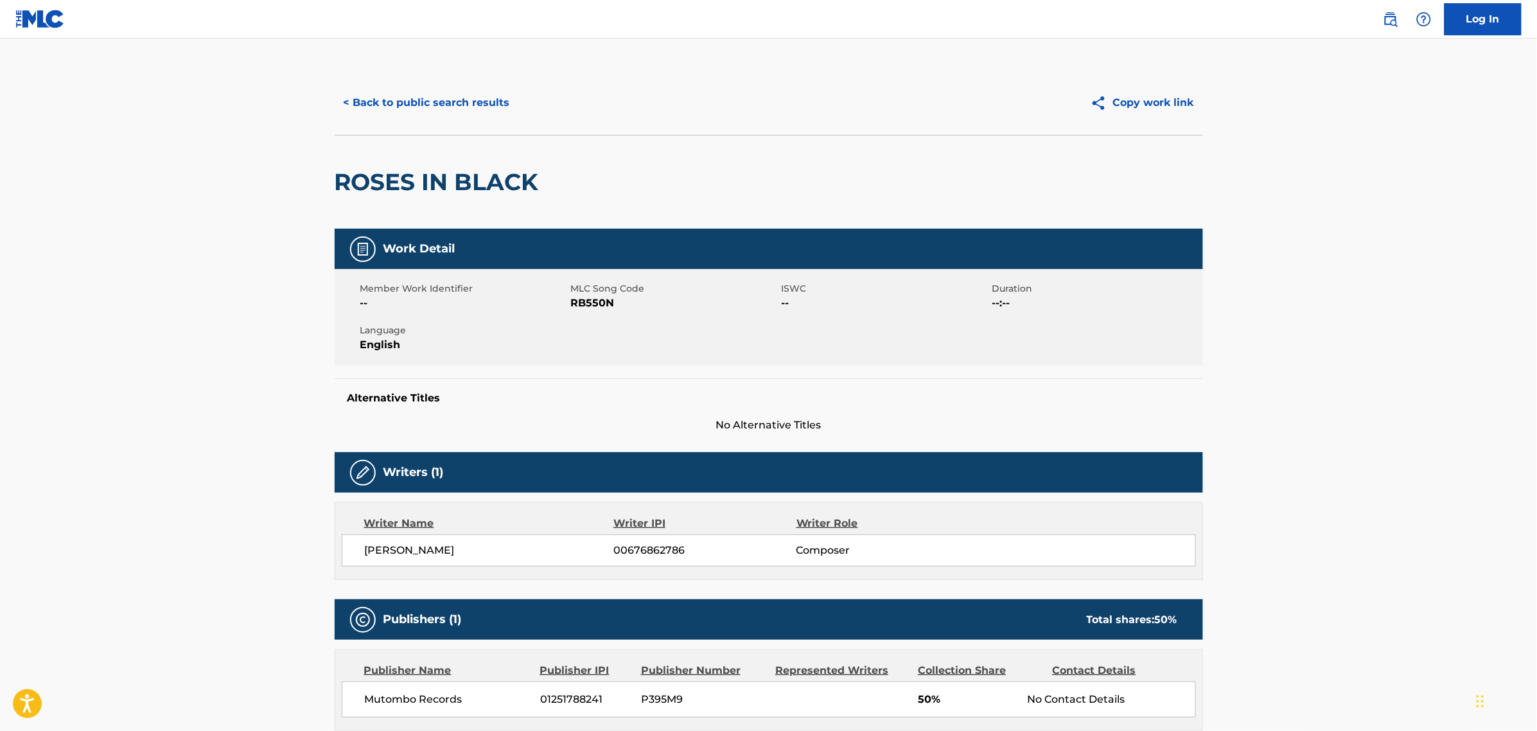
click at [355, 108] on button "< Back to public search results" at bounding box center [427, 103] width 184 height 32
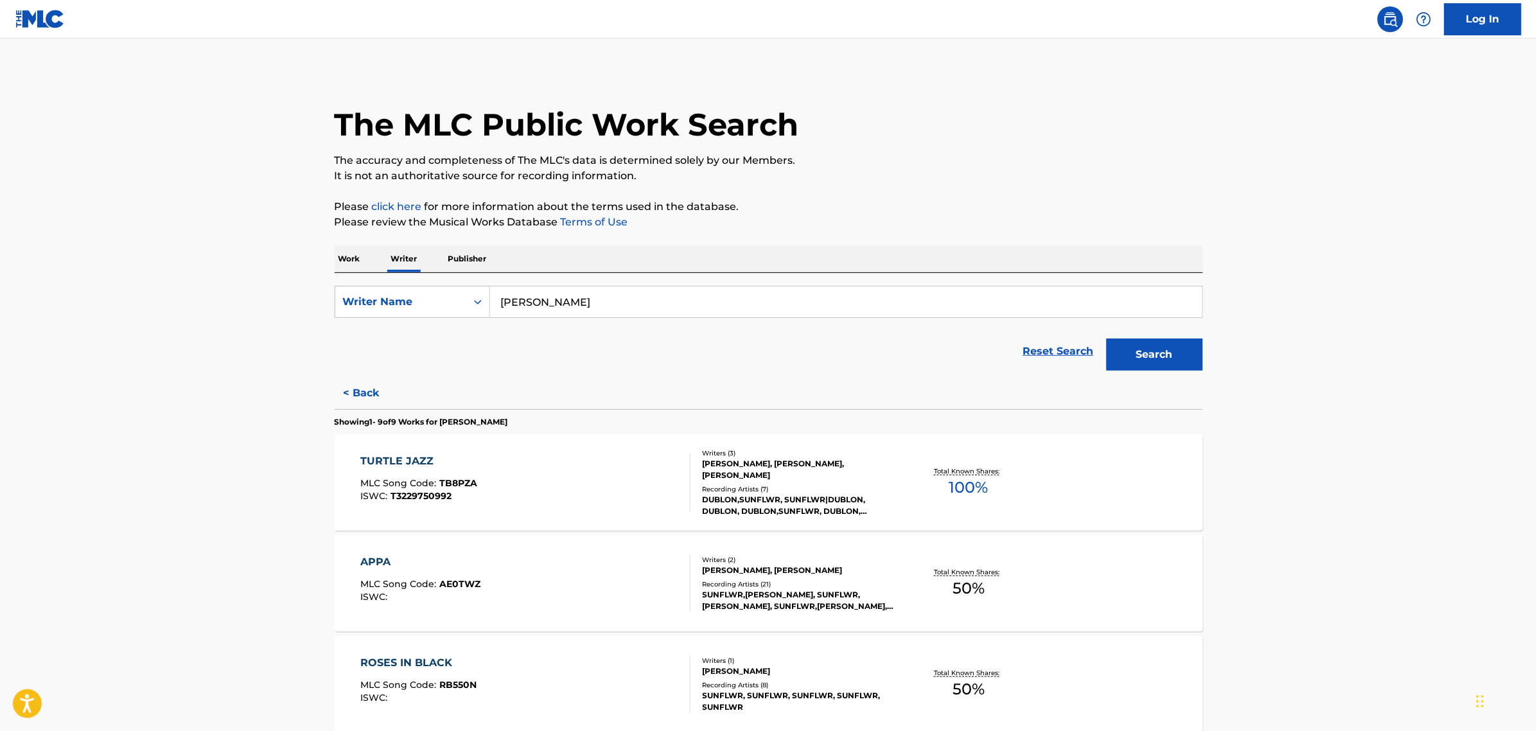
click at [521, 507] on div "TURTLE JAZZ MLC Song Code : TB8PZA ISWC : T3229750992" at bounding box center [525, 482] width 330 height 58
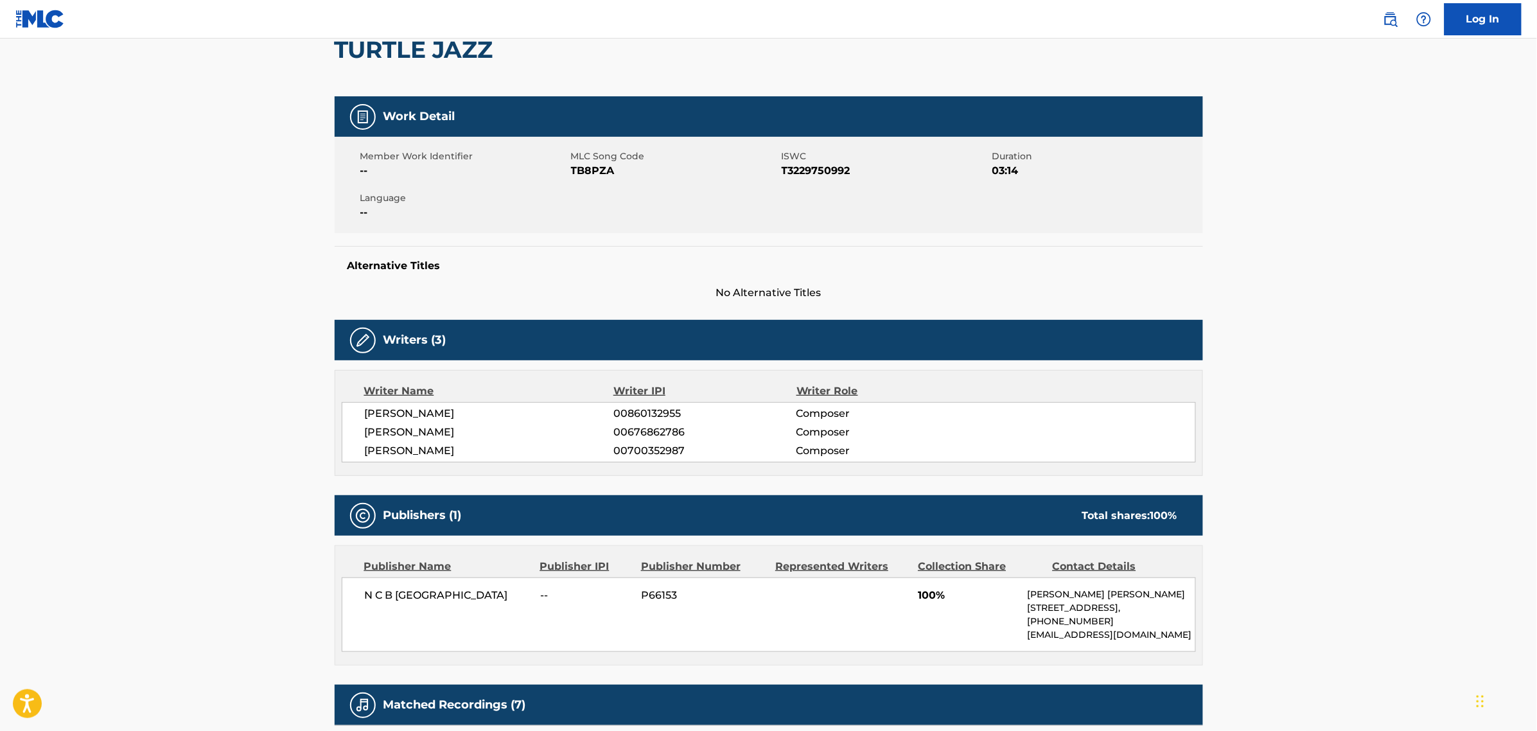
scroll to position [33, 0]
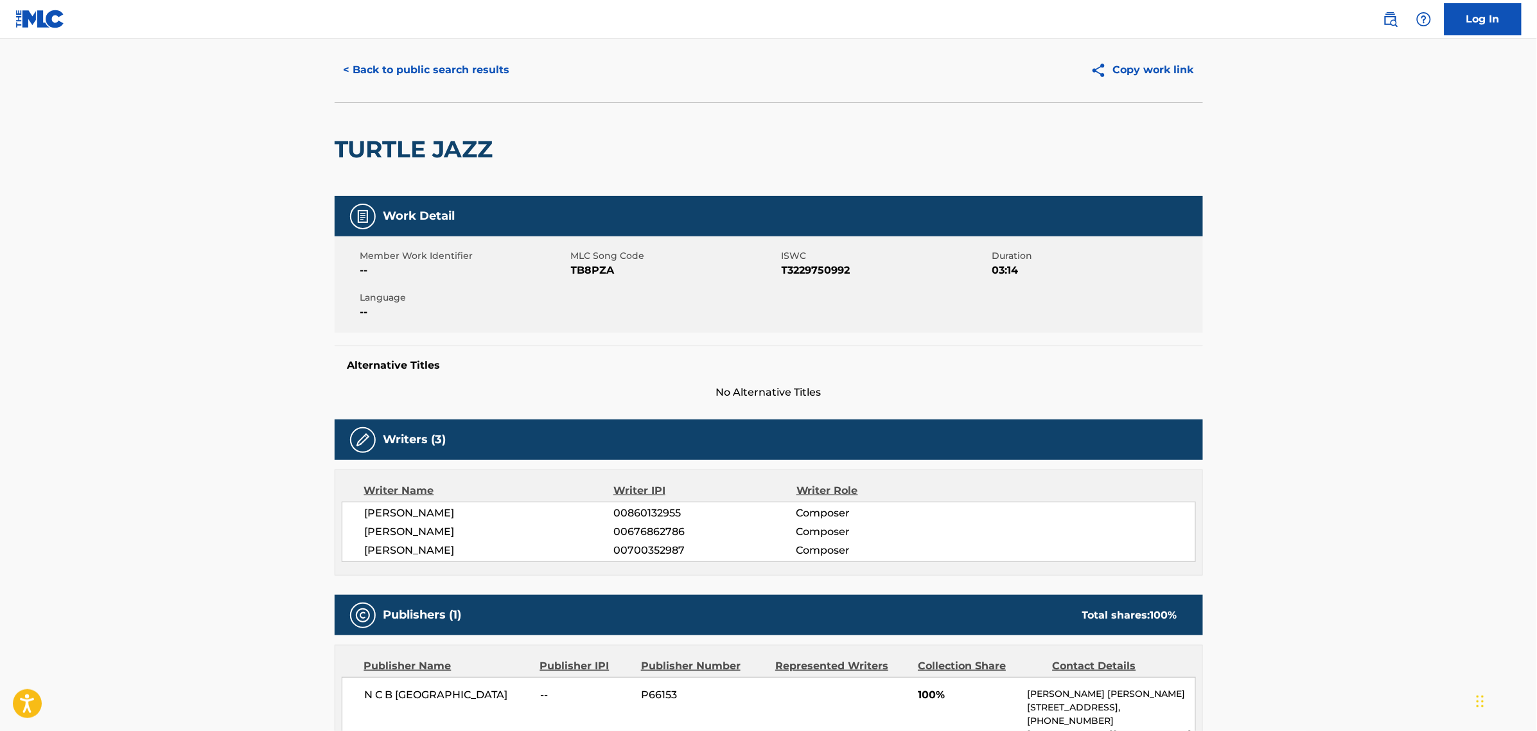
click at [371, 82] on button "< Back to public search results" at bounding box center [427, 70] width 184 height 32
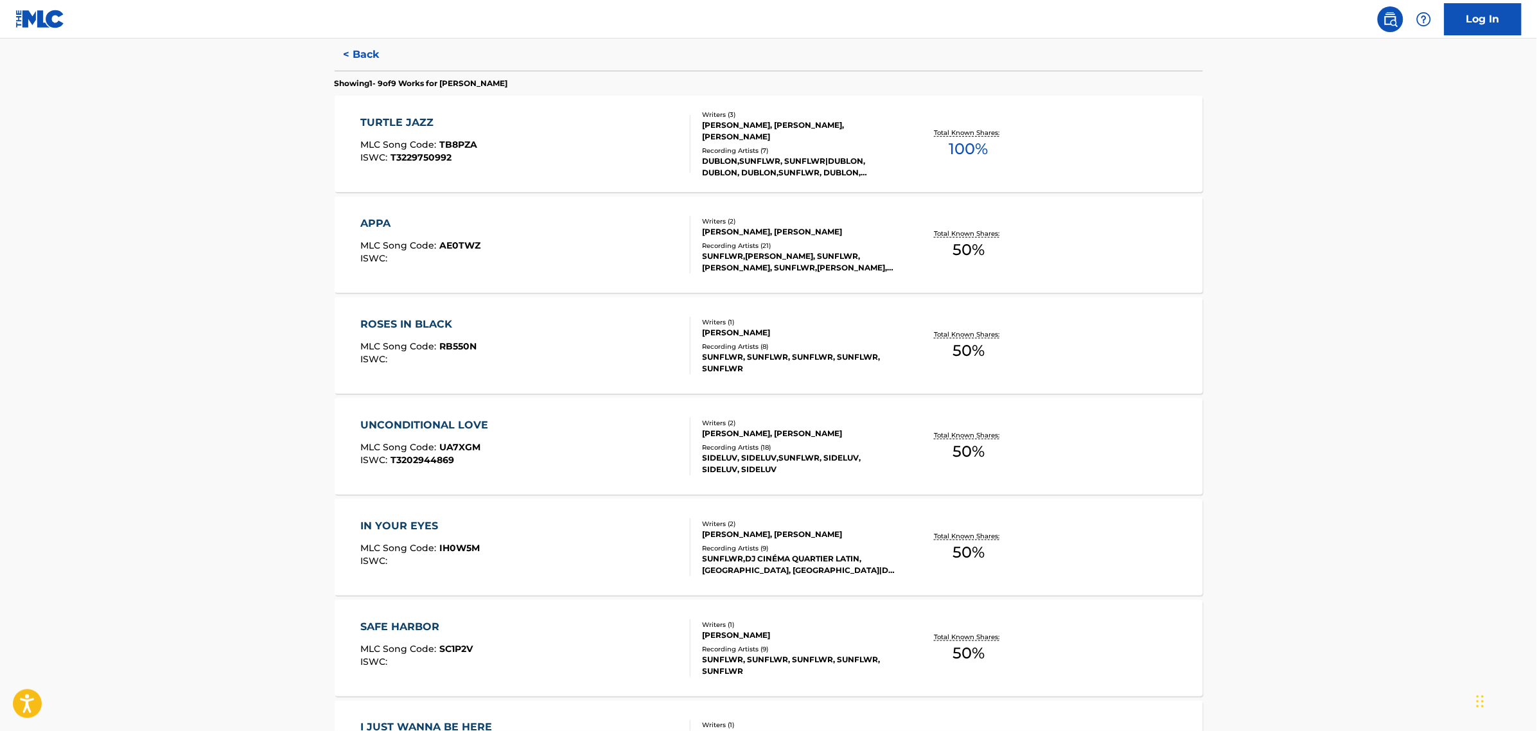
scroll to position [440, 0]
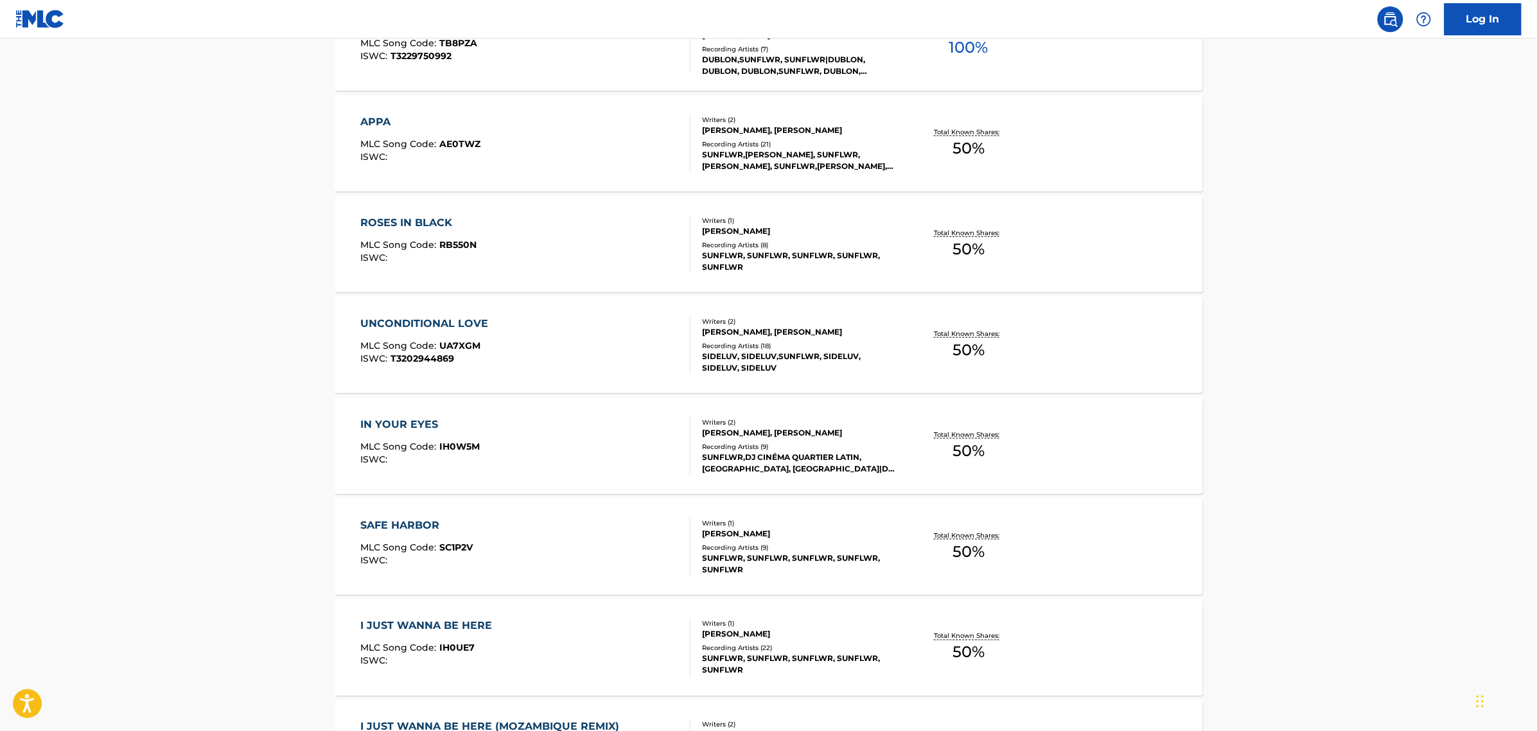
click at [538, 169] on div "APPA MLC Song Code : AE0TWZ ISWC :" at bounding box center [525, 143] width 330 height 58
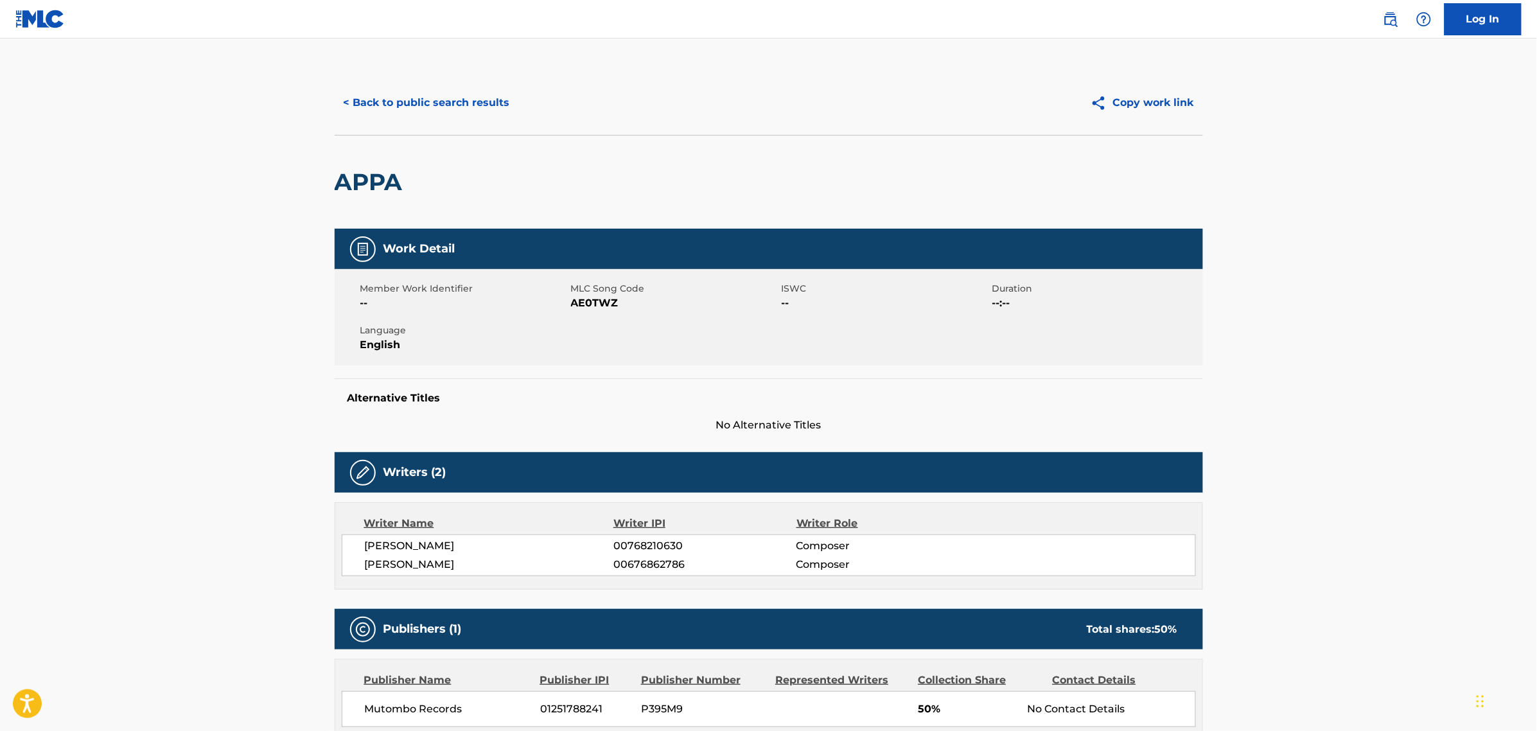
click at [366, 96] on button "< Back to public search results" at bounding box center [427, 103] width 184 height 32
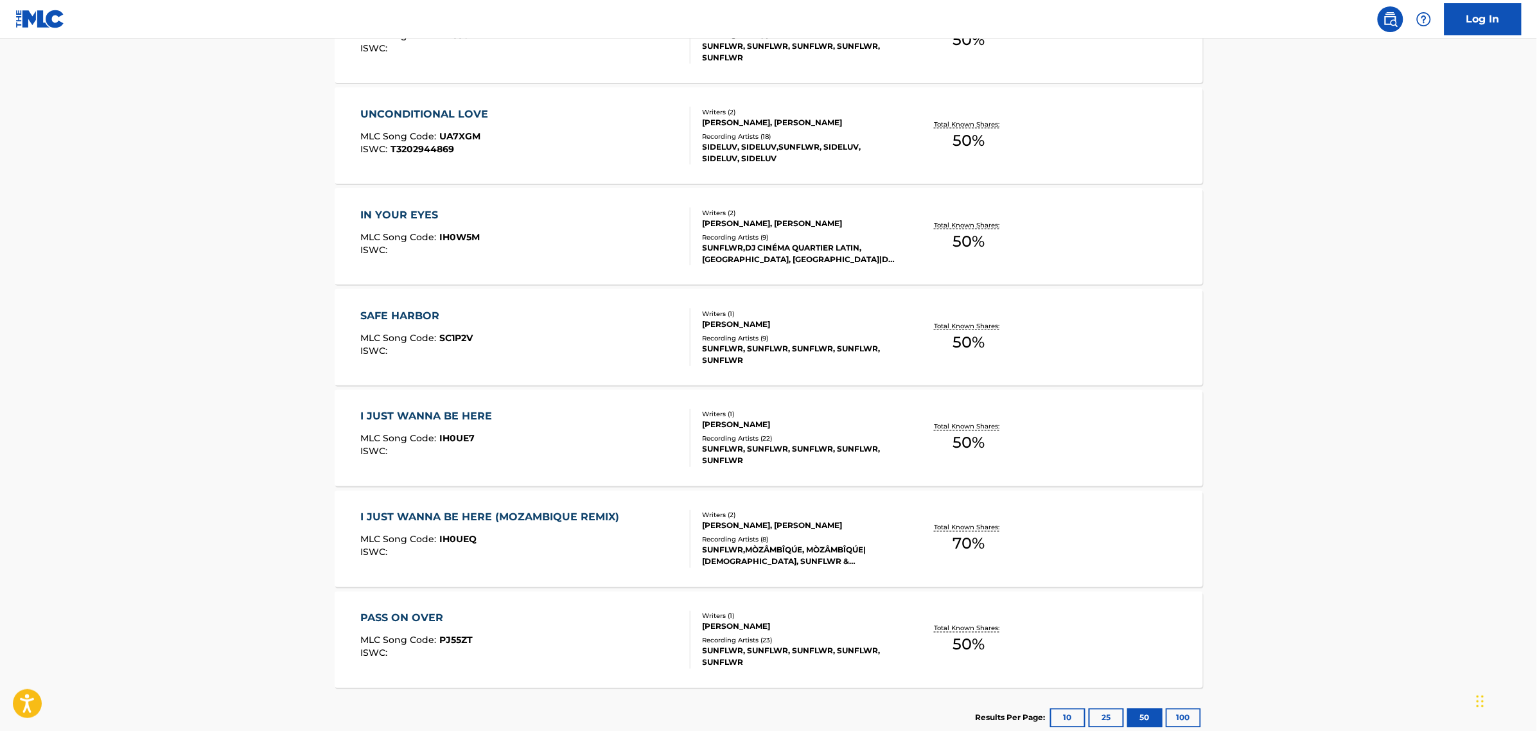
scroll to position [734, 0]
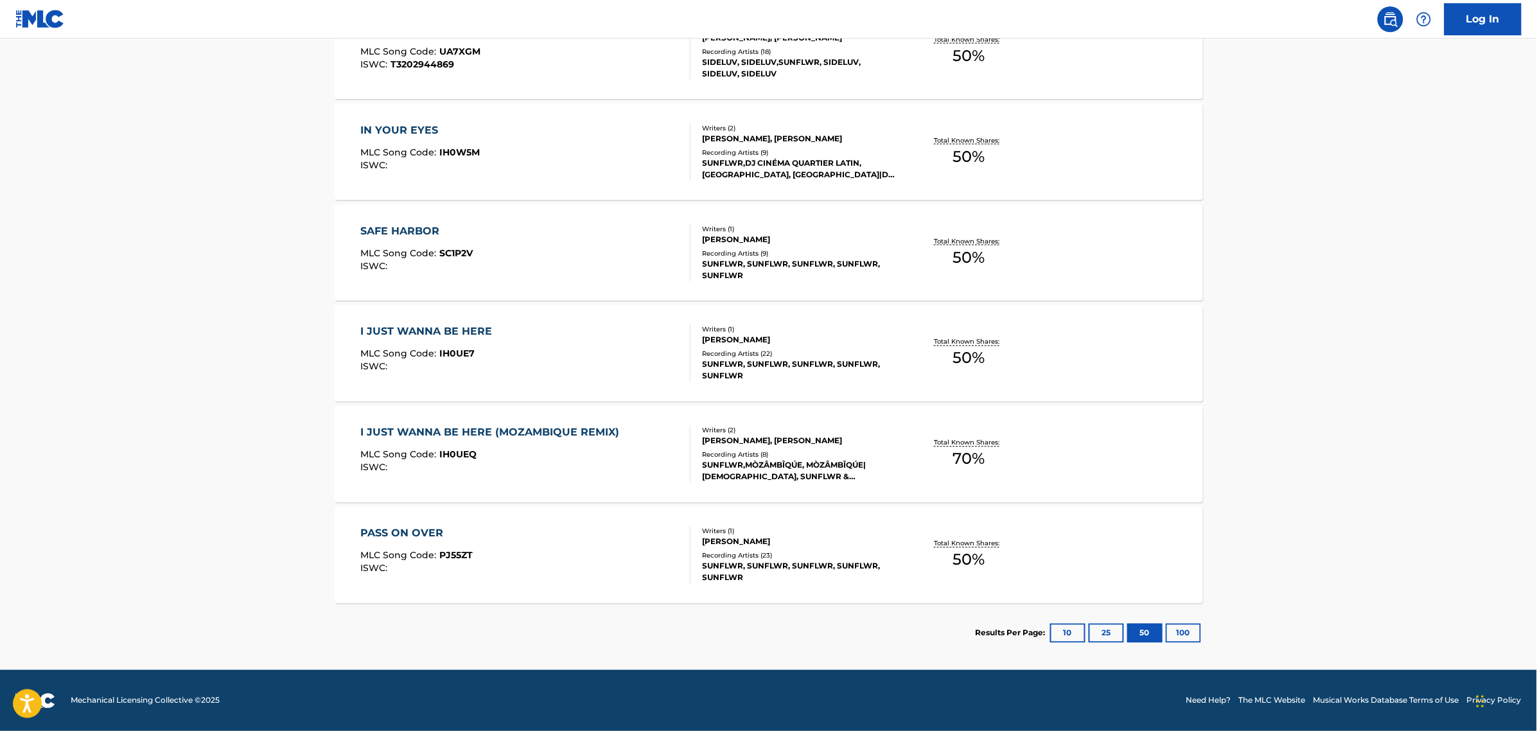
click at [523, 537] on div "PASS ON OVER MLC Song Code : PJ55ZT ISWC :" at bounding box center [525, 555] width 330 height 58
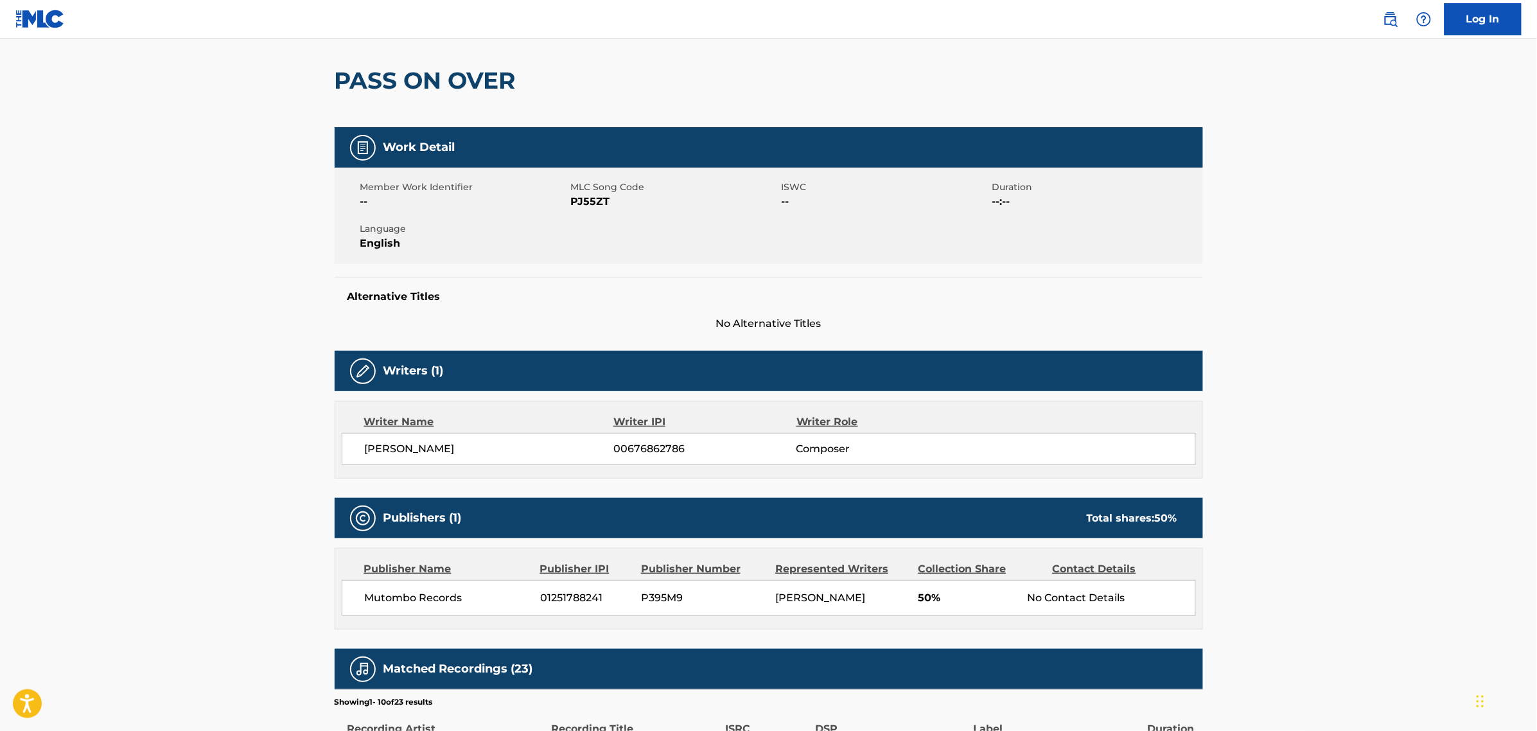
scroll to position [101, 0]
